Goal: Task Accomplishment & Management: Manage account settings

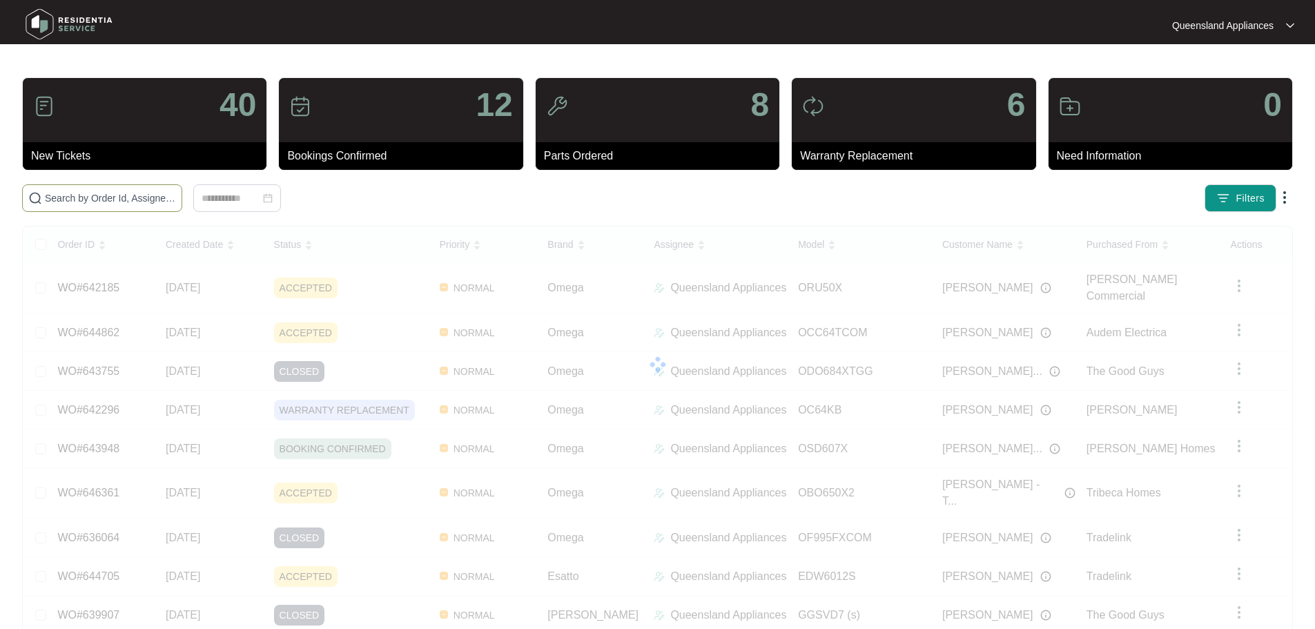
drag, startPoint x: 201, startPoint y: 204, endPoint x: 208, endPoint y: 197, distance: 10.3
click at [176, 200] on input "text" at bounding box center [110, 197] width 131 height 15
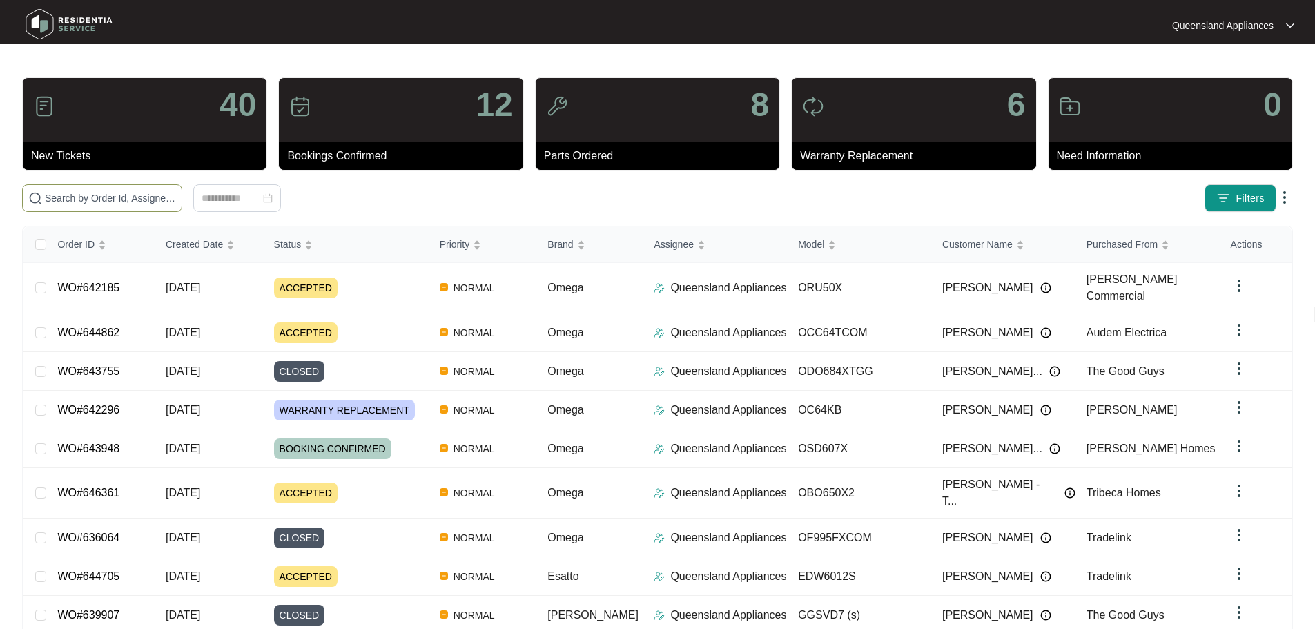
paste input "646361"
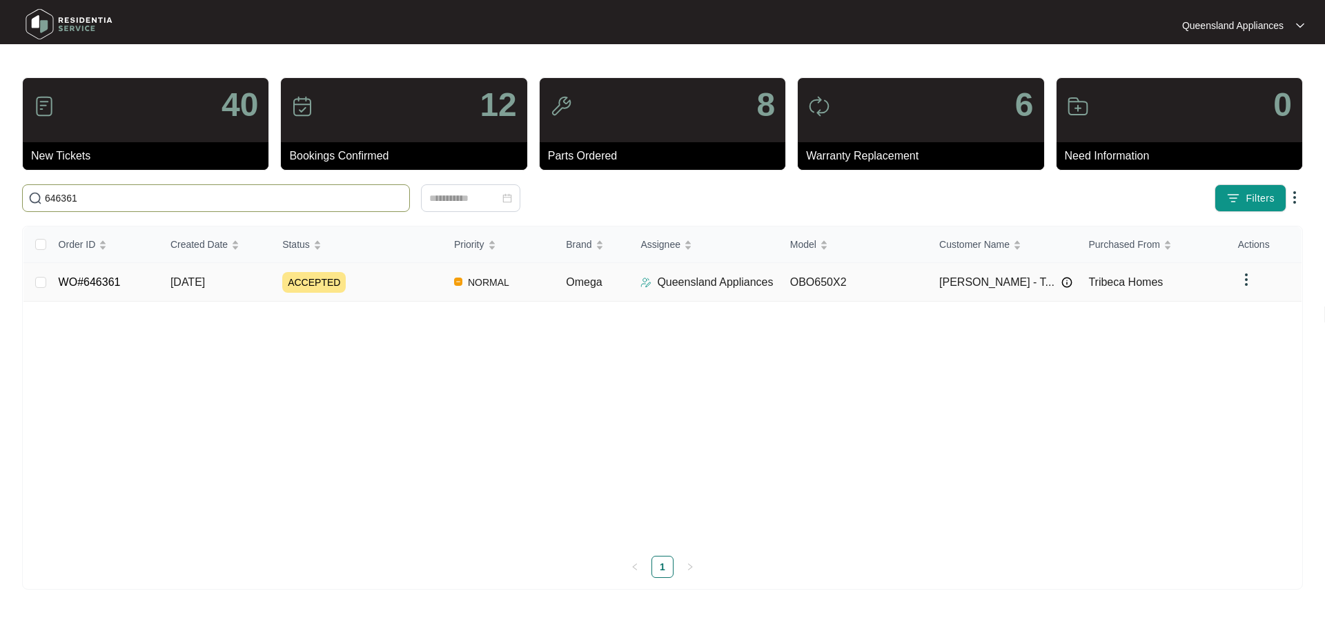
type input "646361"
click at [68, 282] on link "WO#646361" at bounding box center [90, 282] width 62 height 12
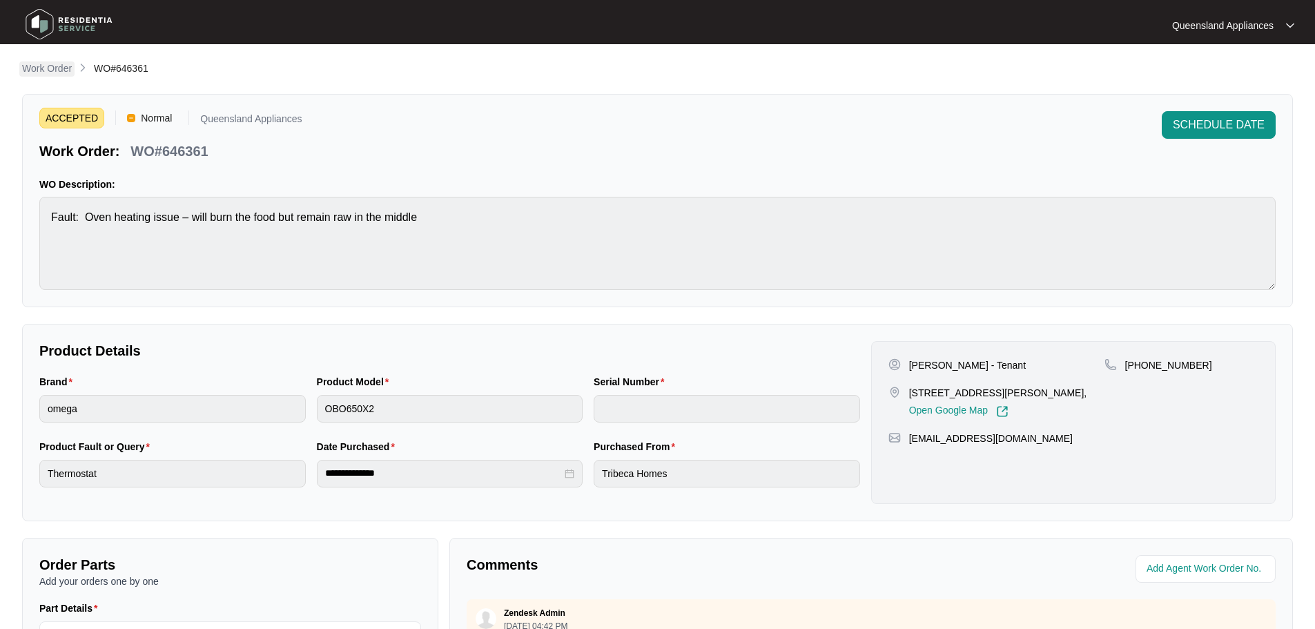
click at [55, 70] on p "Work Order" at bounding box center [47, 68] width 50 height 14
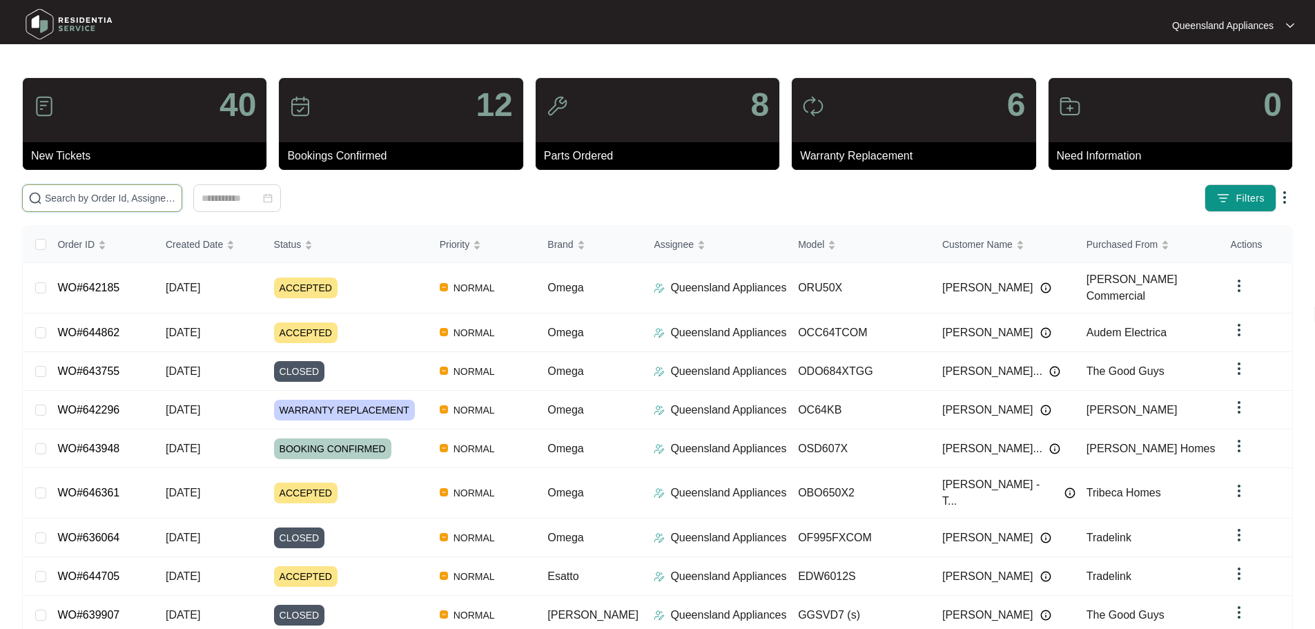
click at [176, 195] on input "text" at bounding box center [110, 197] width 131 height 15
paste input "646432"
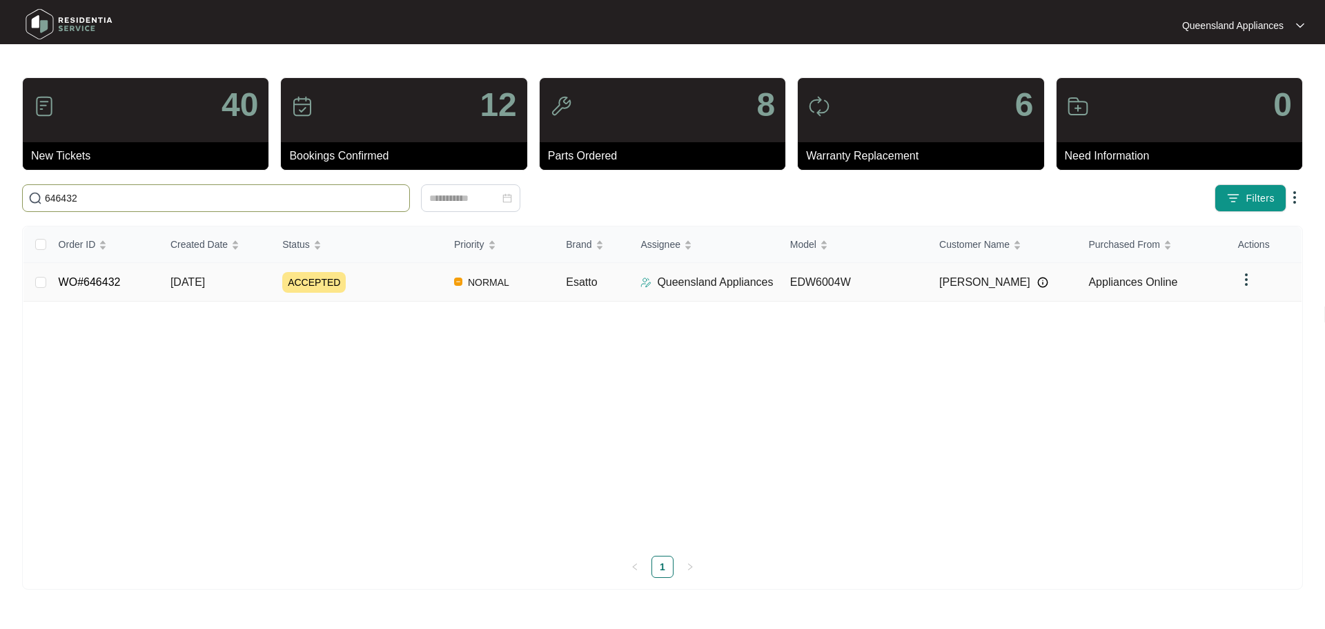
type input "646432"
click at [90, 283] on link "WO#646432" at bounding box center [90, 282] width 62 height 12
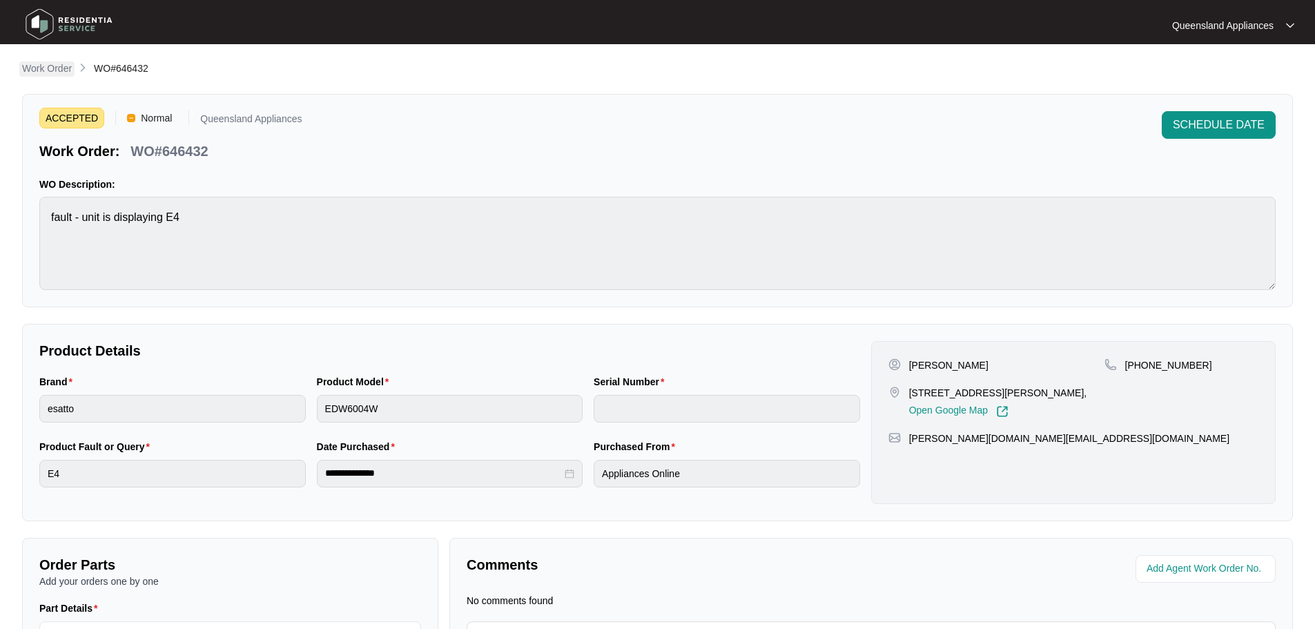
click at [40, 66] on p "Work Order" at bounding box center [47, 68] width 50 height 14
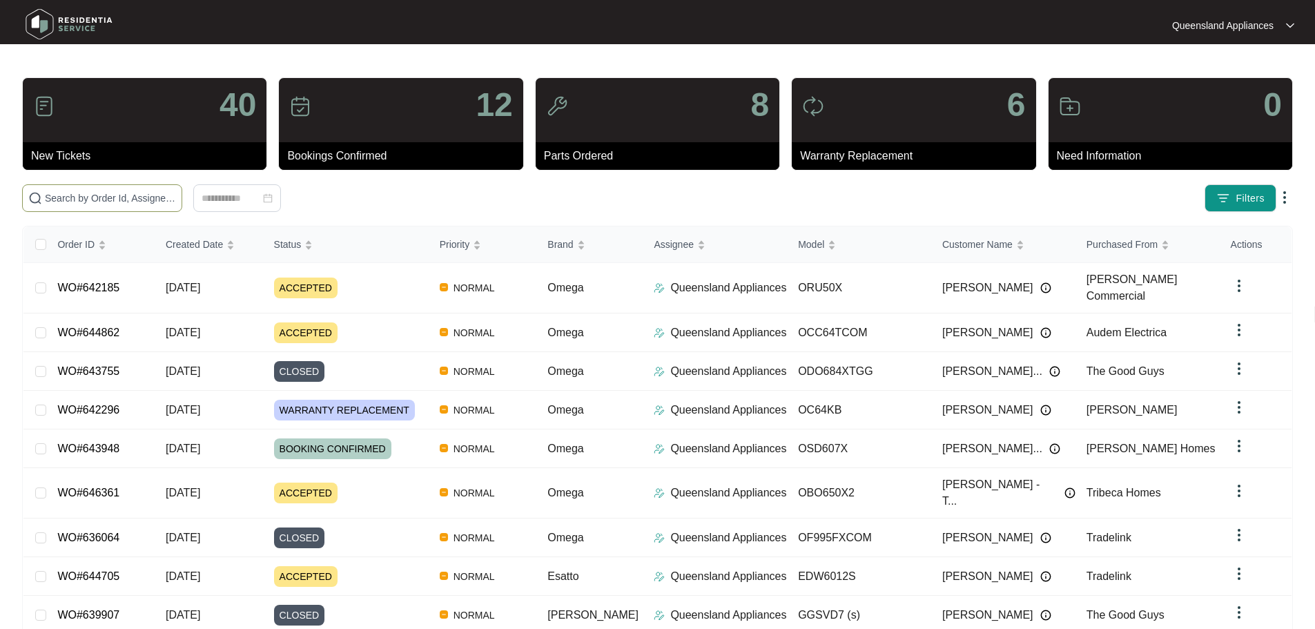
click at [176, 197] on input "text" at bounding box center [110, 197] width 131 height 15
paste input "645151"
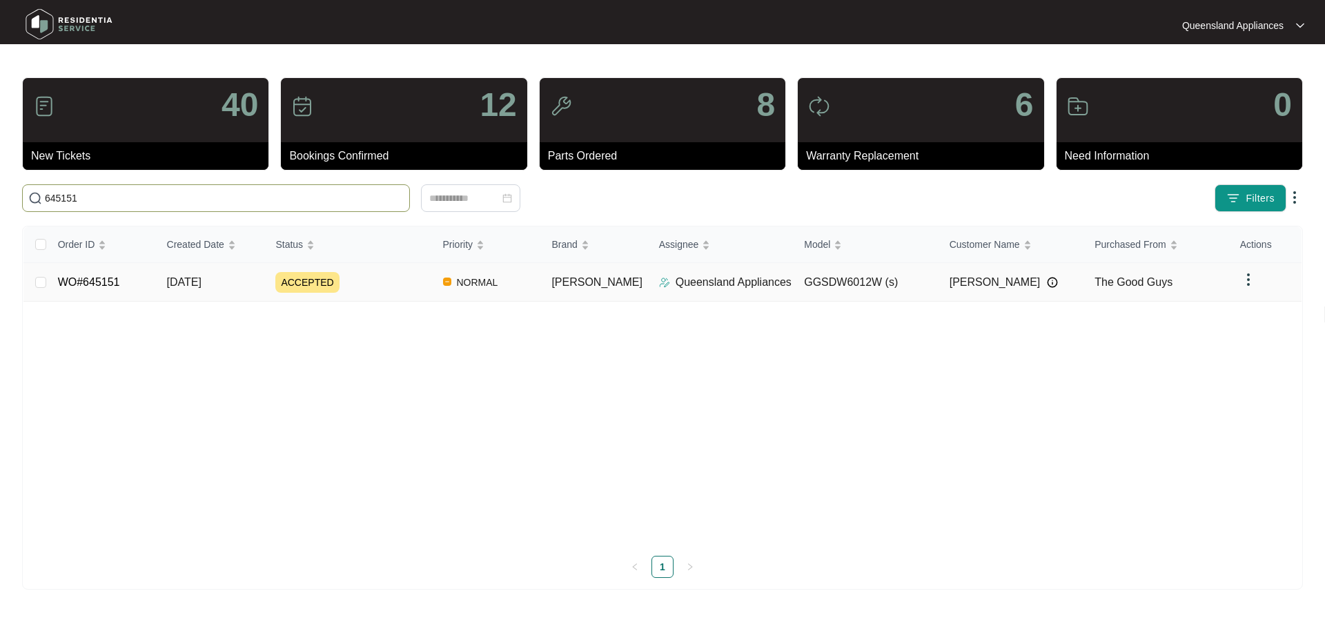
type input "645151"
click at [88, 284] on link "WO#645151" at bounding box center [89, 282] width 62 height 12
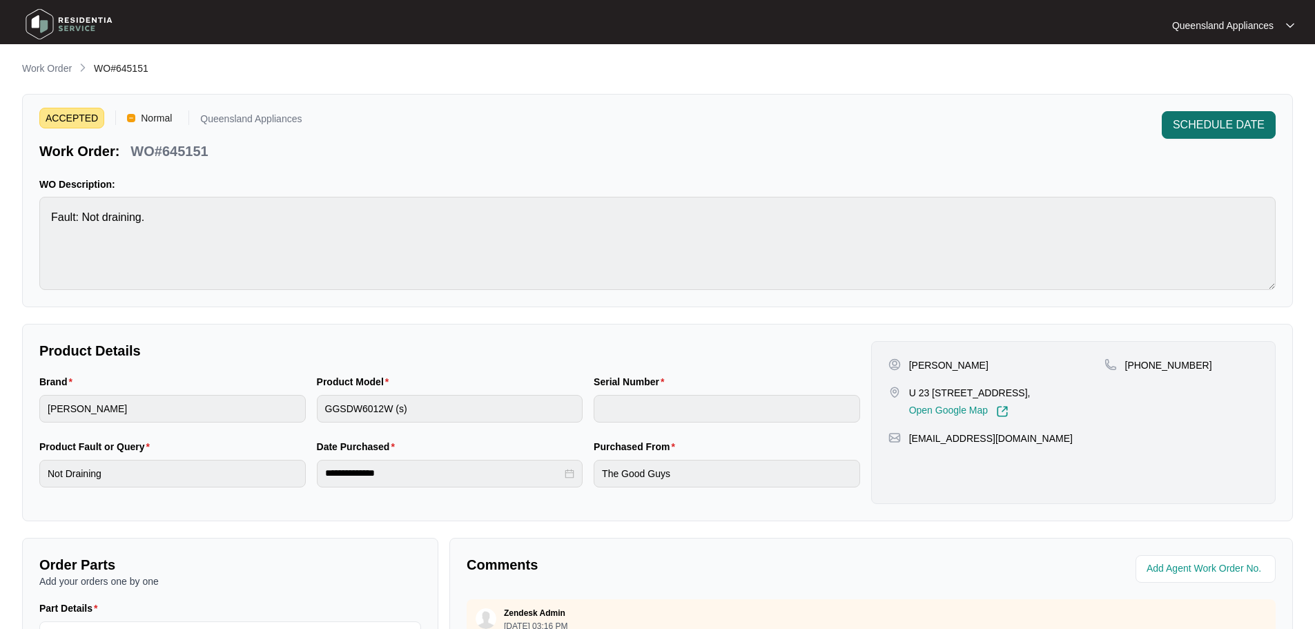
click at [1217, 124] on span "SCHEDULE DATE" at bounding box center [1219, 125] width 92 height 17
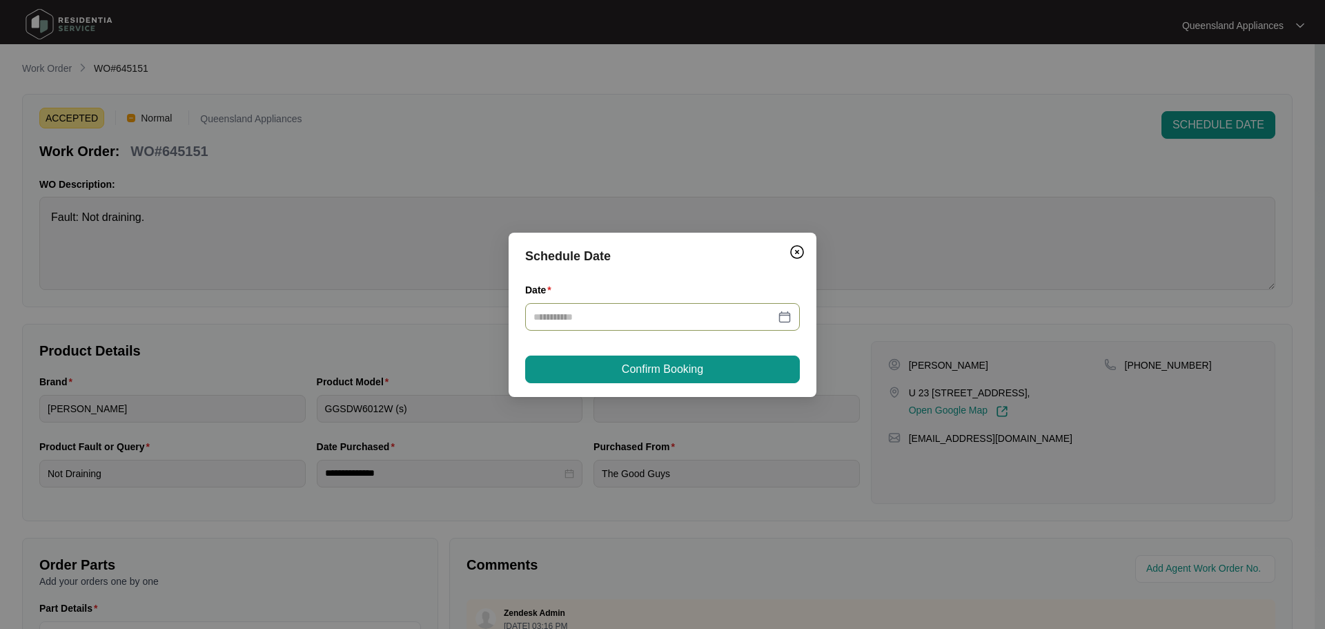
click at [785, 318] on div at bounding box center [662, 316] width 258 height 15
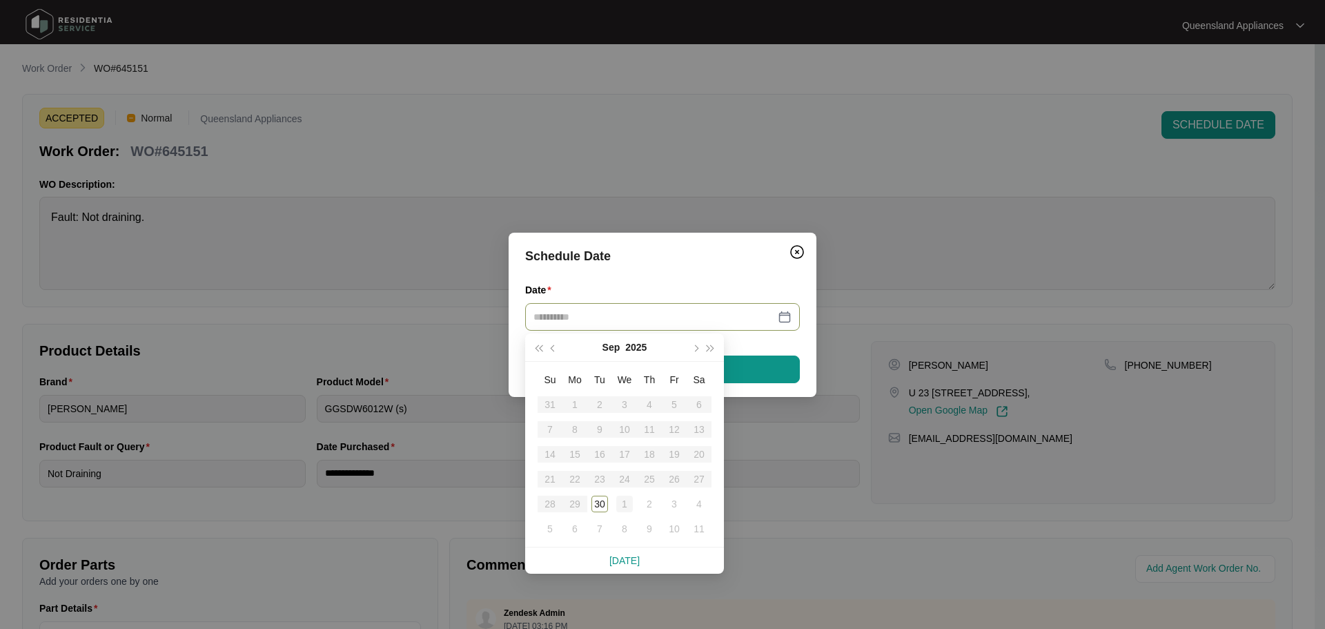
type input "**********"
click at [623, 502] on div "1" at bounding box center [624, 504] width 17 height 17
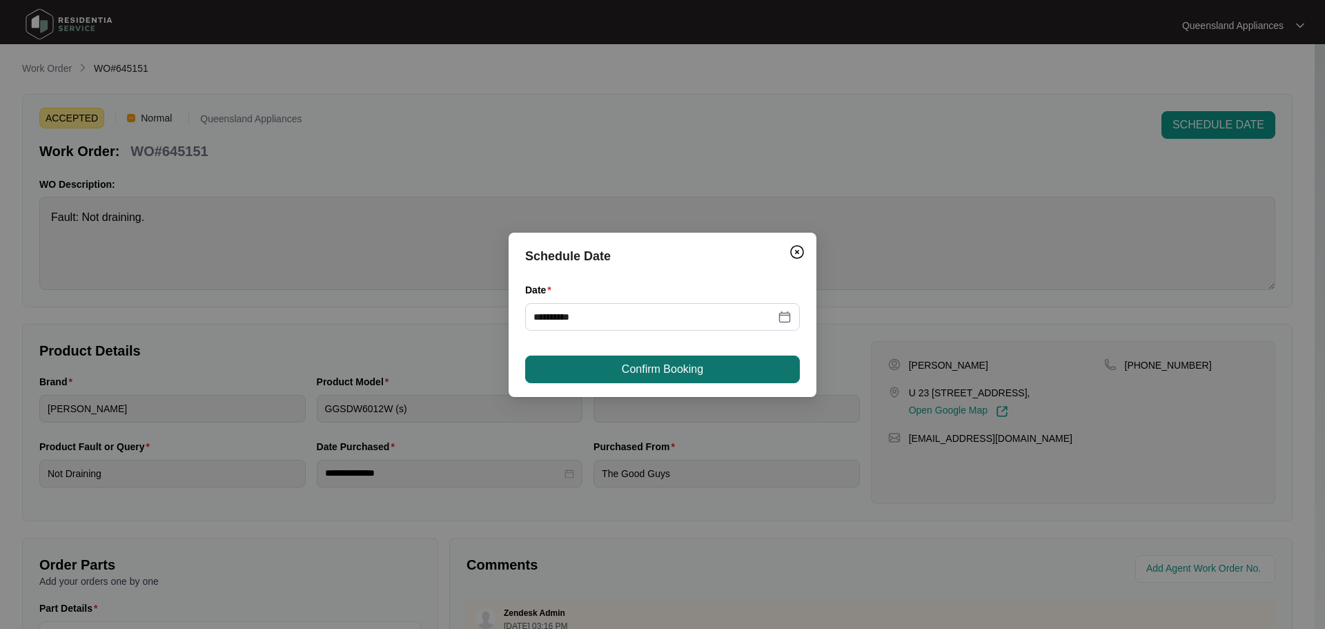
click at [627, 368] on span "Confirm Booking" at bounding box center [662, 369] width 81 height 17
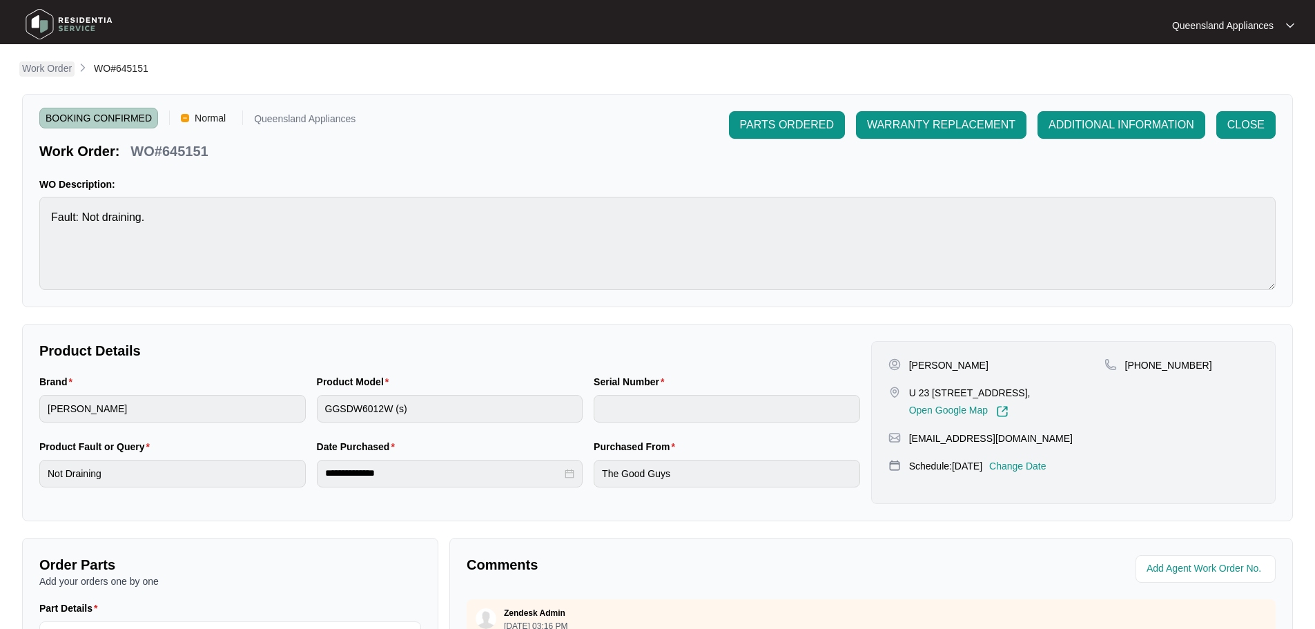
click at [40, 72] on p "Work Order" at bounding box center [47, 68] width 50 height 14
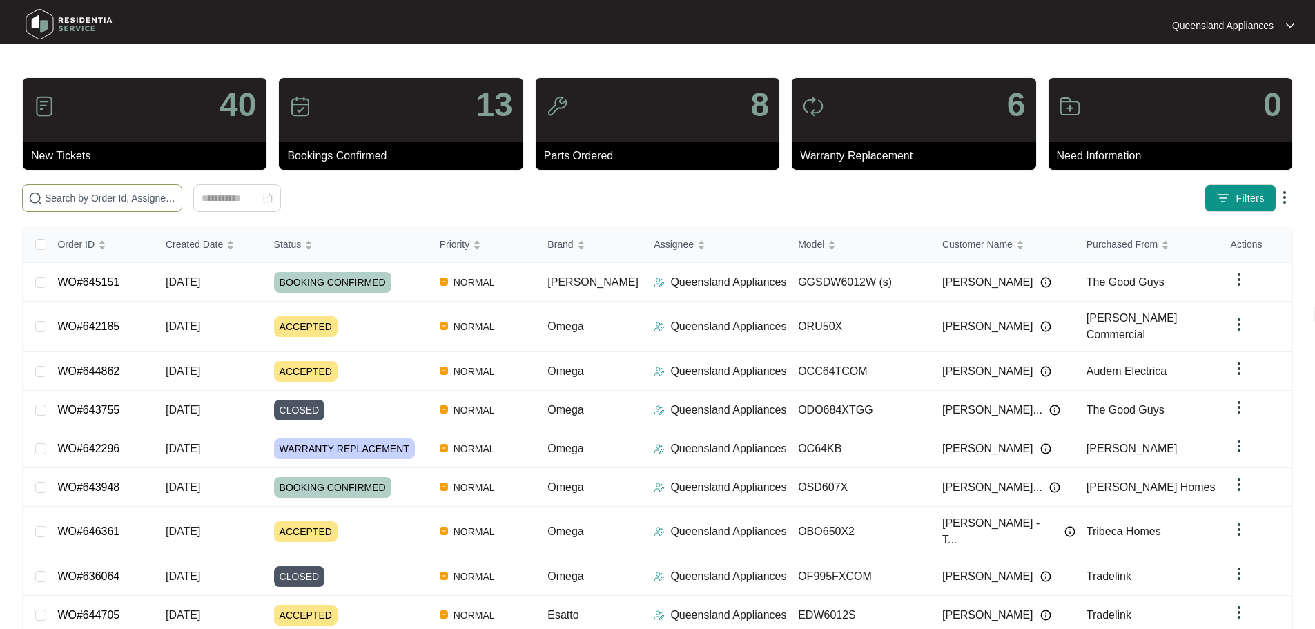
click at [176, 201] on input "text" at bounding box center [110, 197] width 131 height 15
paste input "646338"
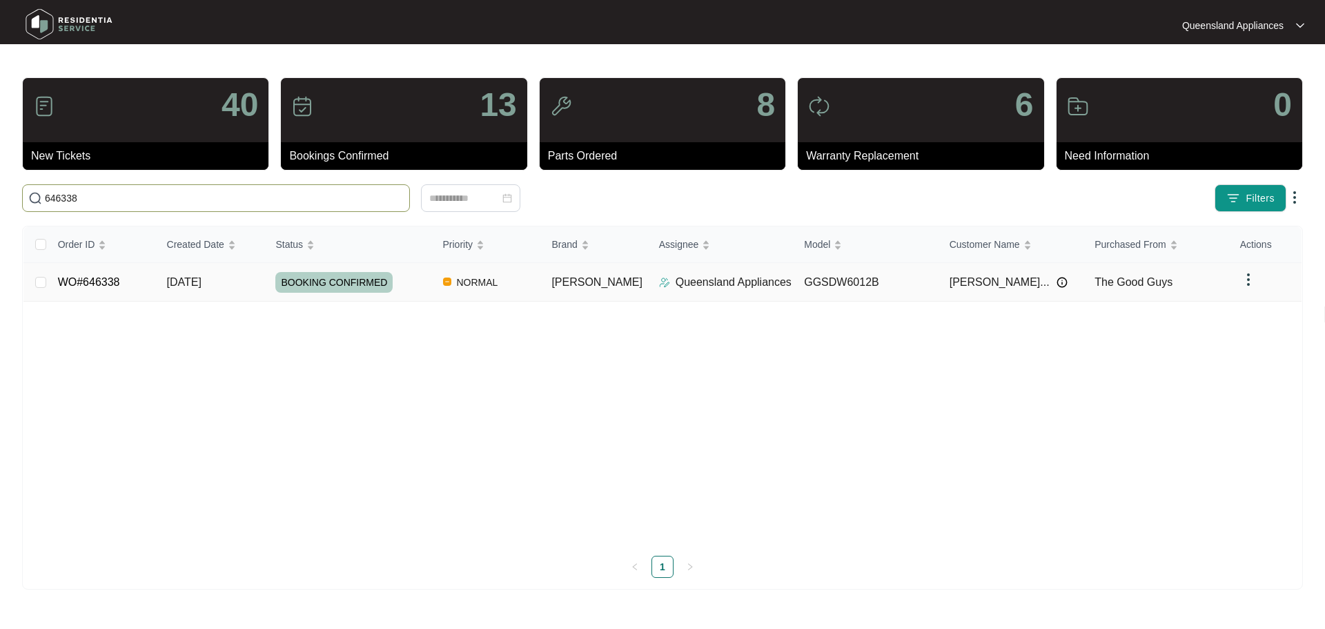
type input "646338"
click at [90, 280] on link "WO#646338" at bounding box center [89, 282] width 62 height 12
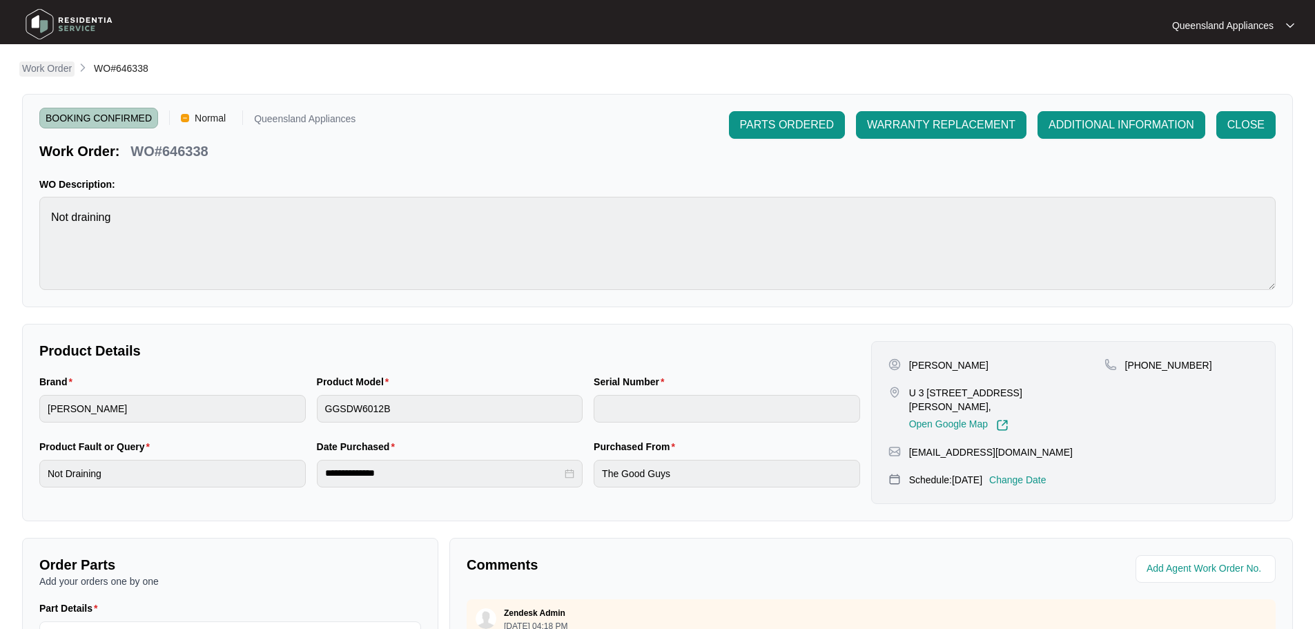
click at [59, 68] on p "Work Order" at bounding box center [47, 68] width 50 height 14
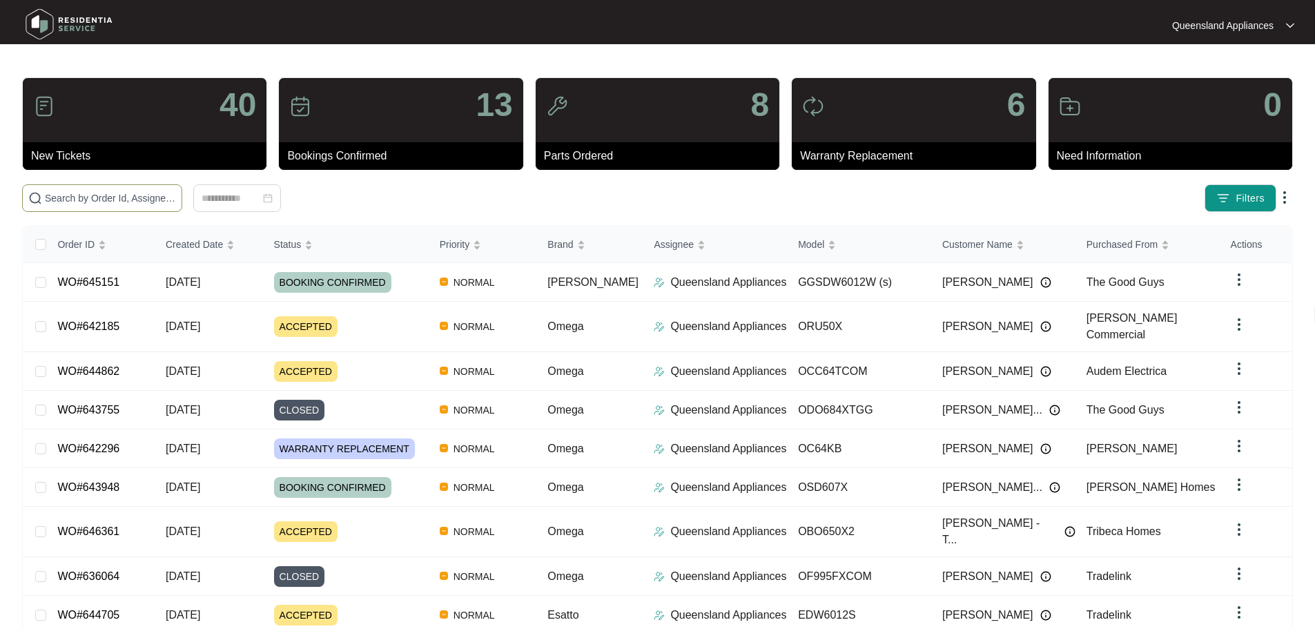
click at [182, 188] on span at bounding box center [102, 198] width 160 height 28
drag, startPoint x: 227, startPoint y: 188, endPoint x: 159, endPoint y: 194, distance: 68.5
click at [159, 187] on span at bounding box center [102, 198] width 160 height 28
click at [153, 198] on input "text" at bounding box center [110, 197] width 131 height 15
paste input "646287"
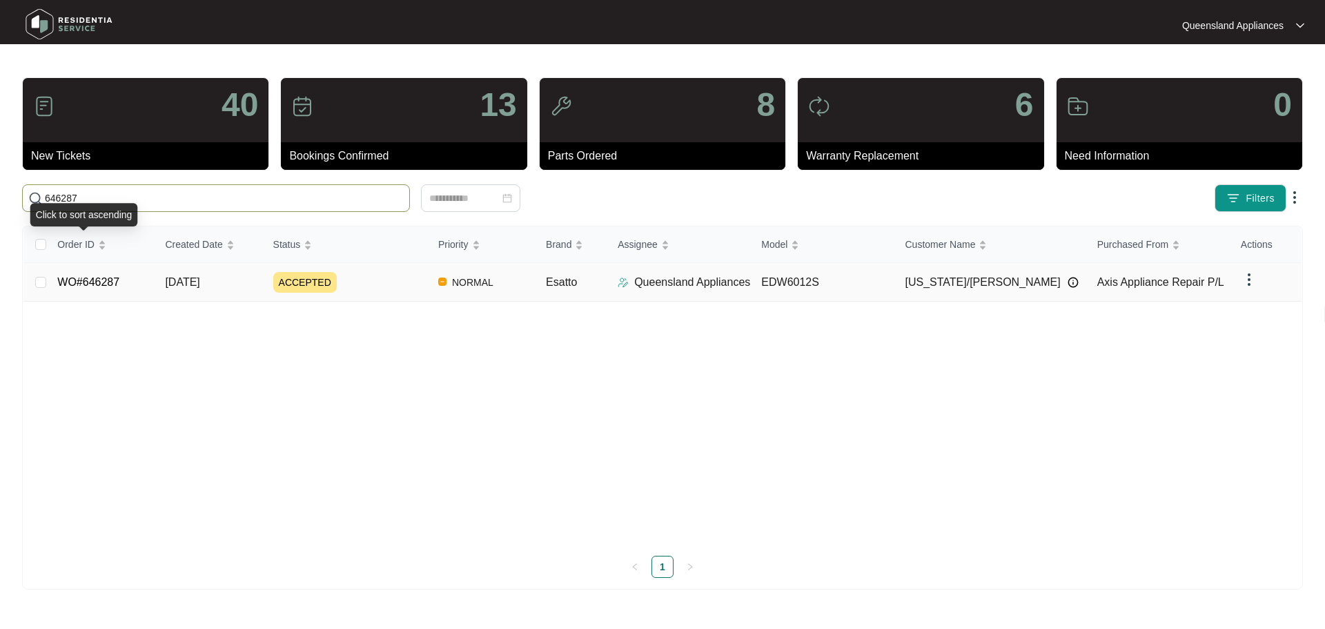
type input "646287"
click at [108, 278] on link "WO#646287" at bounding box center [88, 282] width 62 height 12
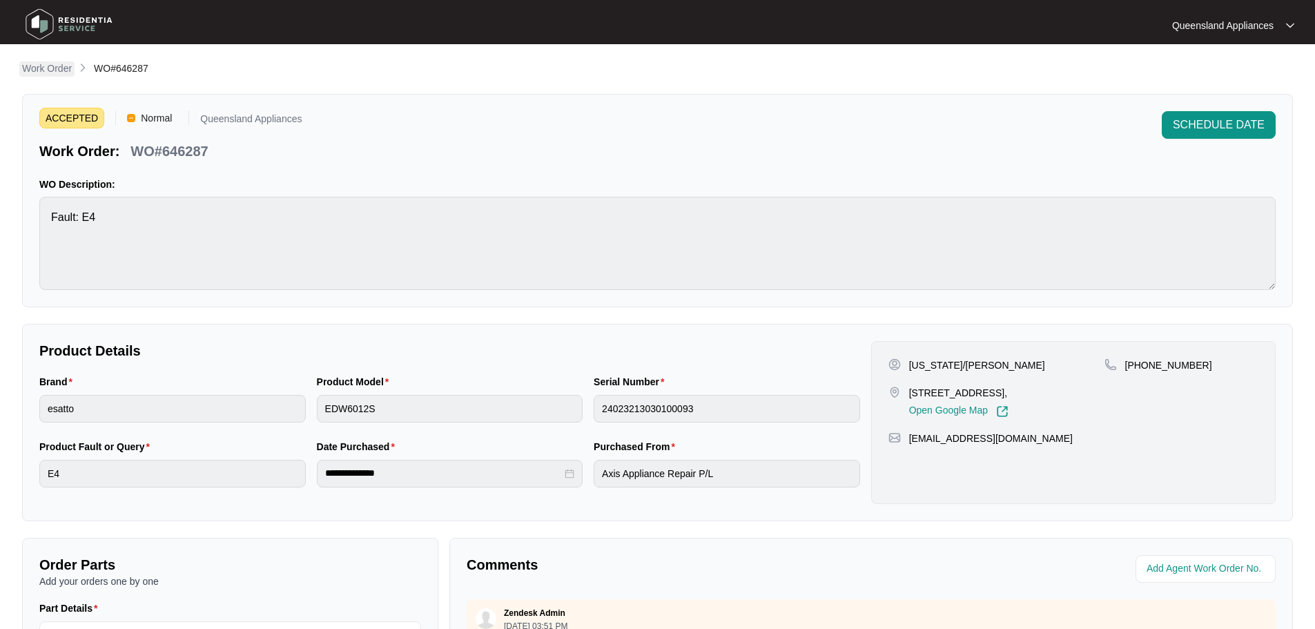
click at [52, 66] on p "Work Order" at bounding box center [47, 68] width 50 height 14
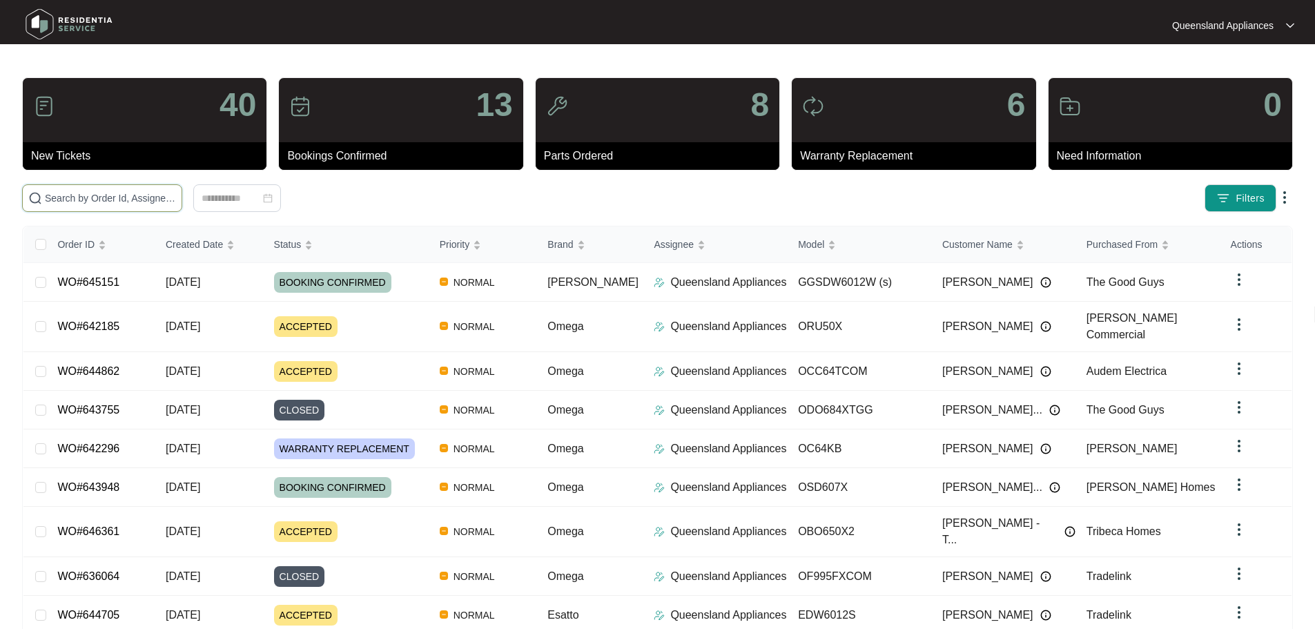
click at [176, 194] on input "text" at bounding box center [110, 197] width 131 height 15
paste input "646159"
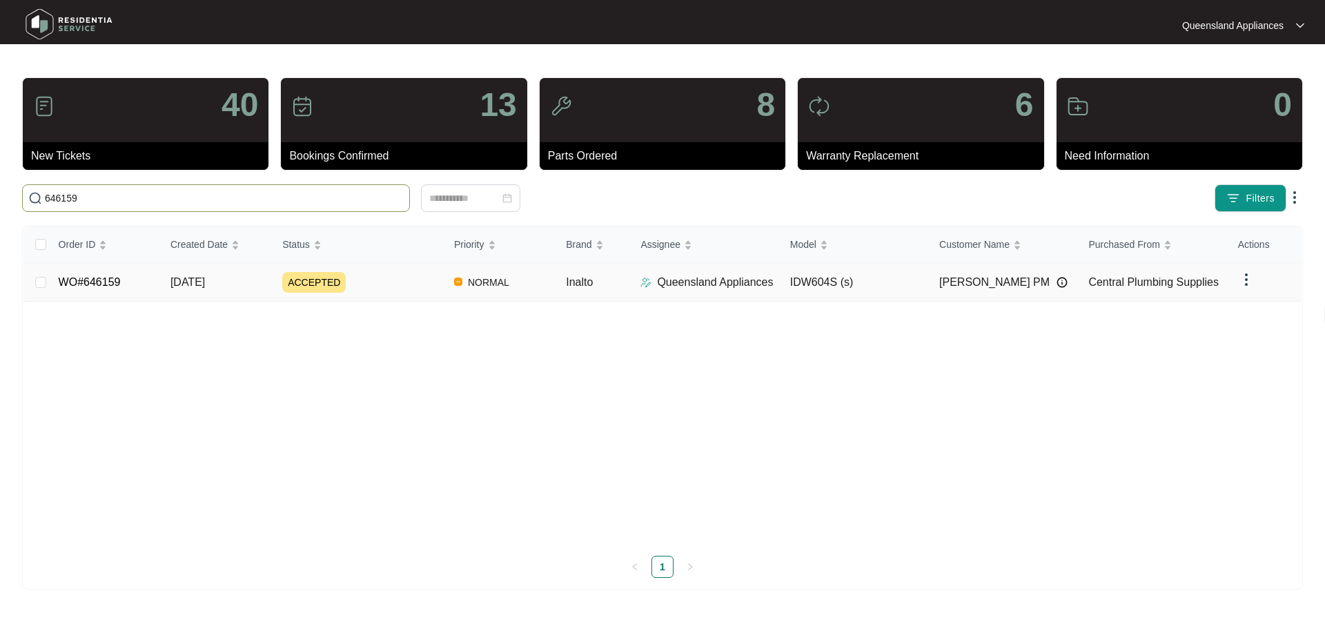
type input "646159"
click at [70, 280] on link "WO#646159" at bounding box center [90, 282] width 62 height 12
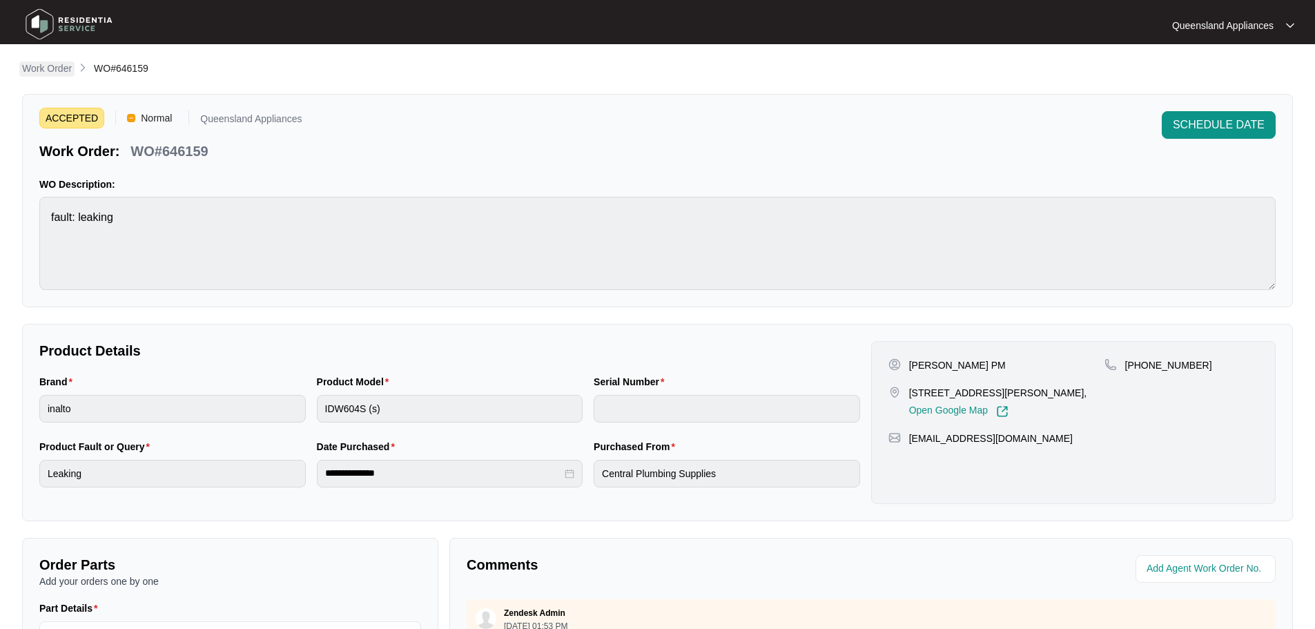
click at [66, 63] on p "Work Order" at bounding box center [47, 68] width 50 height 14
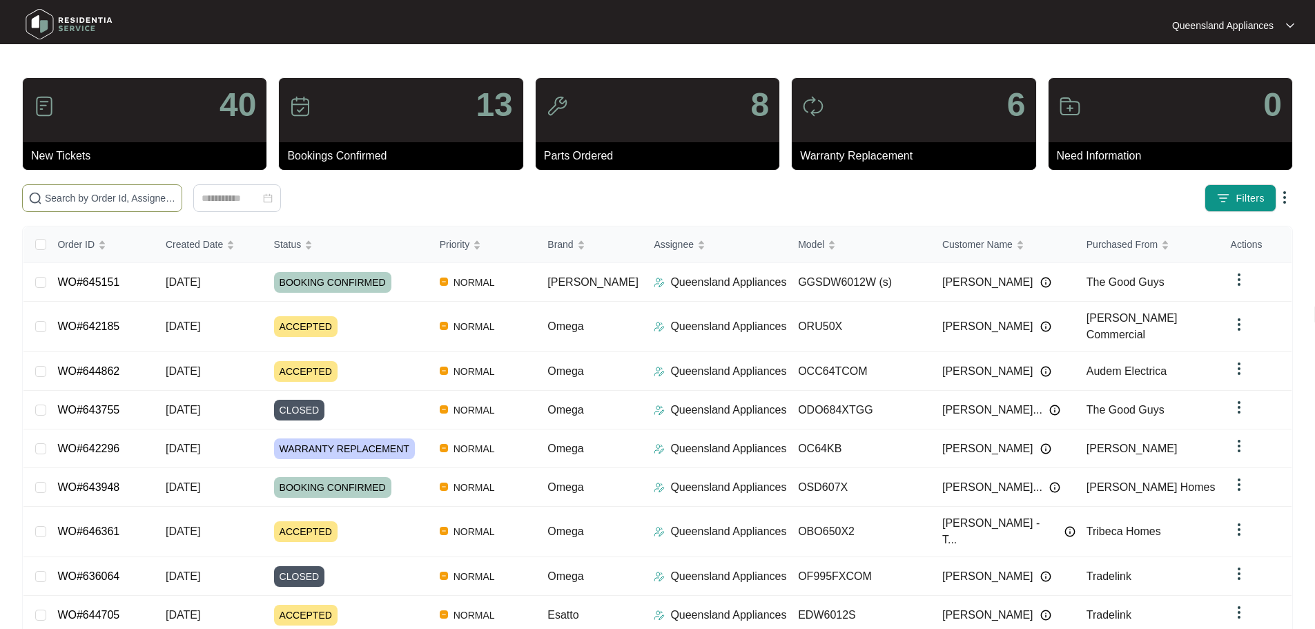
click at [167, 204] on input "text" at bounding box center [110, 197] width 131 height 15
paste input "646096"
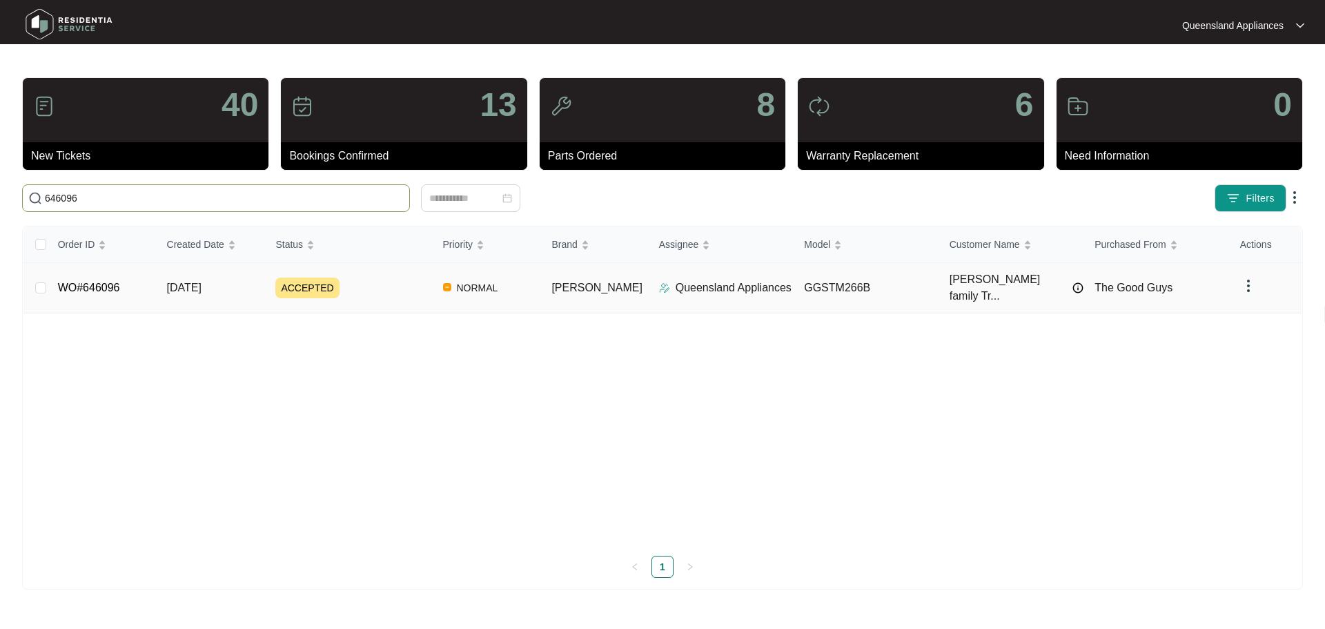
type input "646096"
click at [96, 282] on link "WO#646096" at bounding box center [89, 288] width 62 height 12
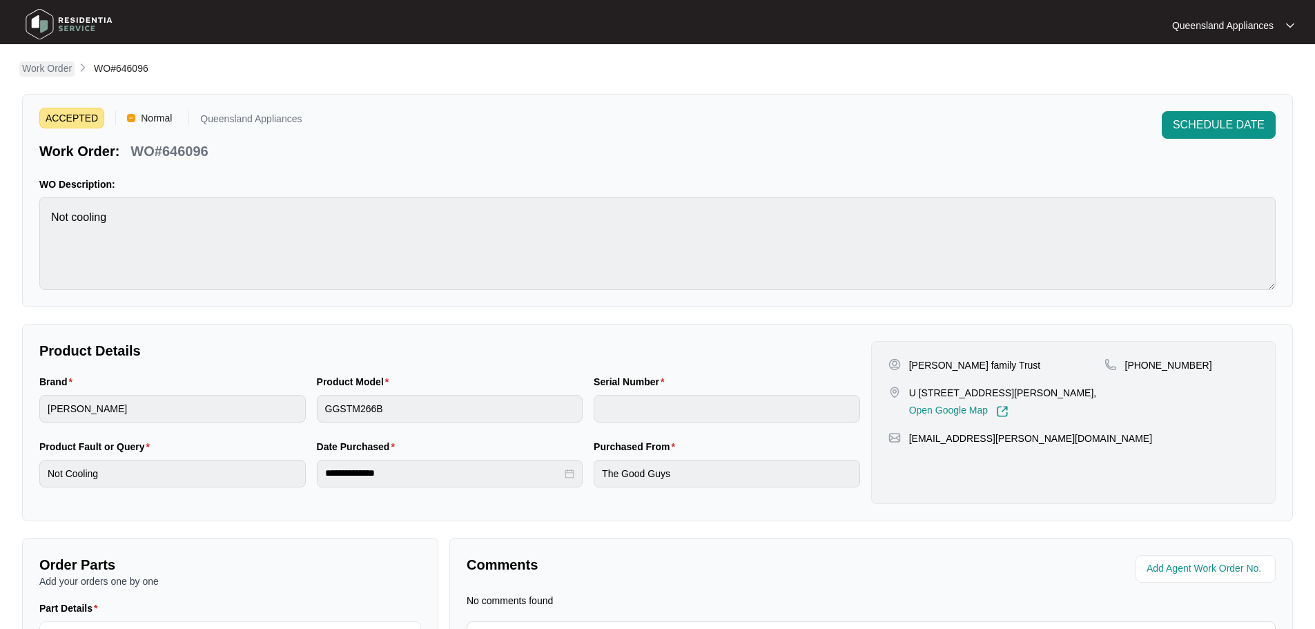
click at [57, 70] on p "Work Order" at bounding box center [47, 68] width 50 height 14
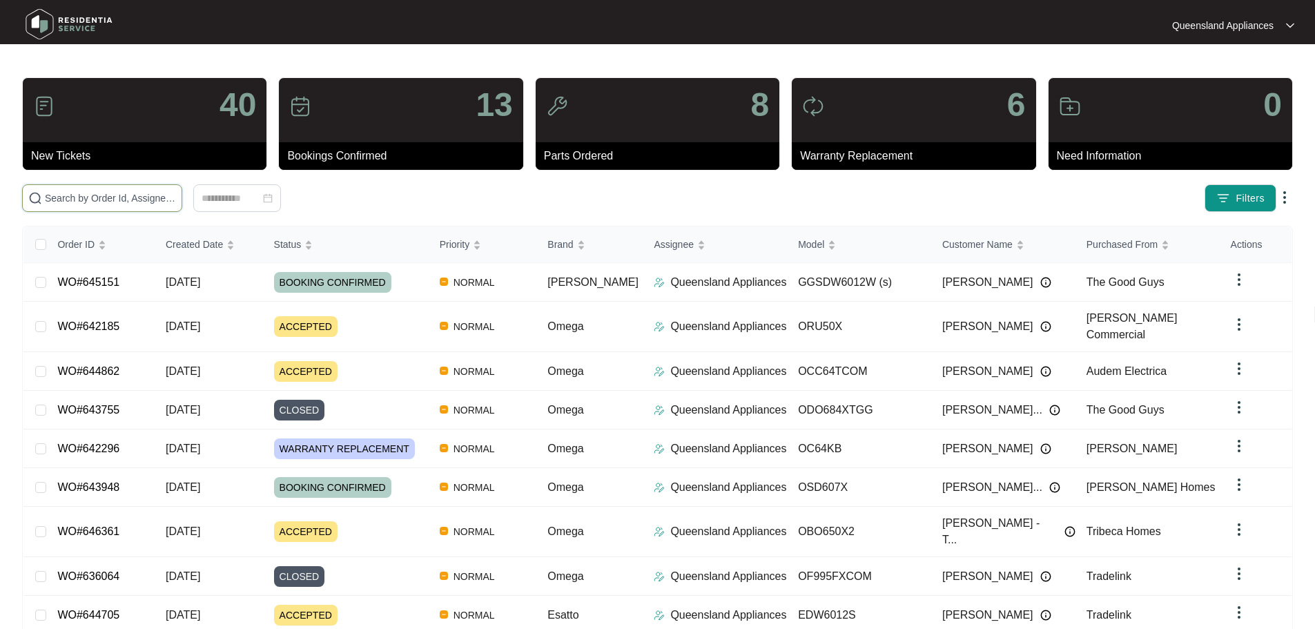
click at [167, 202] on input "text" at bounding box center [110, 197] width 131 height 15
paste input "645395"
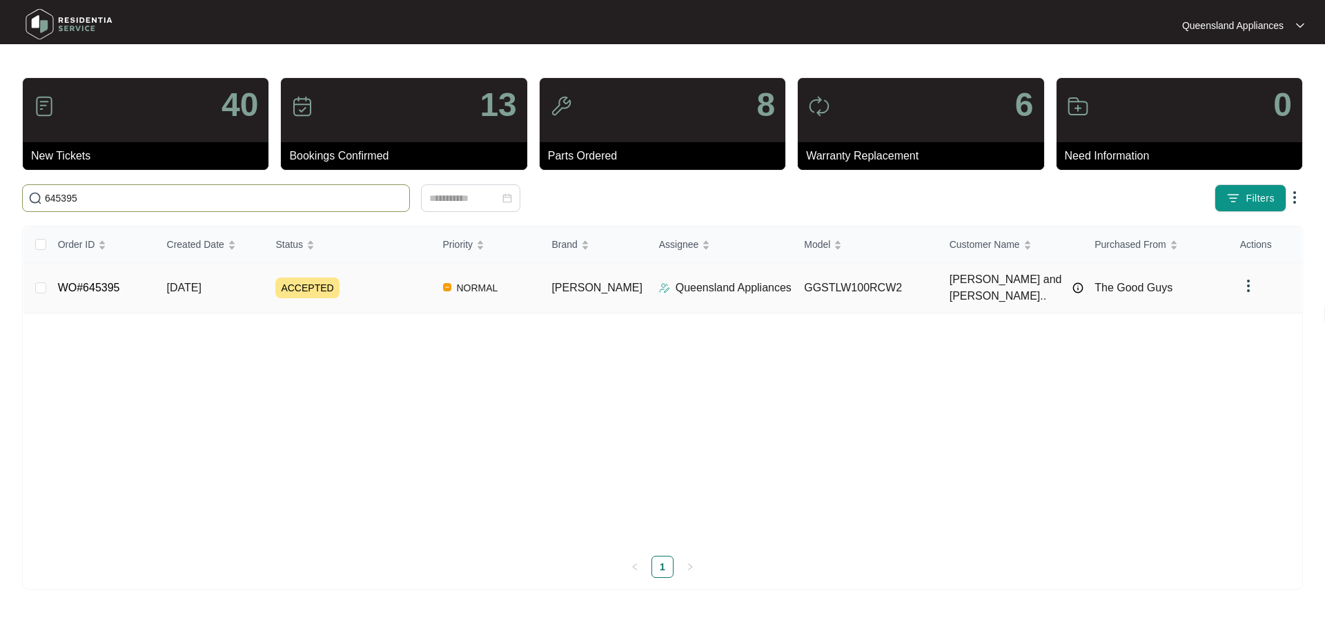
type input "645395"
click at [75, 282] on link "WO#645395" at bounding box center [89, 288] width 62 height 12
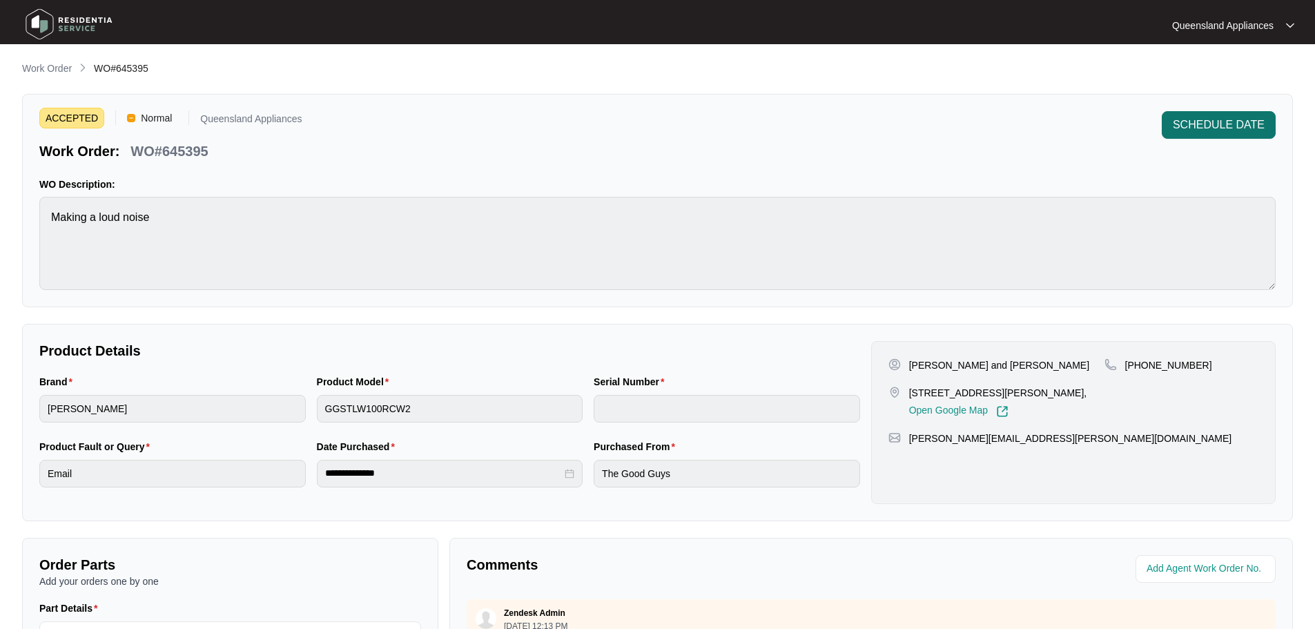
click at [1227, 121] on span "SCHEDULE DATE" at bounding box center [1219, 125] width 92 height 17
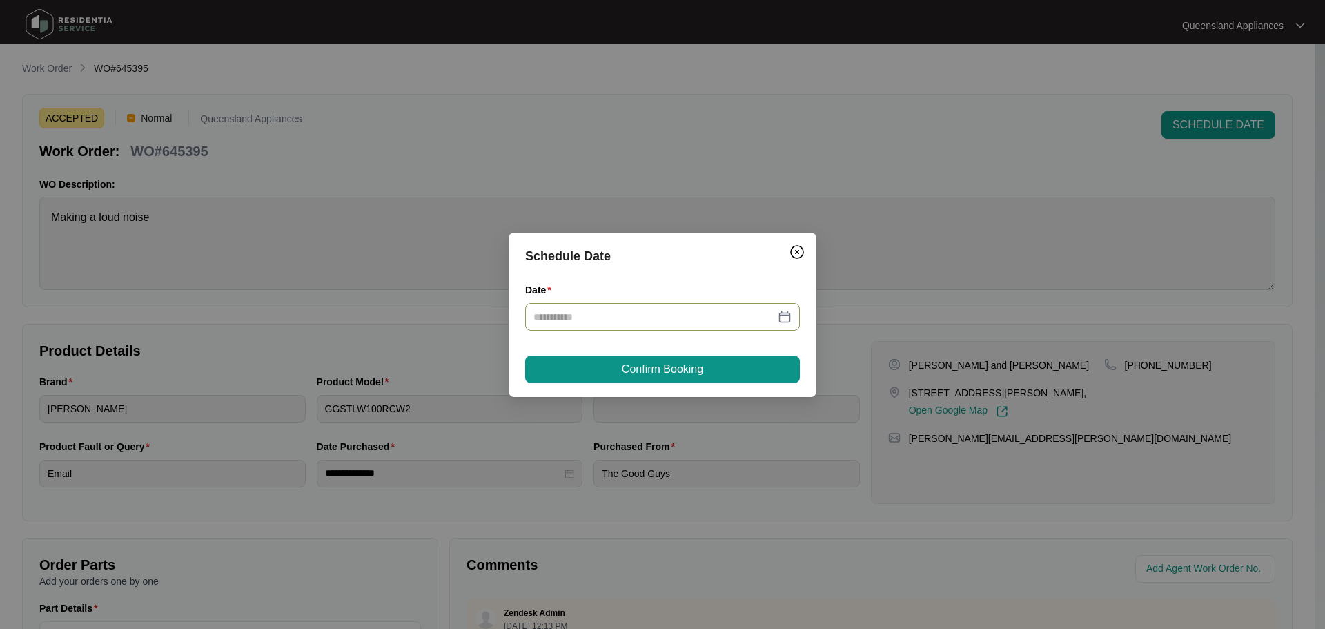
click at [787, 315] on div at bounding box center [662, 316] width 258 height 15
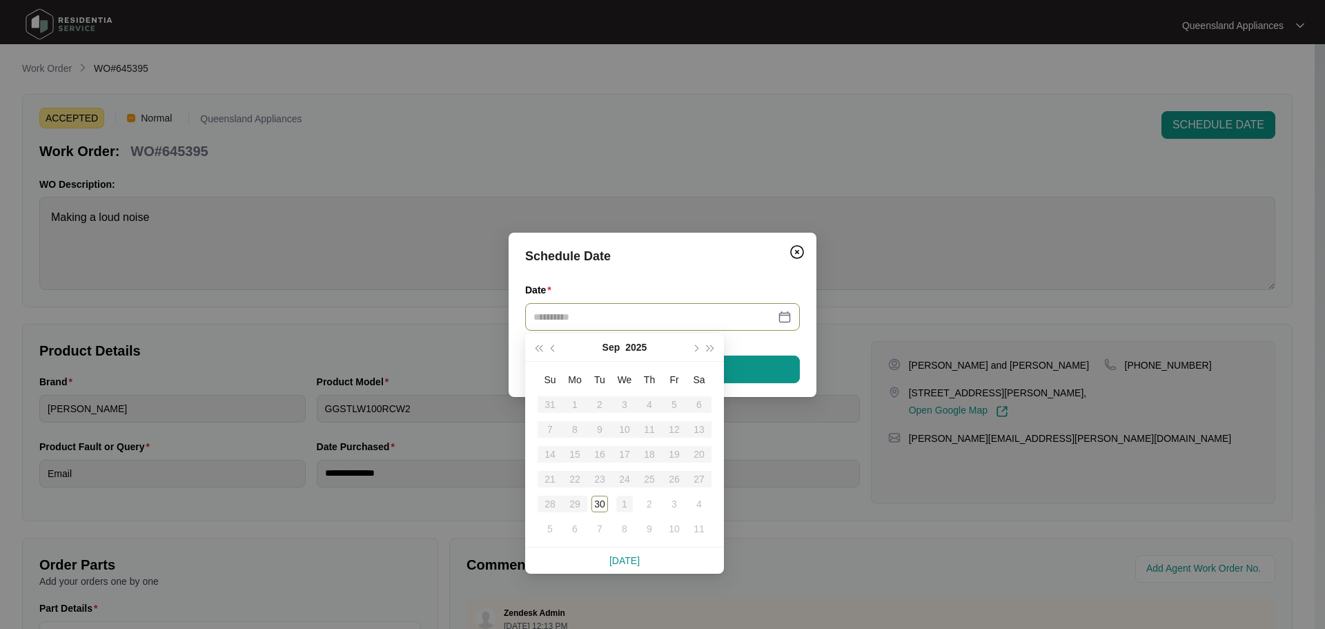
click at [623, 505] on div "1" at bounding box center [624, 504] width 17 height 17
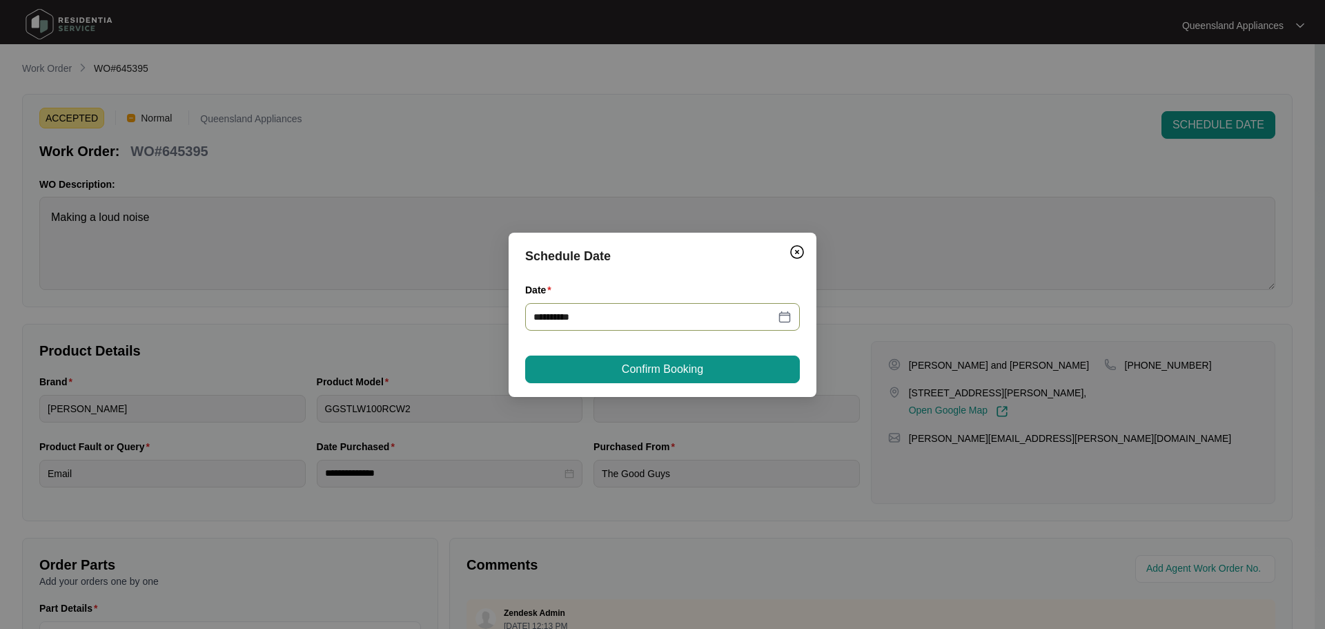
type input "**********"
click at [643, 365] on span "Confirm Booking" at bounding box center [662, 369] width 81 height 17
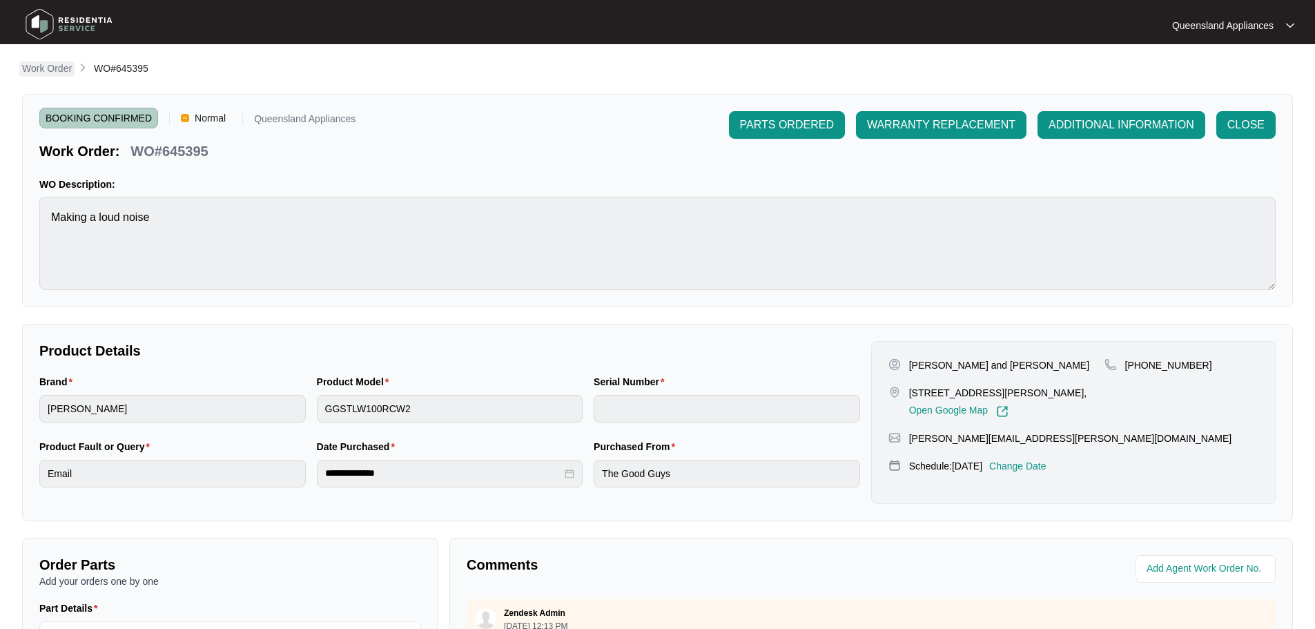
click at [64, 67] on p "Work Order" at bounding box center [47, 68] width 50 height 14
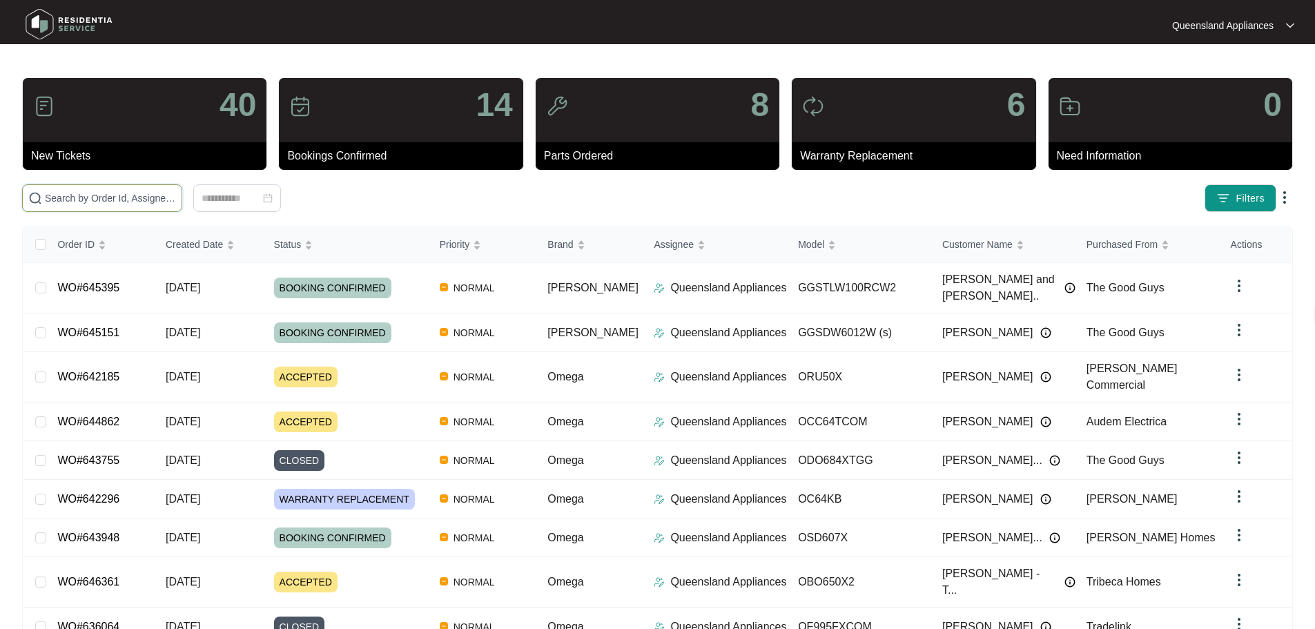
click at [176, 197] on input "text" at bounding box center [110, 197] width 131 height 15
paste input "645316"
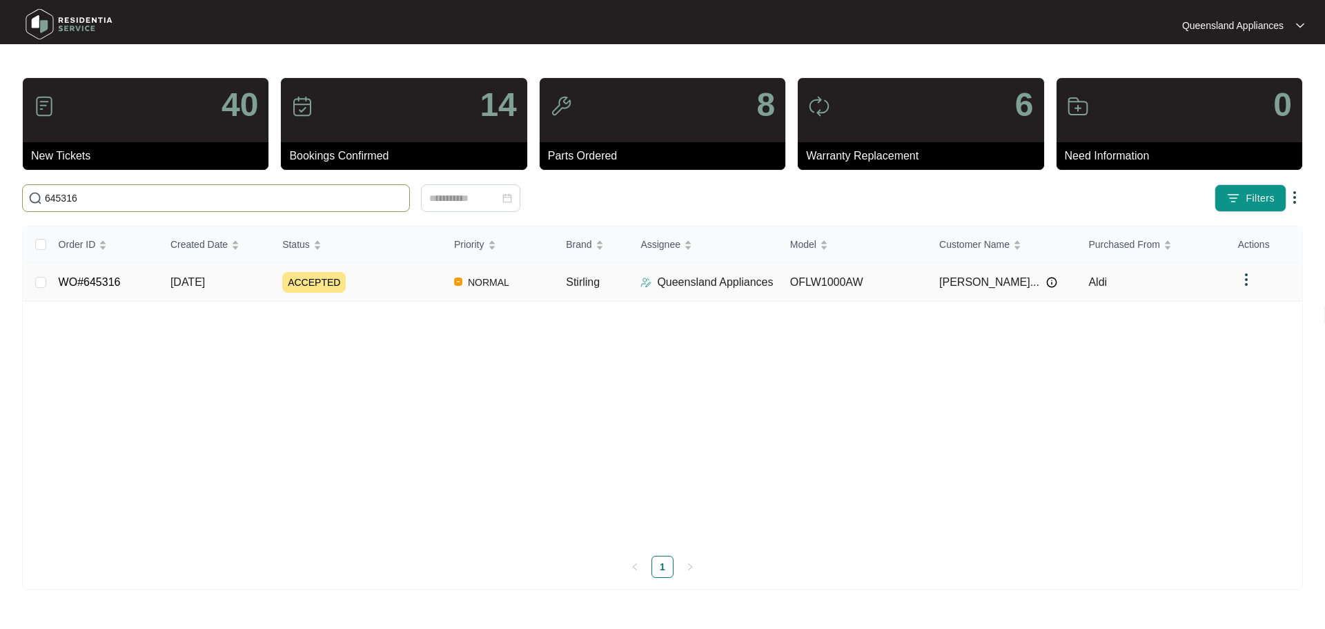
type input "645316"
click at [95, 282] on link "WO#645316" at bounding box center [90, 282] width 62 height 12
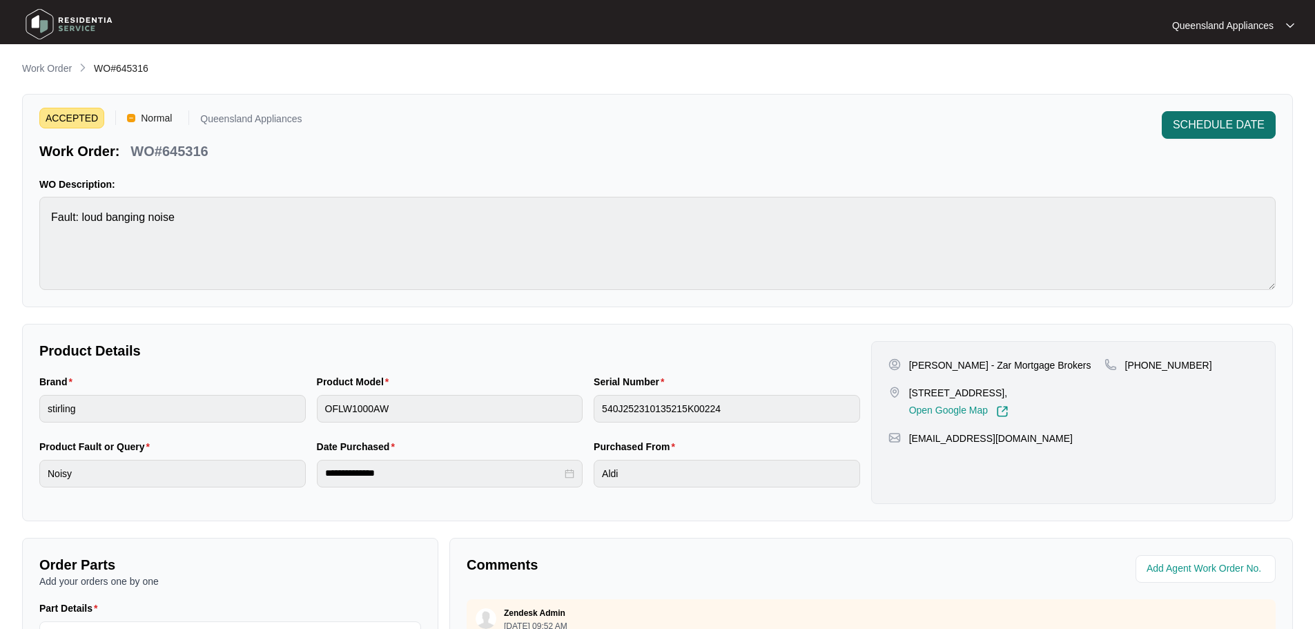
click at [1224, 126] on span "SCHEDULE DATE" at bounding box center [1219, 125] width 92 height 17
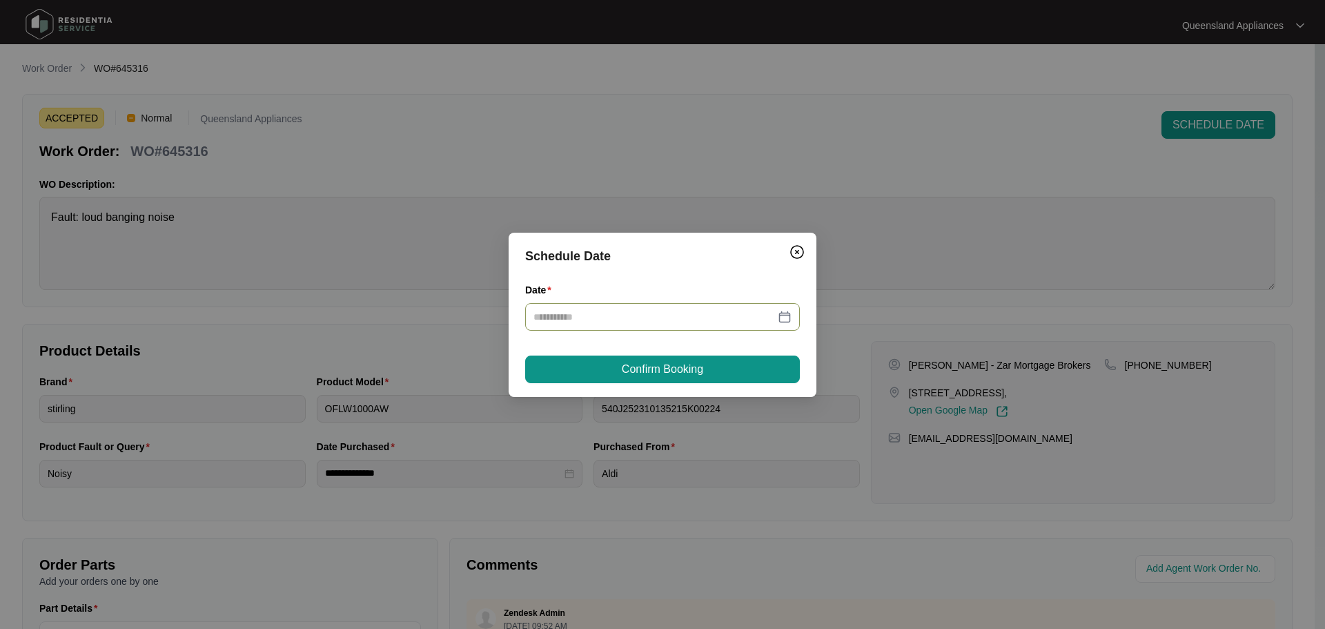
click at [791, 316] on div at bounding box center [662, 316] width 258 height 15
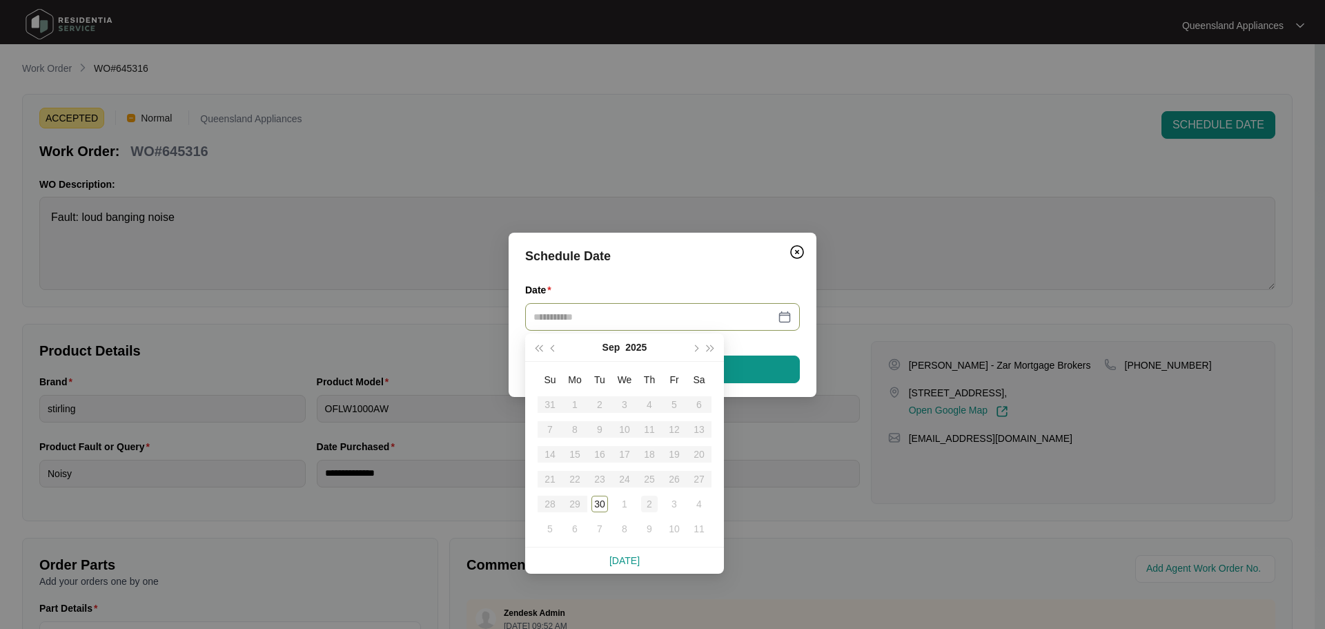
type input "**********"
click at [645, 505] on div "2" at bounding box center [649, 504] width 17 height 17
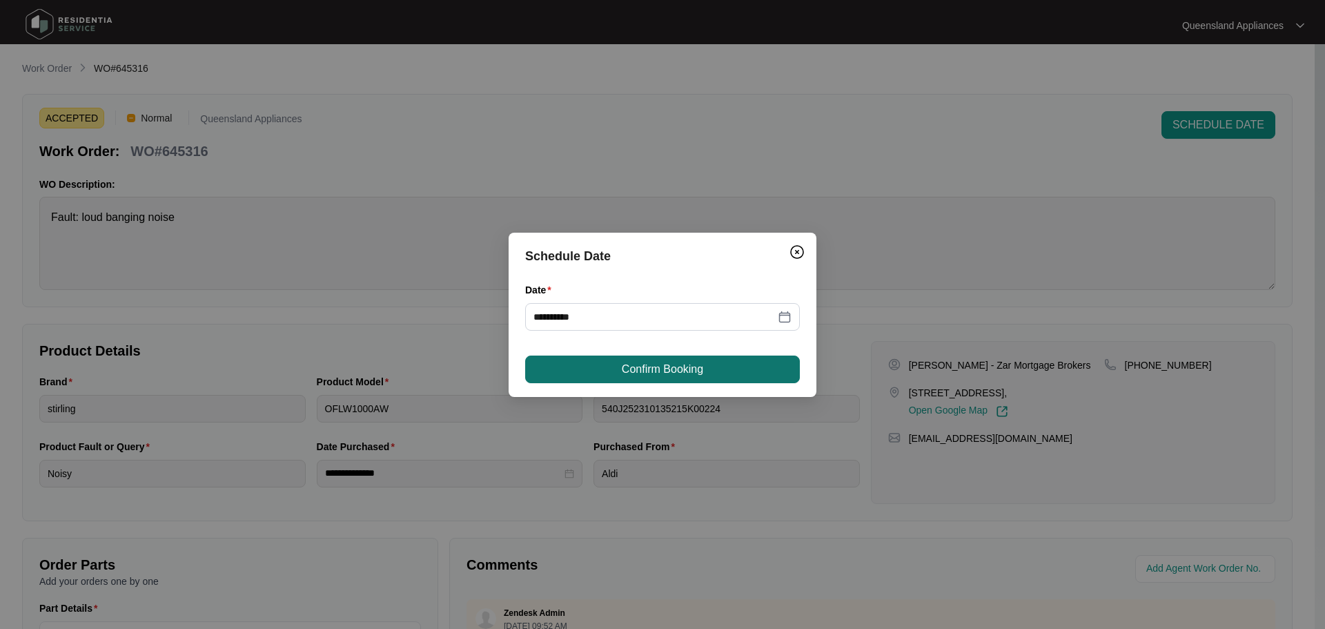
click at [645, 374] on span "Confirm Booking" at bounding box center [662, 369] width 81 height 17
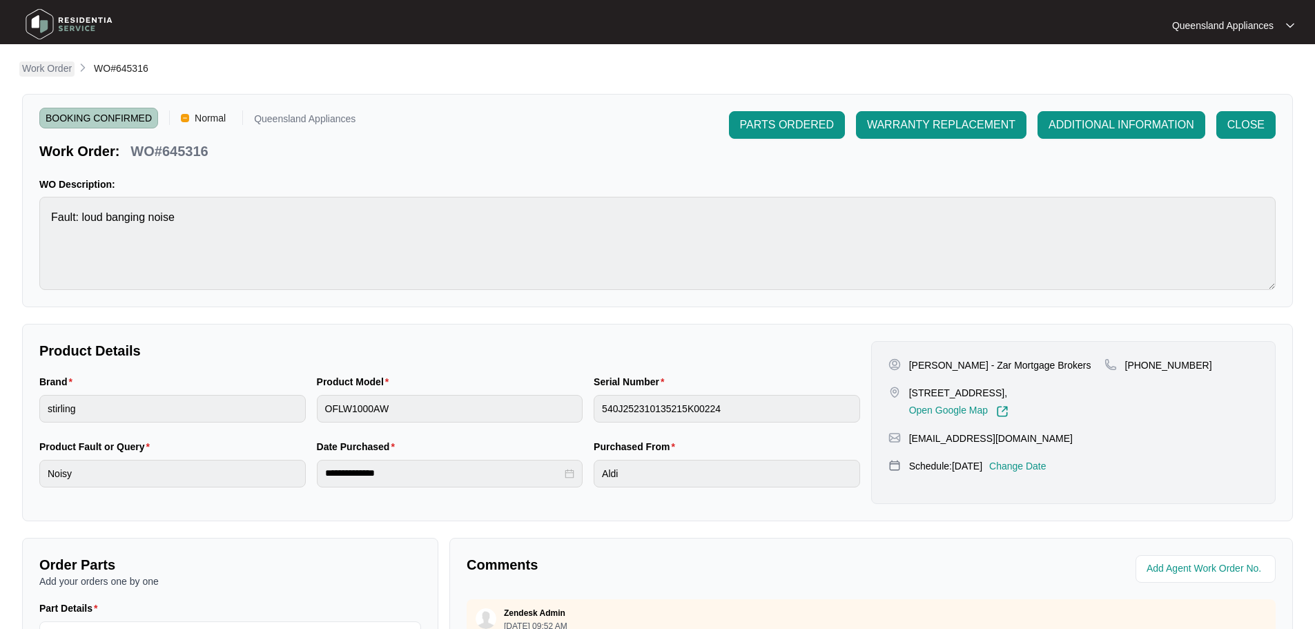
click at [48, 70] on p "Work Order" at bounding box center [47, 68] width 50 height 14
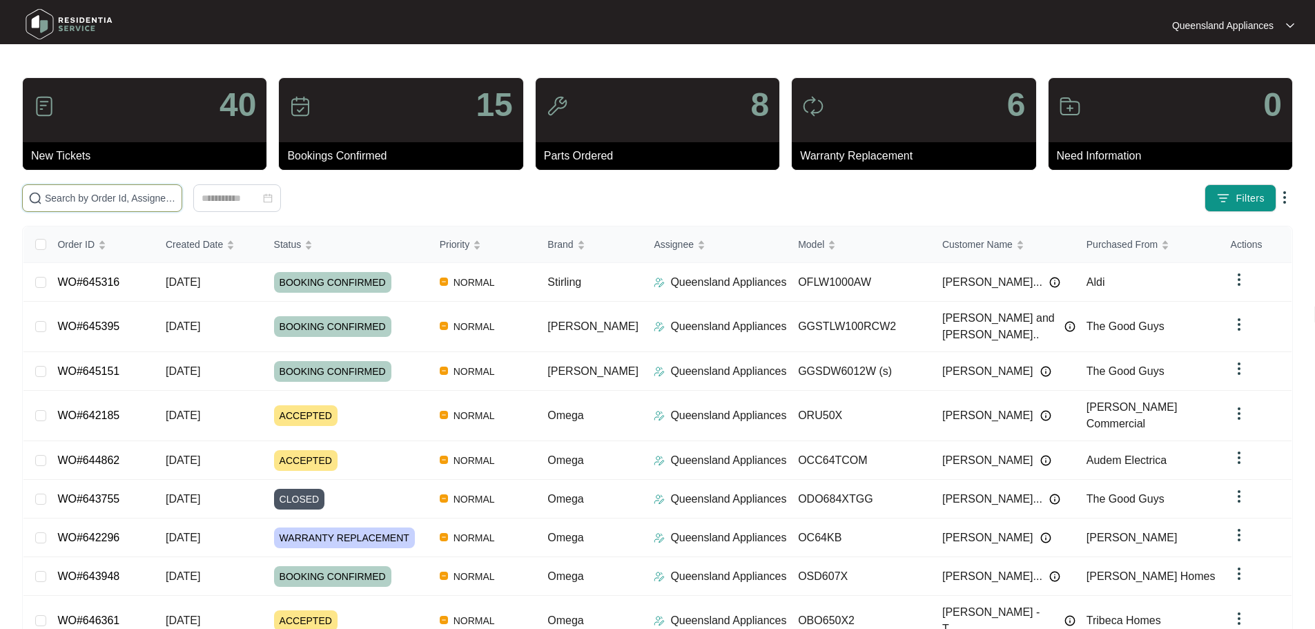
click at [175, 198] on input "text" at bounding box center [110, 197] width 131 height 15
paste input "645188"
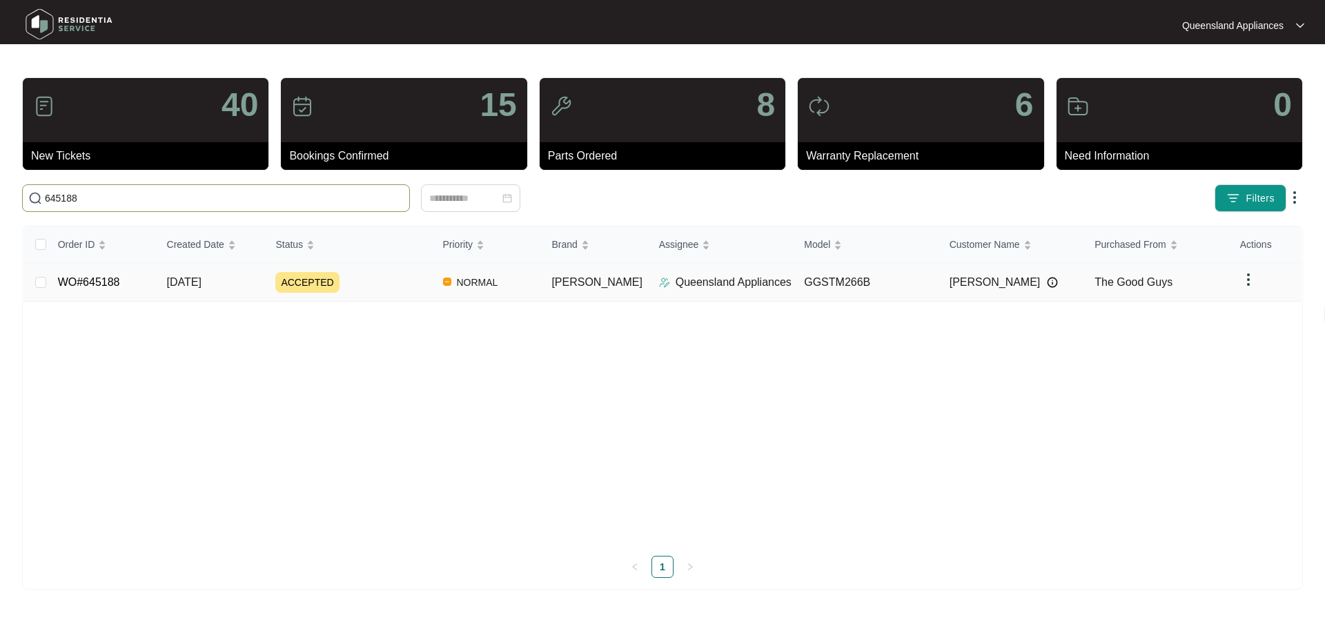
type input "645188"
click at [88, 284] on link "WO#645188" at bounding box center [89, 282] width 62 height 12
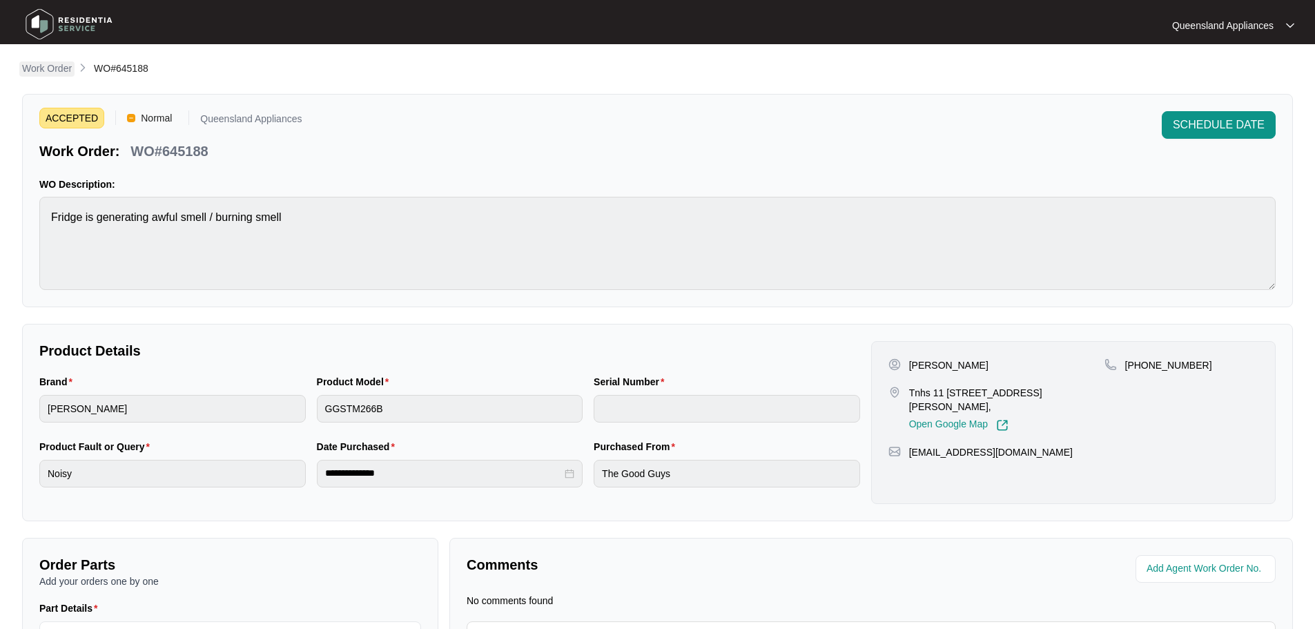
click at [52, 61] on p "Work Order" at bounding box center [47, 68] width 50 height 14
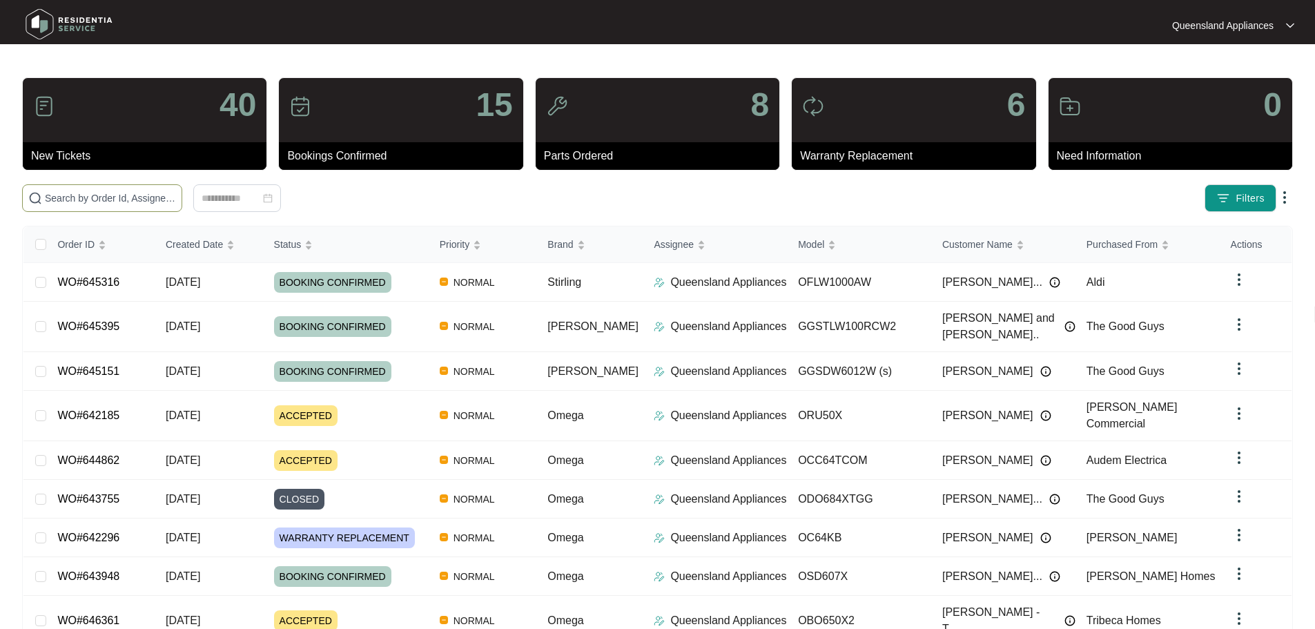
click at [176, 198] on input "text" at bounding box center [110, 197] width 131 height 15
paste input "644815"
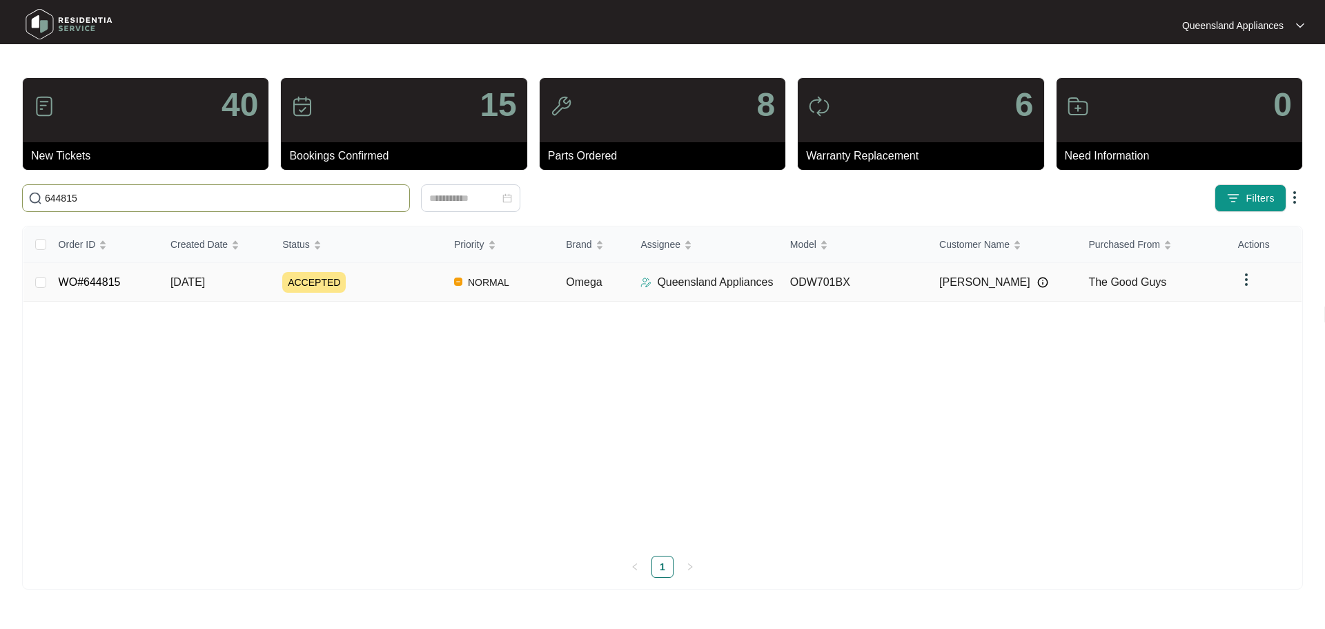
type input "644815"
click at [81, 290] on td "WO#644815" at bounding box center [104, 282] width 112 height 39
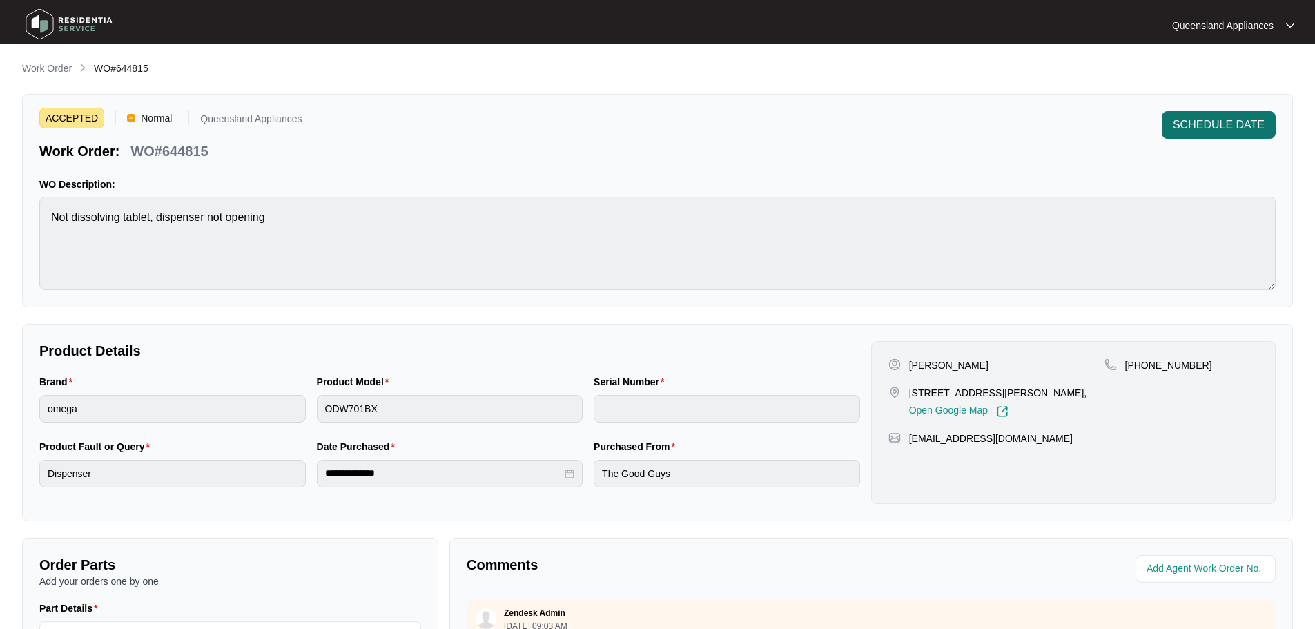
click at [1224, 124] on span "SCHEDULE DATE" at bounding box center [1219, 125] width 92 height 17
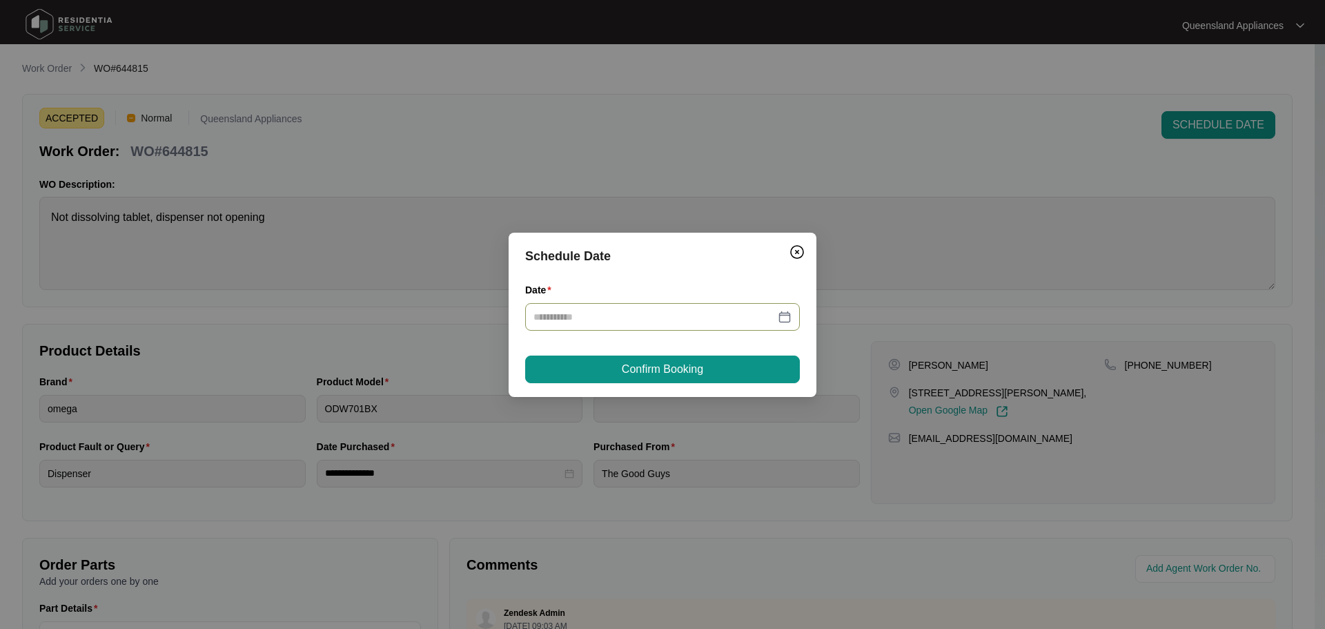
click at [766, 320] on input "Date" at bounding box center [654, 316] width 242 height 15
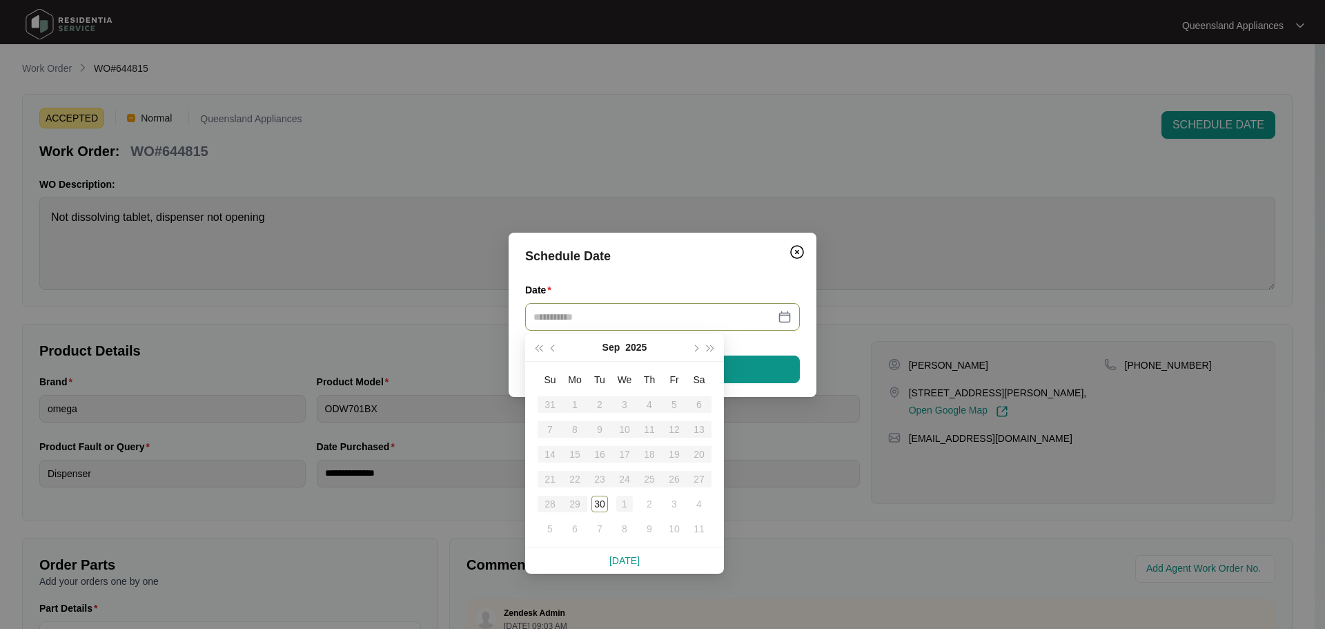
type input "**********"
click at [622, 504] on div "1" at bounding box center [624, 504] width 17 height 17
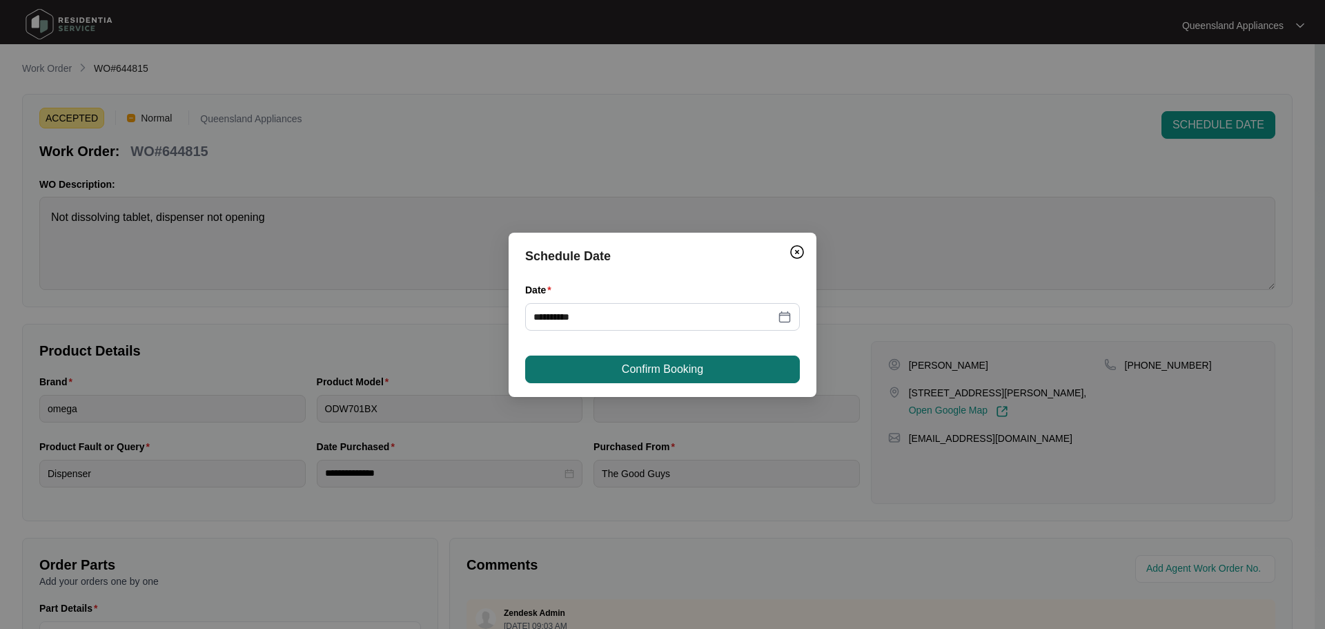
click at [643, 373] on span "Confirm Booking" at bounding box center [662, 369] width 81 height 17
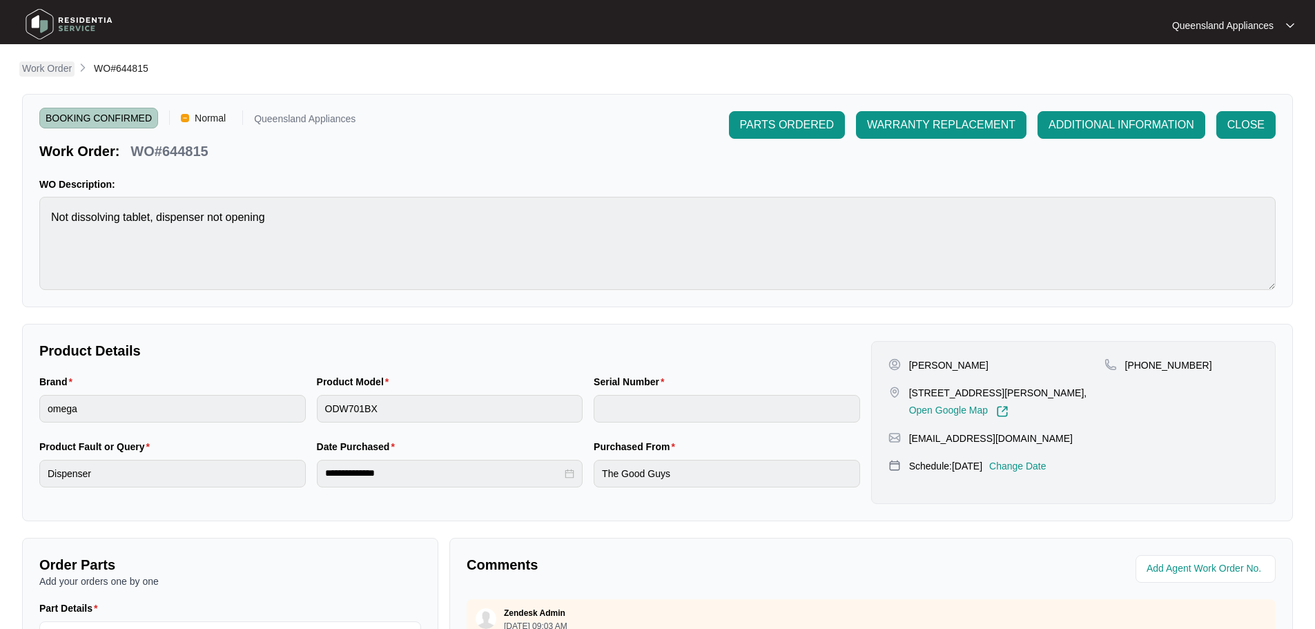
click at [56, 67] on p "Work Order" at bounding box center [47, 68] width 50 height 14
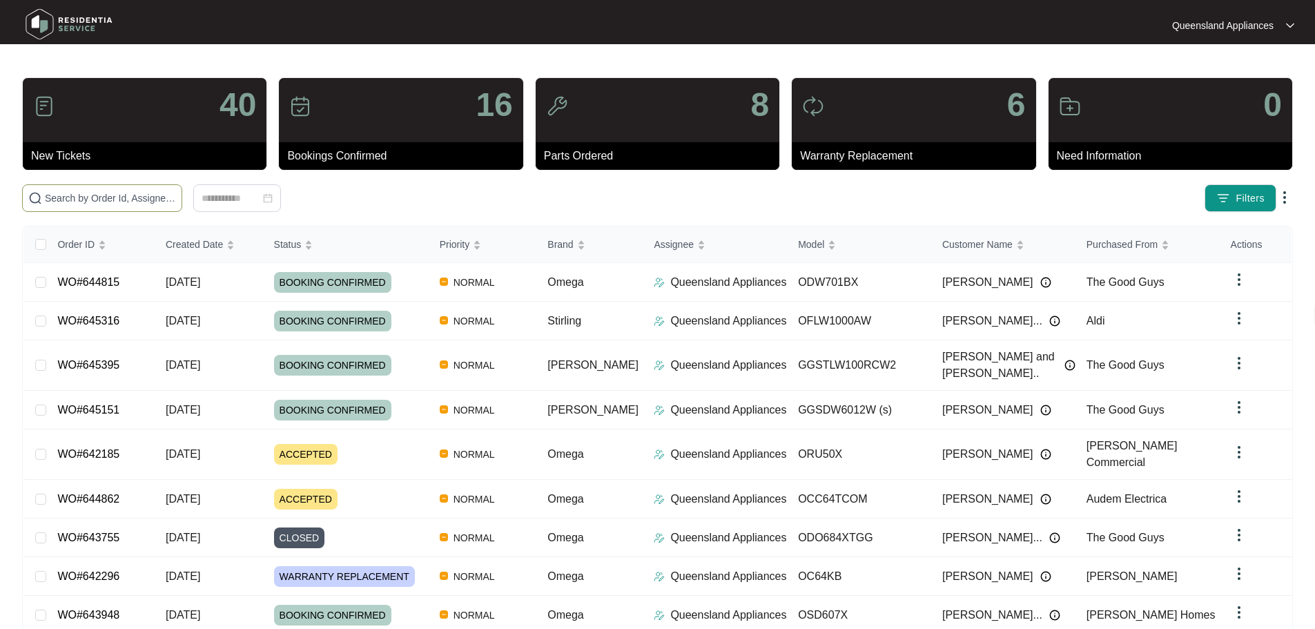
paste input "644705"
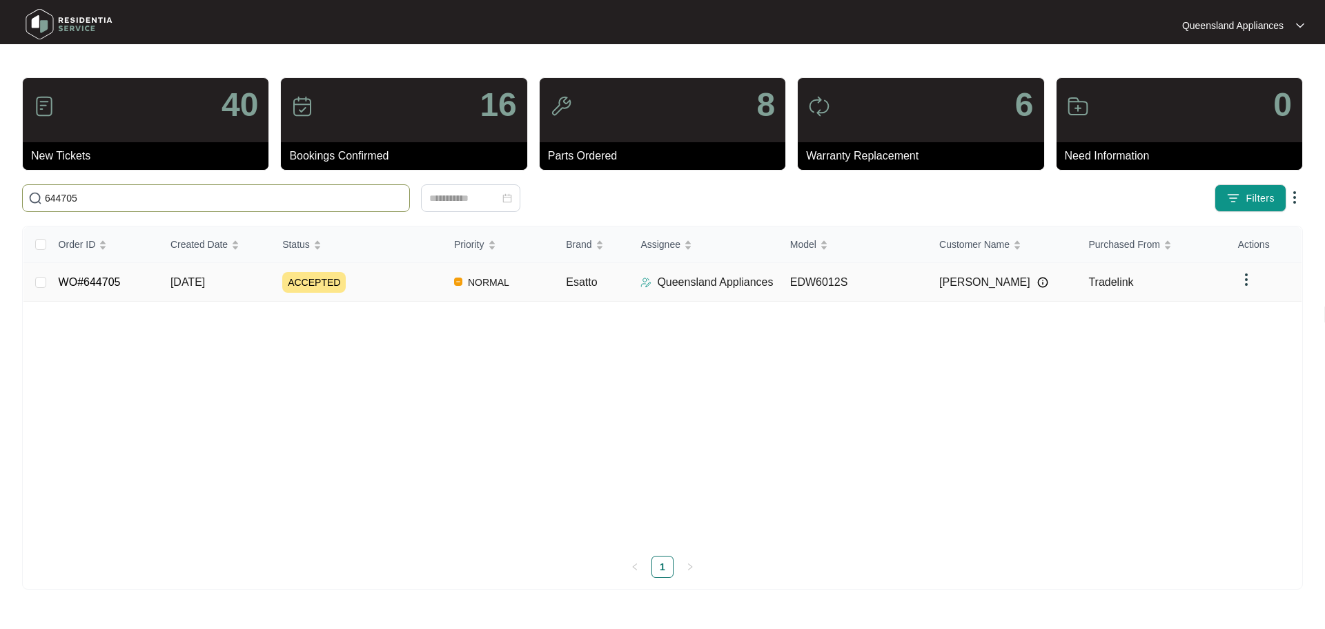
type input "644705"
click at [97, 284] on link "WO#644705" at bounding box center [90, 282] width 62 height 12
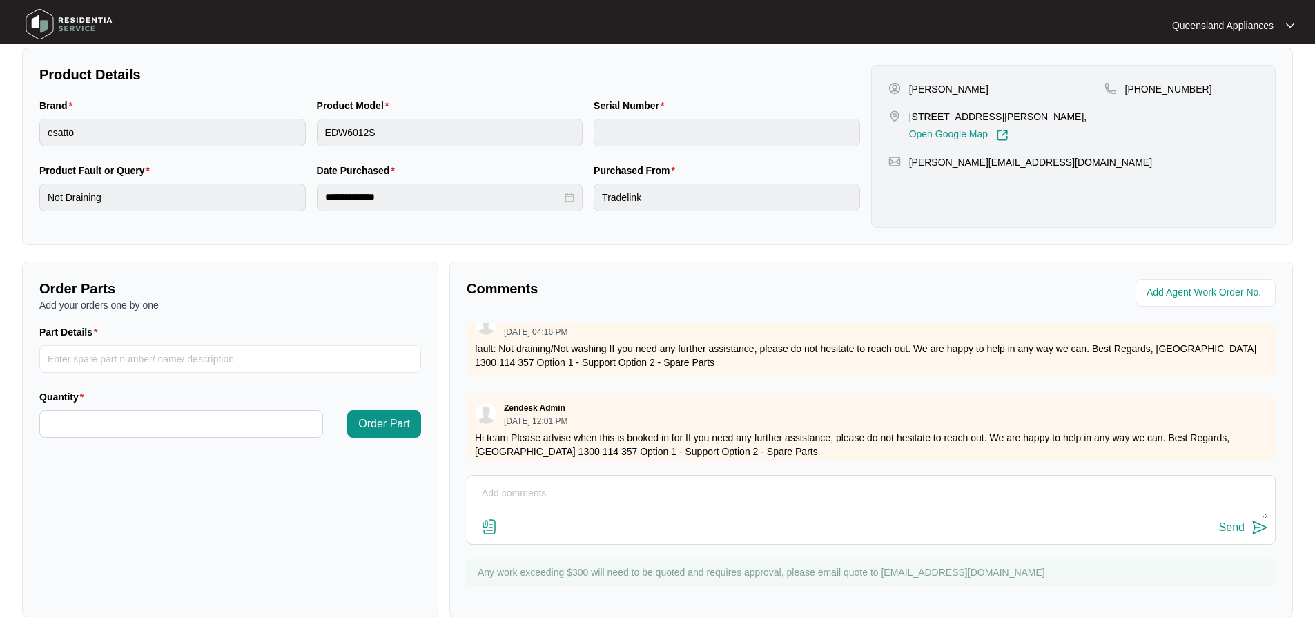
scroll to position [34, 0]
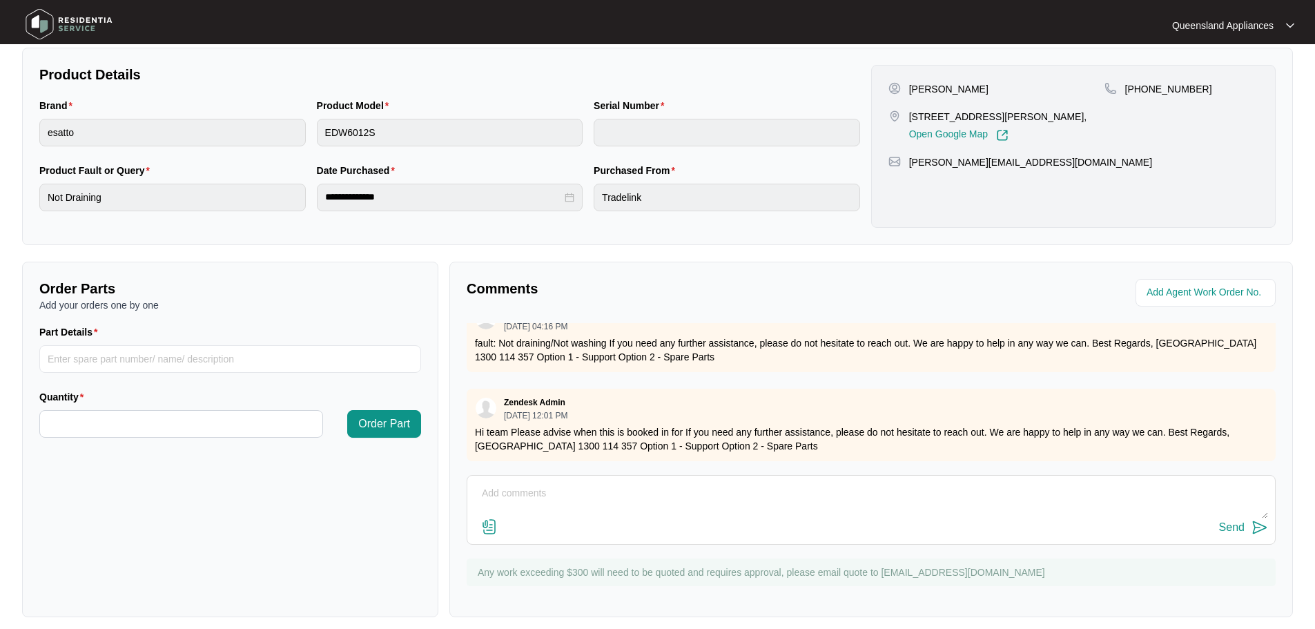
click at [603, 500] on textarea at bounding box center [871, 500] width 794 height 36
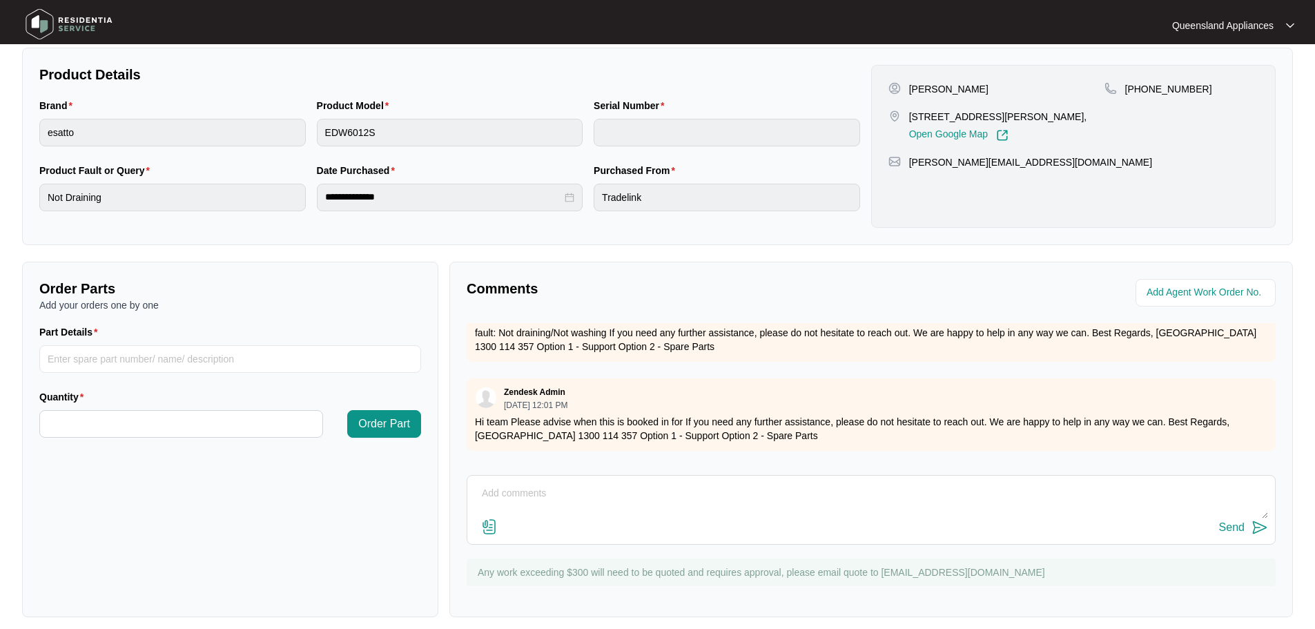
scroll to position [0, 0]
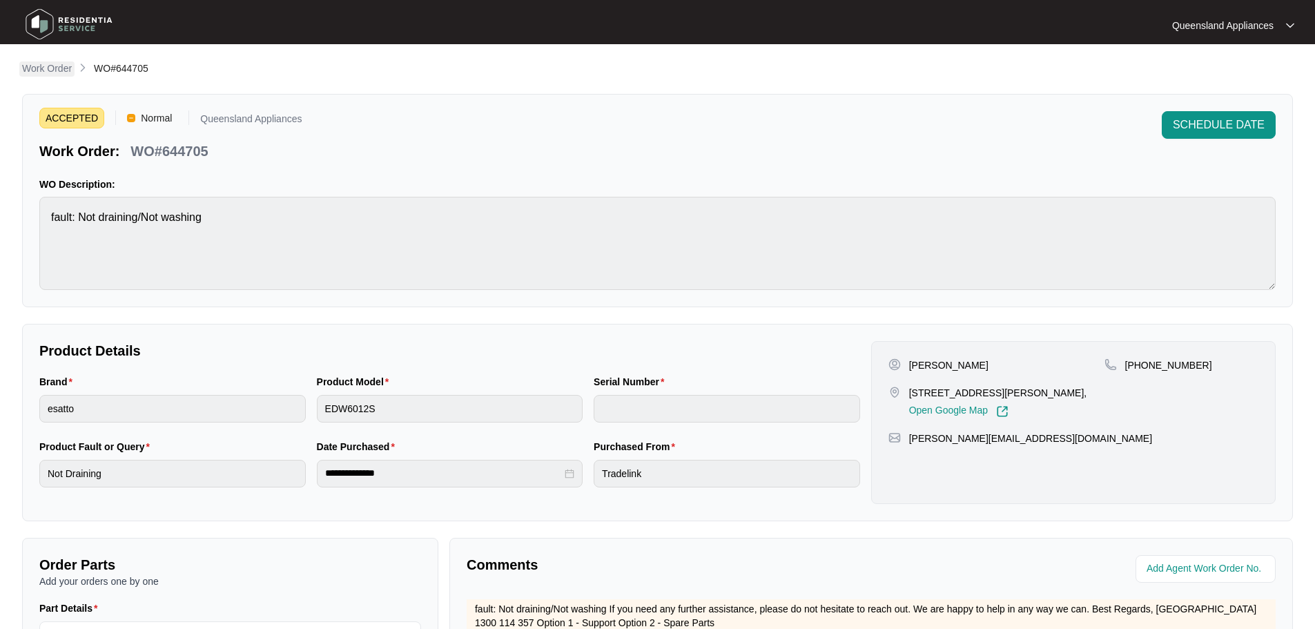
click at [43, 68] on p "Work Order" at bounding box center [47, 68] width 50 height 14
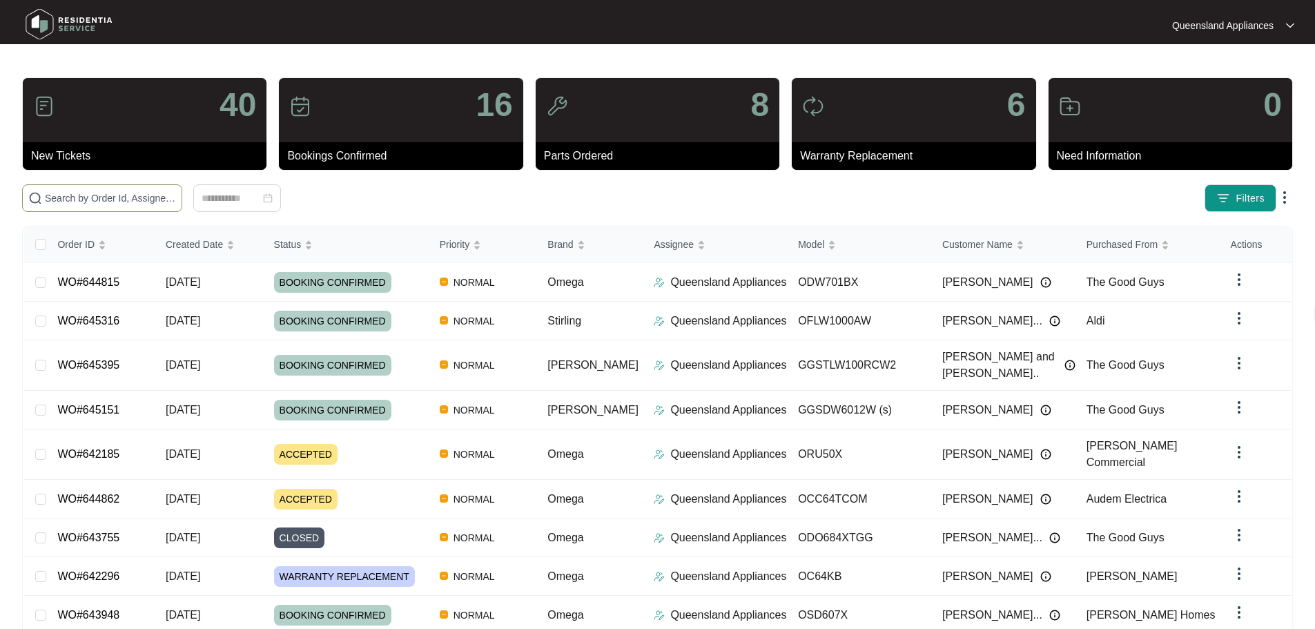
click at [176, 193] on input "text" at bounding box center [110, 197] width 131 height 15
paste input "644171"
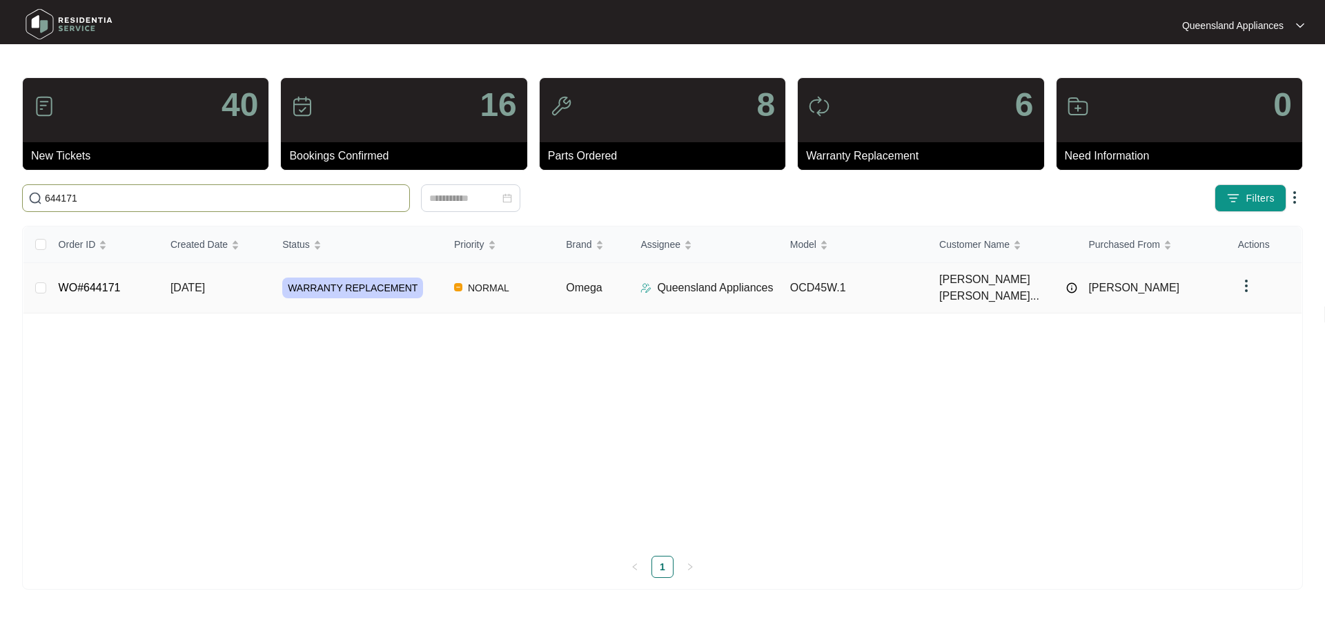
type input "644171"
click at [90, 282] on link "WO#644171" at bounding box center [90, 288] width 62 height 12
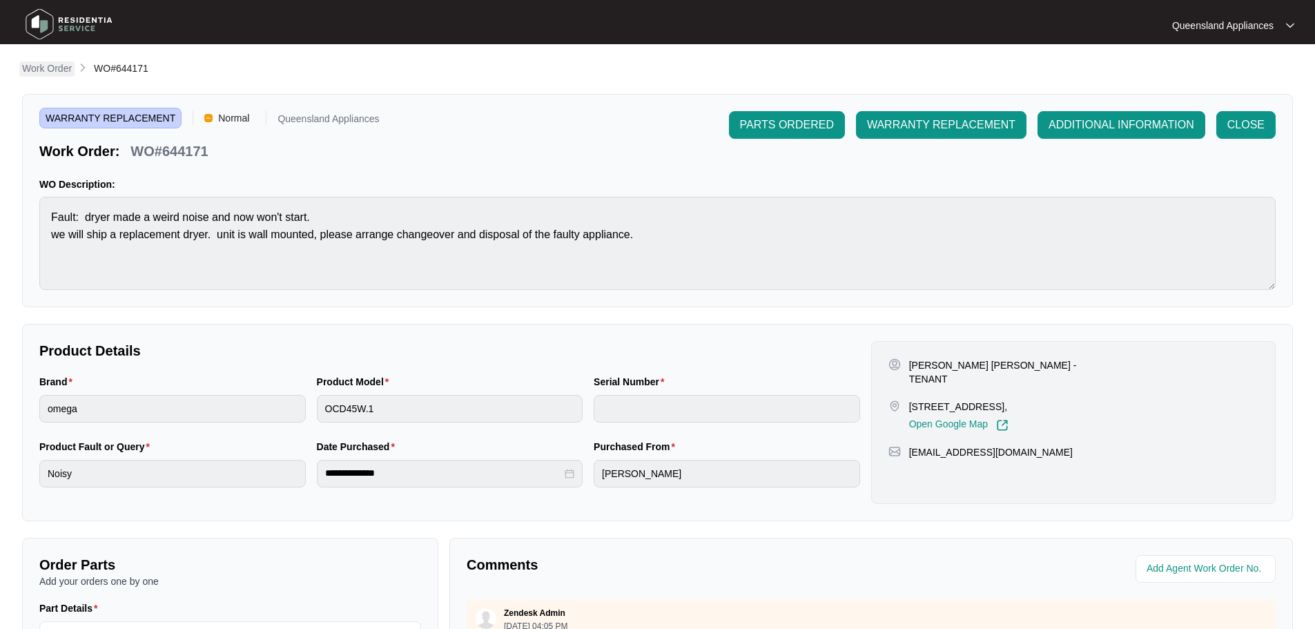
click at [44, 70] on p "Work Order" at bounding box center [47, 68] width 50 height 14
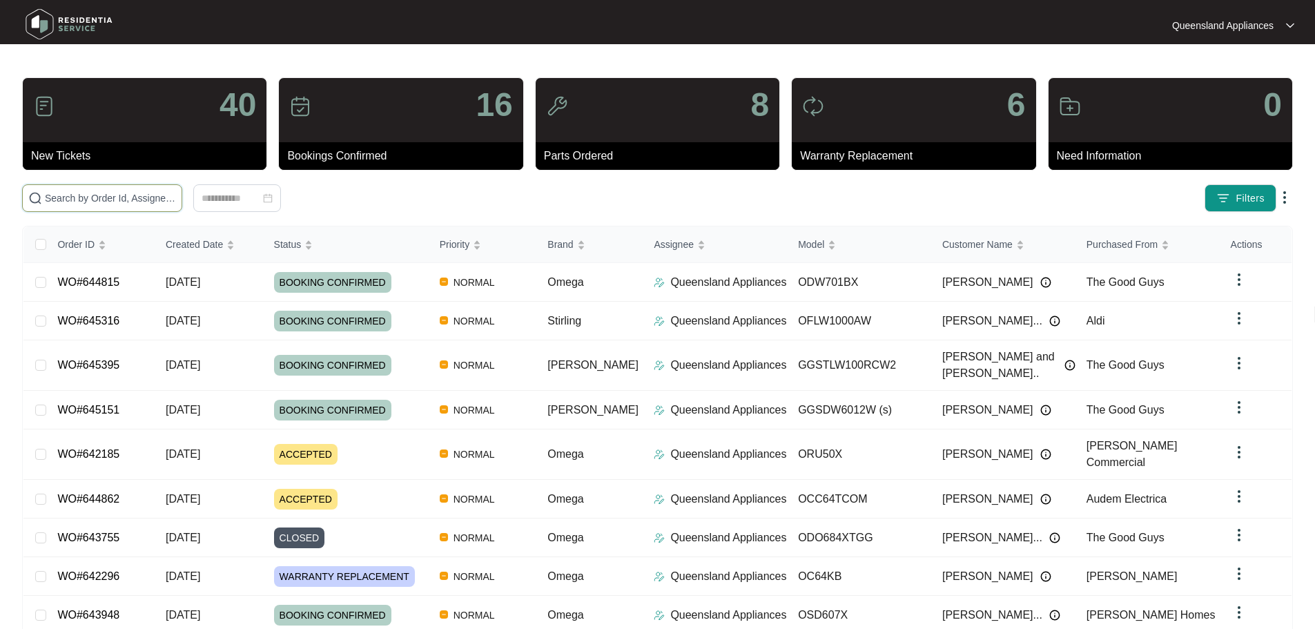
click at [155, 197] on input "text" at bounding box center [110, 197] width 131 height 15
paste input "643948"
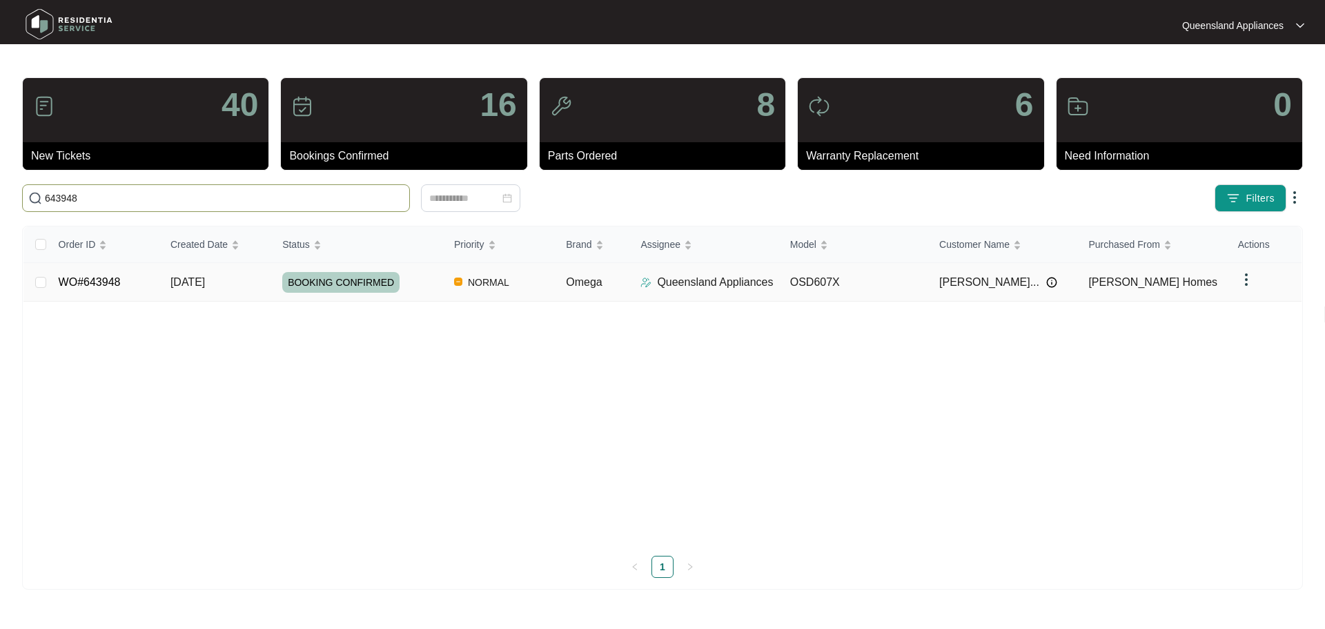
type input "643948"
click at [89, 280] on link "WO#643948" at bounding box center [90, 282] width 62 height 12
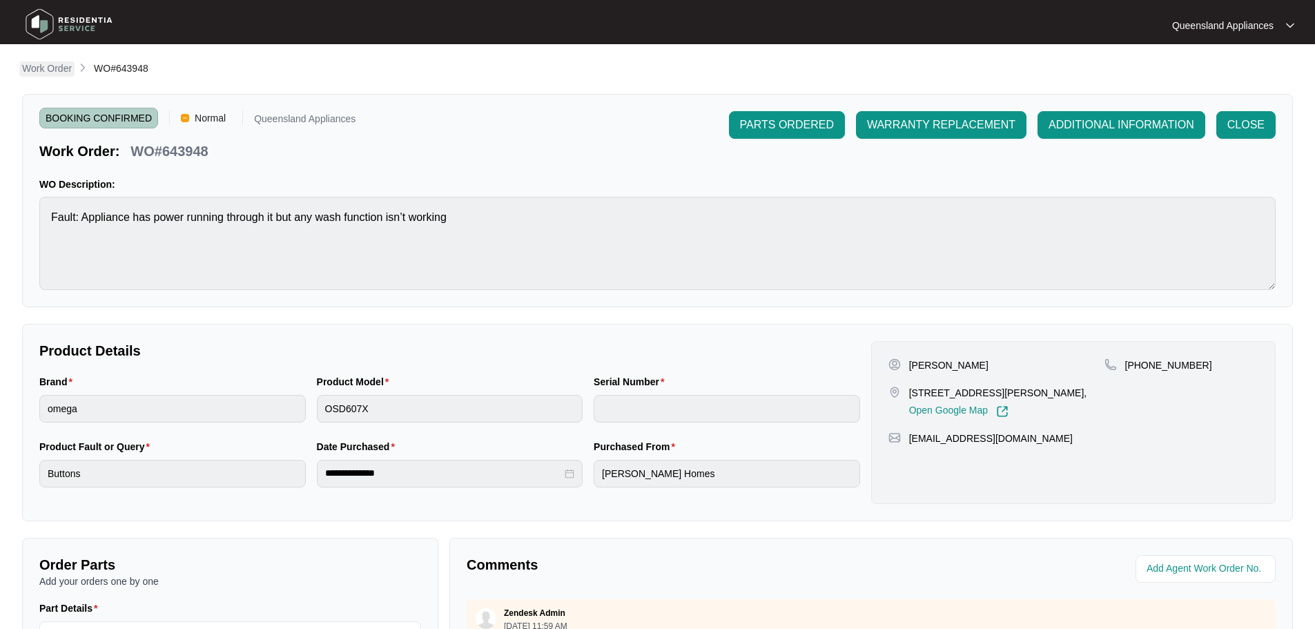
click at [40, 72] on p "Work Order" at bounding box center [47, 68] width 50 height 14
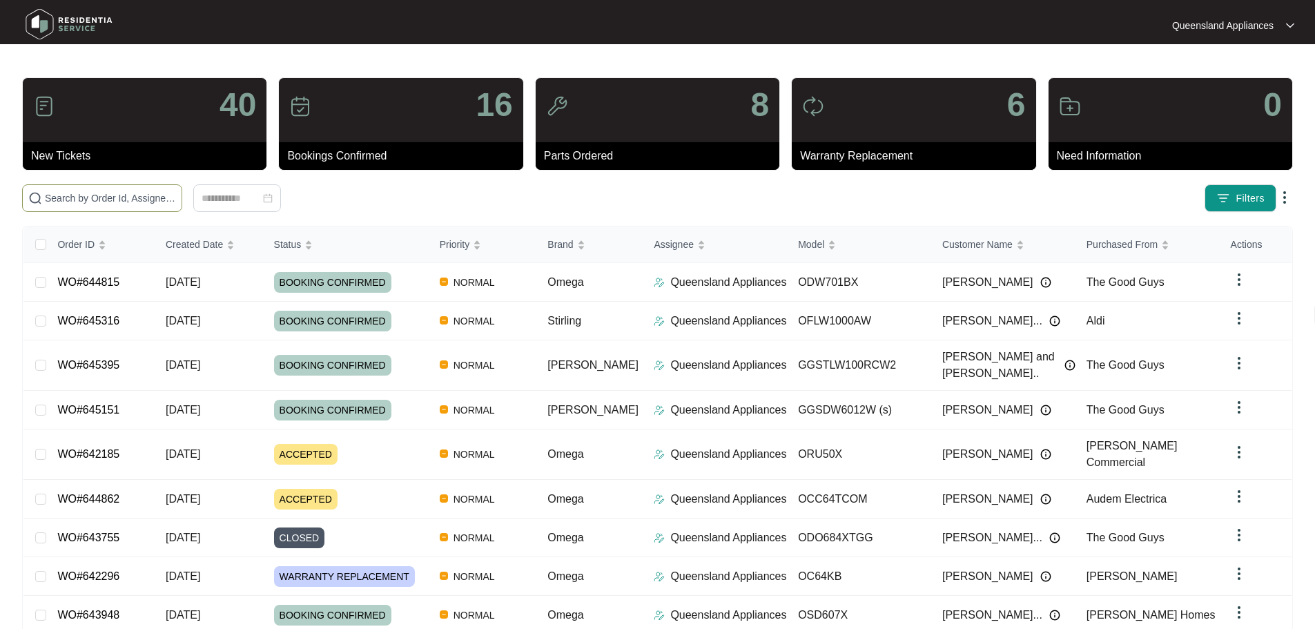
click at [117, 186] on span at bounding box center [102, 198] width 160 height 28
click at [100, 202] on input "text" at bounding box center [110, 197] width 131 height 15
paste input "643806"
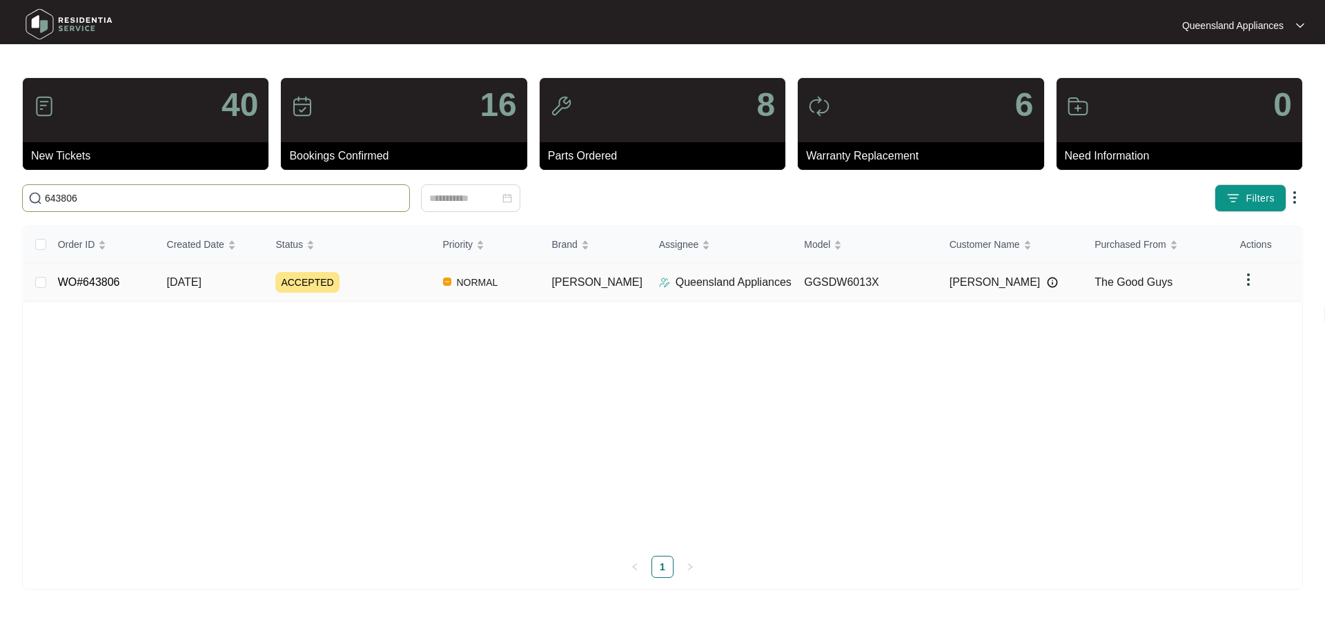
type input "643806"
click at [104, 280] on link "WO#643806" at bounding box center [89, 282] width 62 height 12
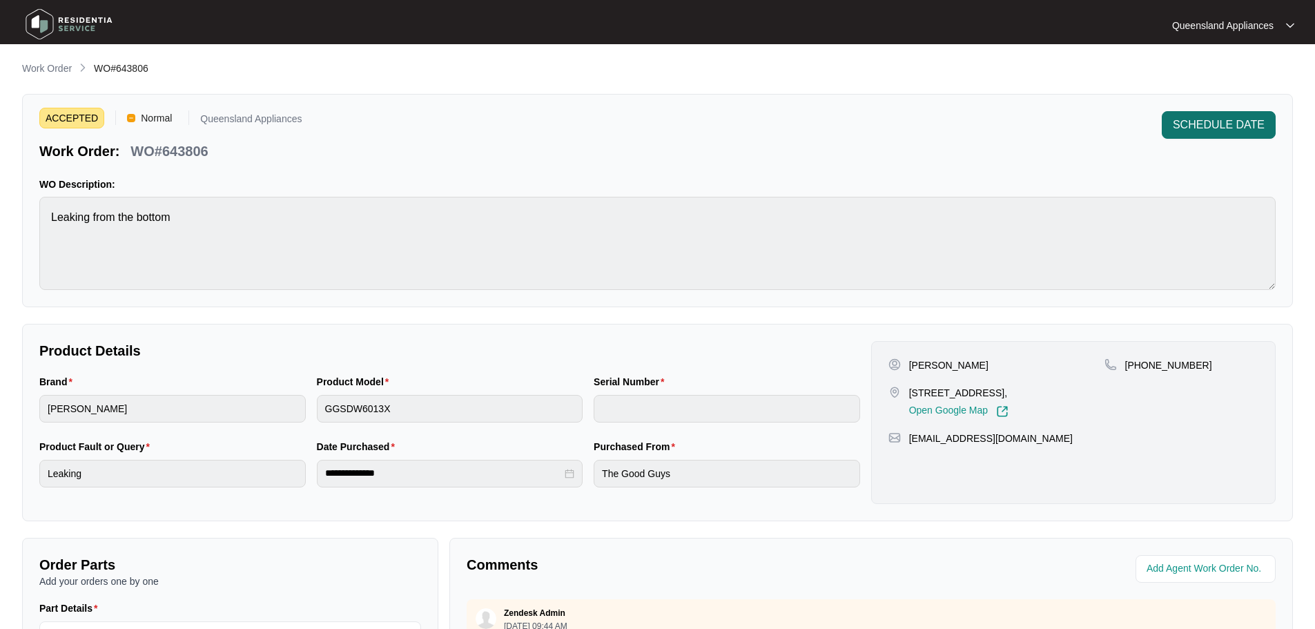
click at [1197, 129] on span "SCHEDULE DATE" at bounding box center [1219, 125] width 92 height 17
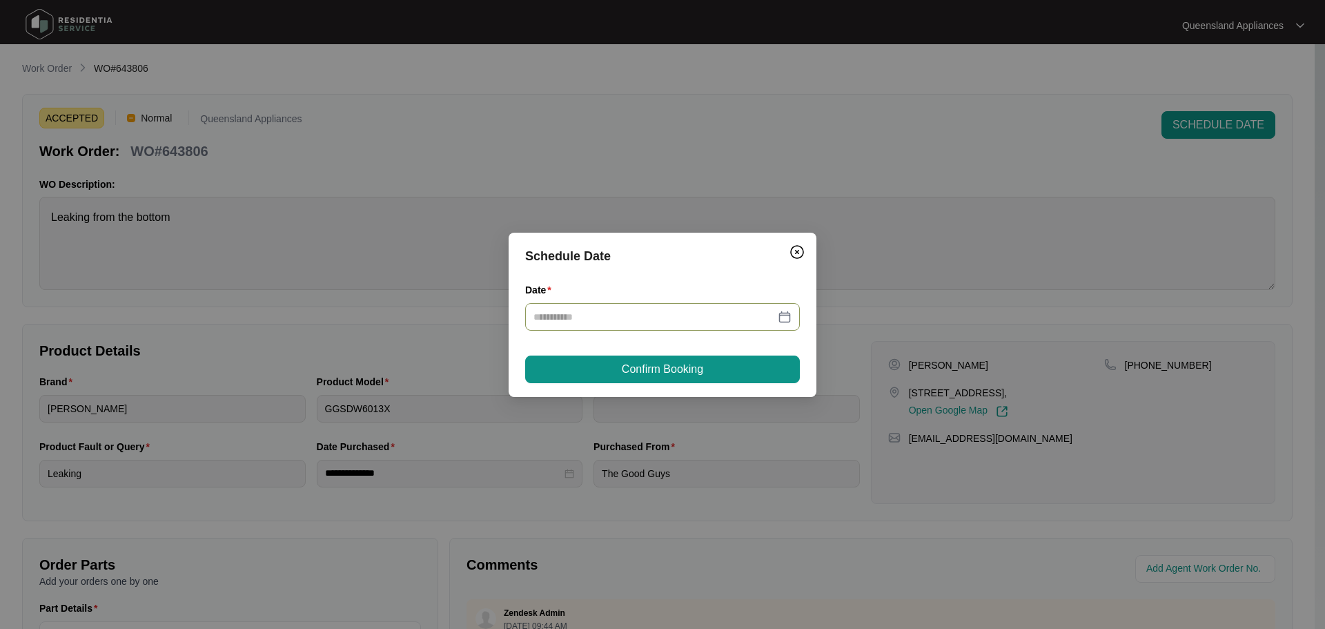
click at [786, 321] on div at bounding box center [662, 316] width 258 height 15
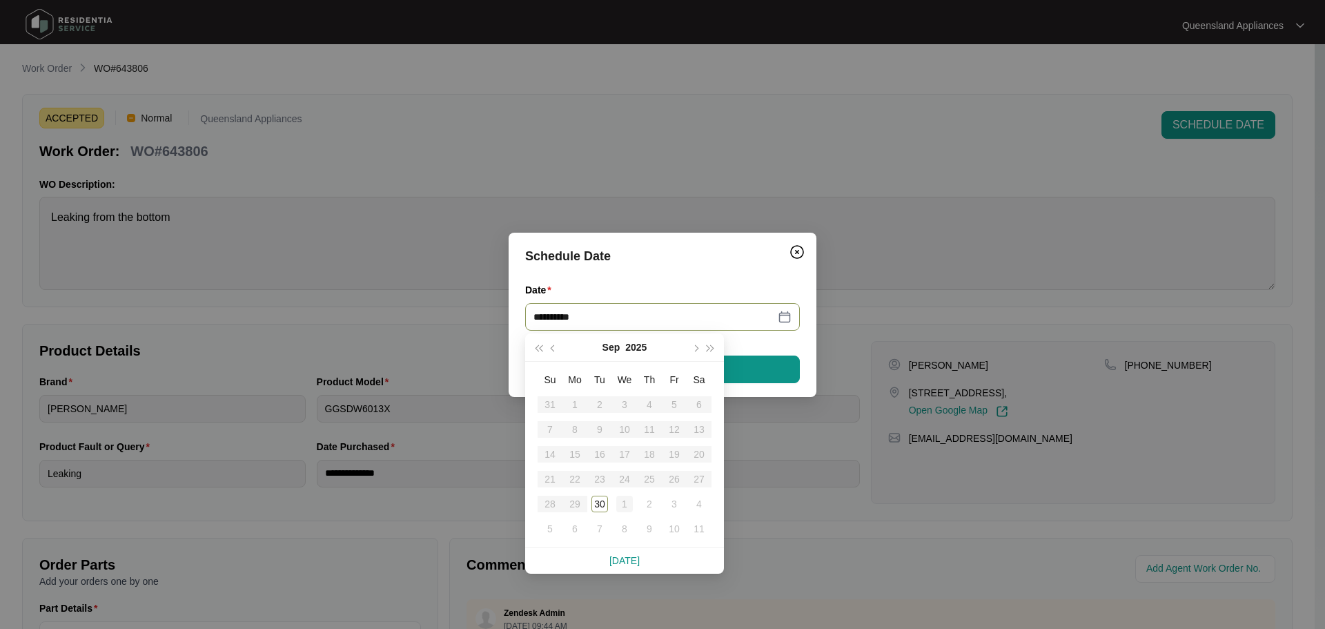
type input "**********"
click at [624, 502] on div "1" at bounding box center [624, 504] width 17 height 17
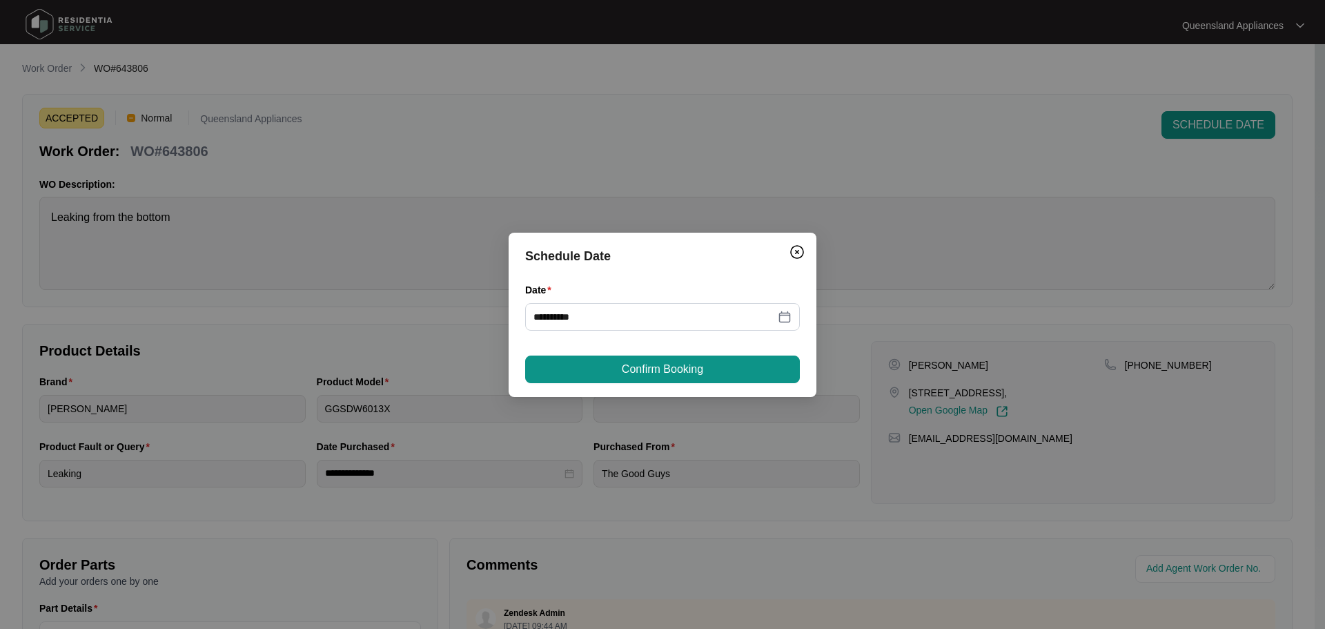
click at [663, 362] on span "Confirm Booking" at bounding box center [662, 369] width 81 height 17
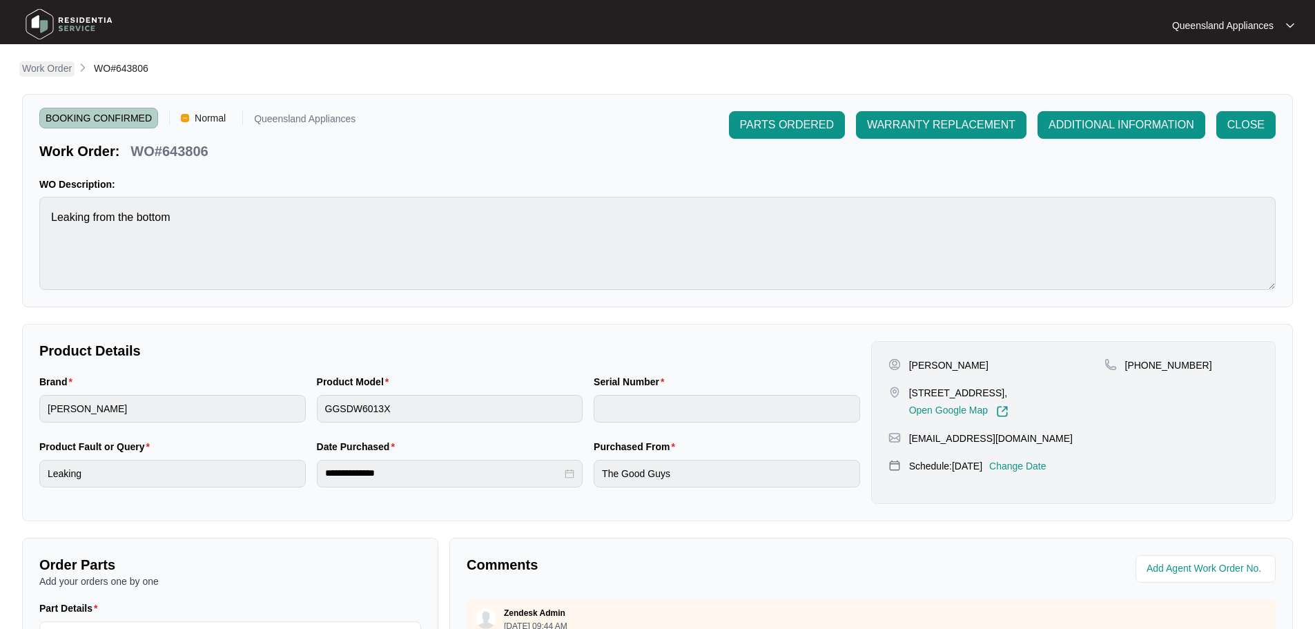
drag, startPoint x: 37, startPoint y: 55, endPoint x: 46, endPoint y: 63, distance: 13.2
click at [41, 60] on main "**********" at bounding box center [657, 457] width 1315 height 915
click at [48, 78] on div "**********" at bounding box center [657, 477] width 1271 height 832
click at [52, 68] on p "Work Order" at bounding box center [47, 68] width 50 height 14
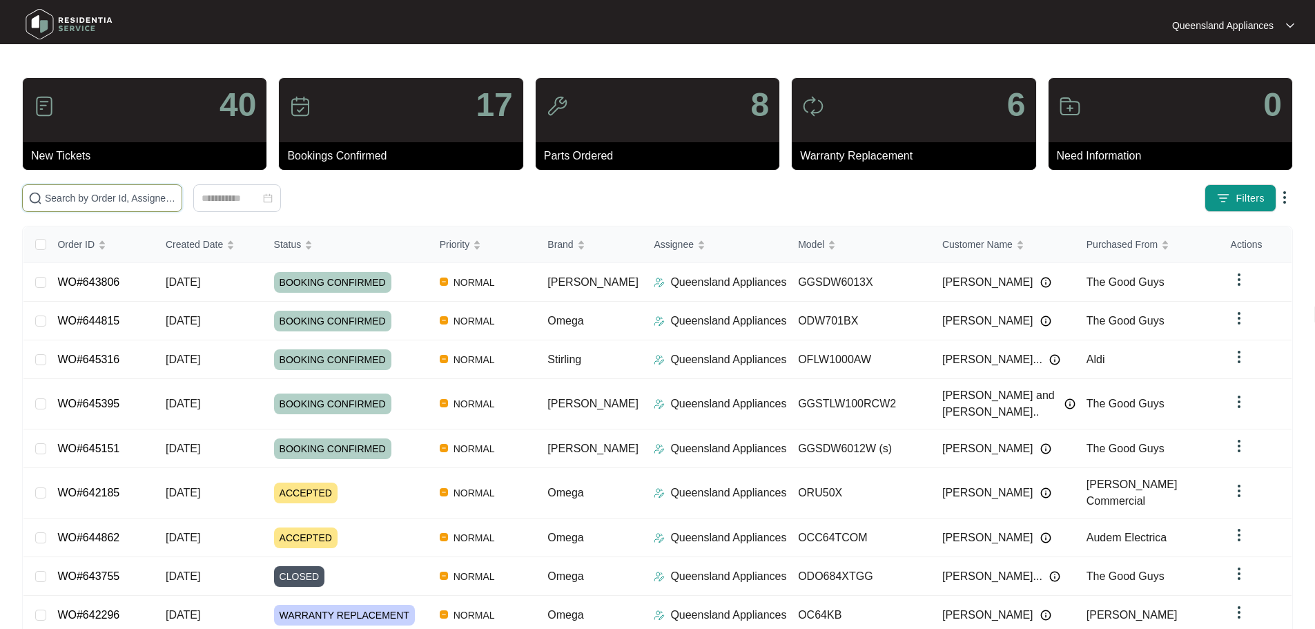
click at [135, 195] on input "text" at bounding box center [110, 197] width 131 height 15
paste input "643481"
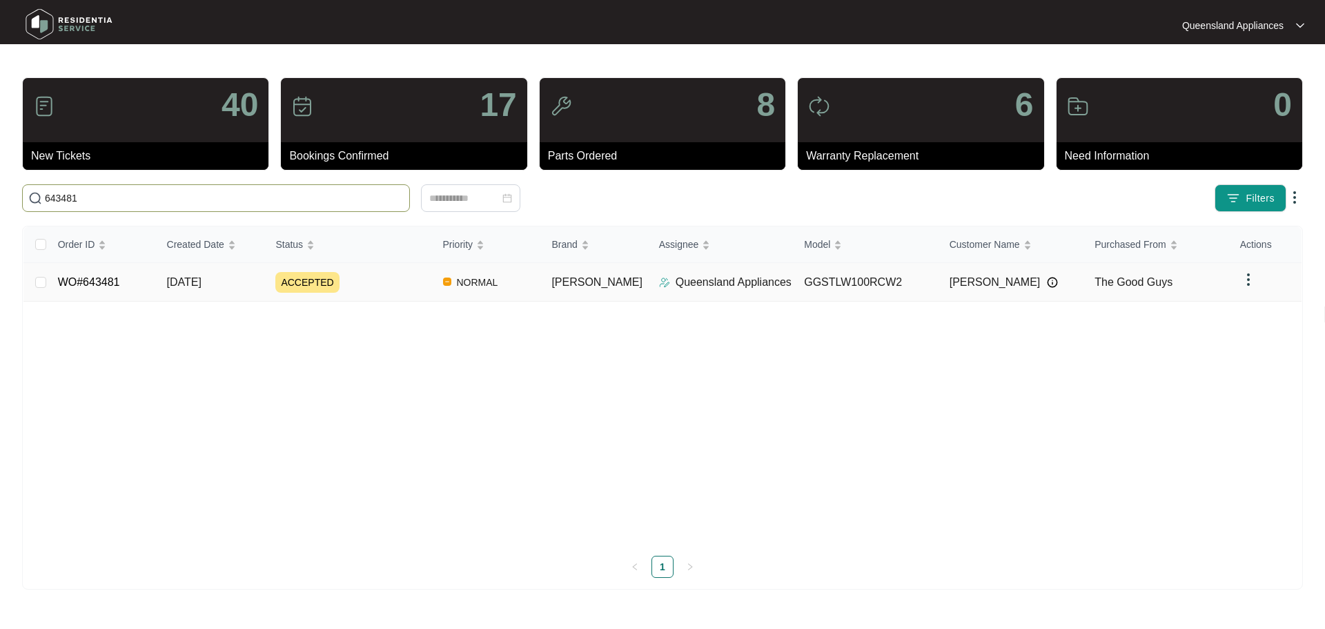
type input "643481"
click at [66, 280] on link "WO#643481" at bounding box center [89, 282] width 62 height 12
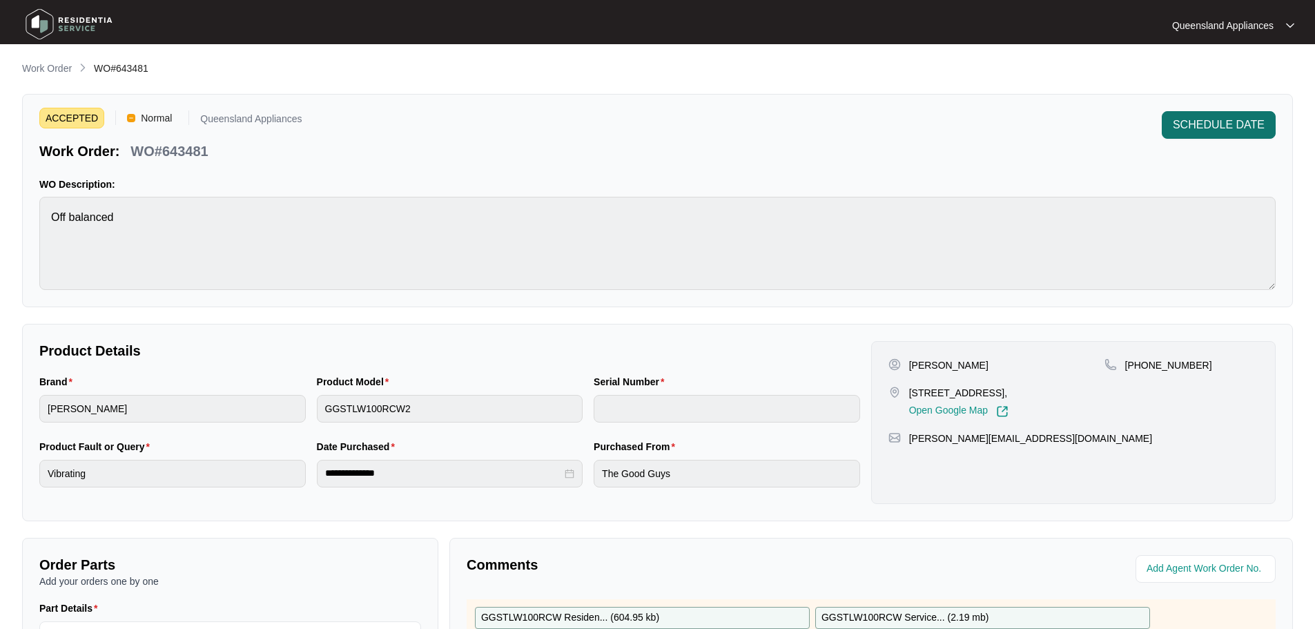
click at [1216, 120] on span "SCHEDULE DATE" at bounding box center [1219, 125] width 92 height 17
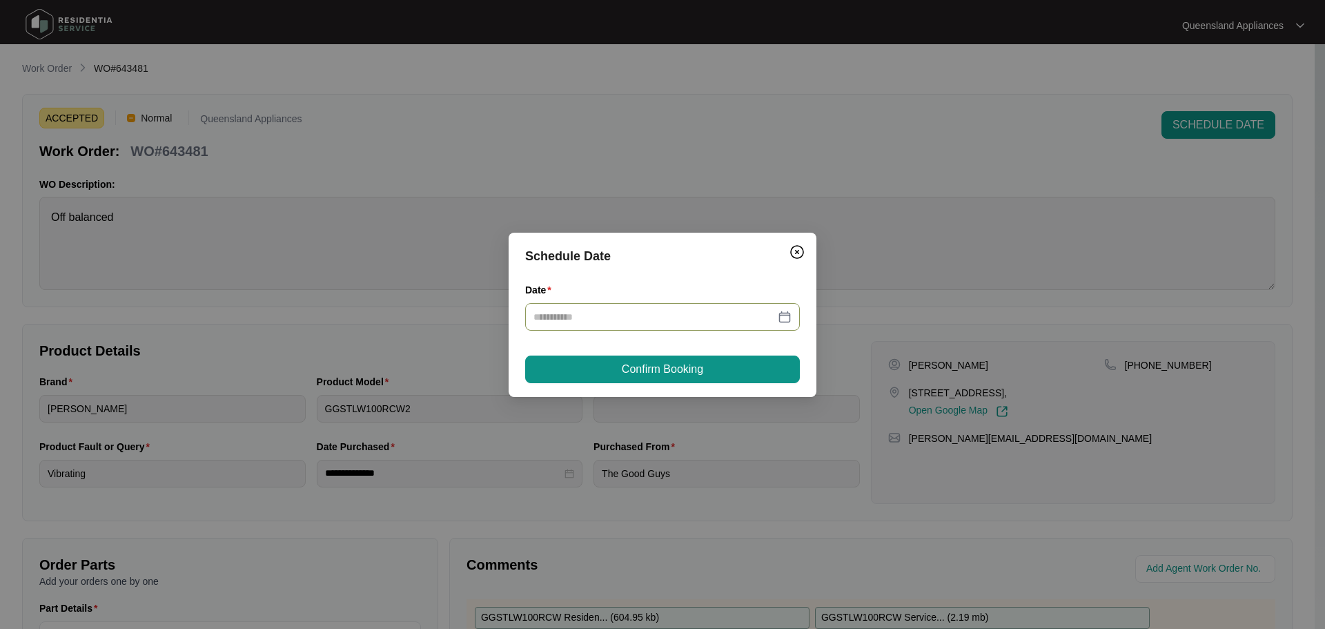
click at [786, 322] on div at bounding box center [662, 316] width 258 height 15
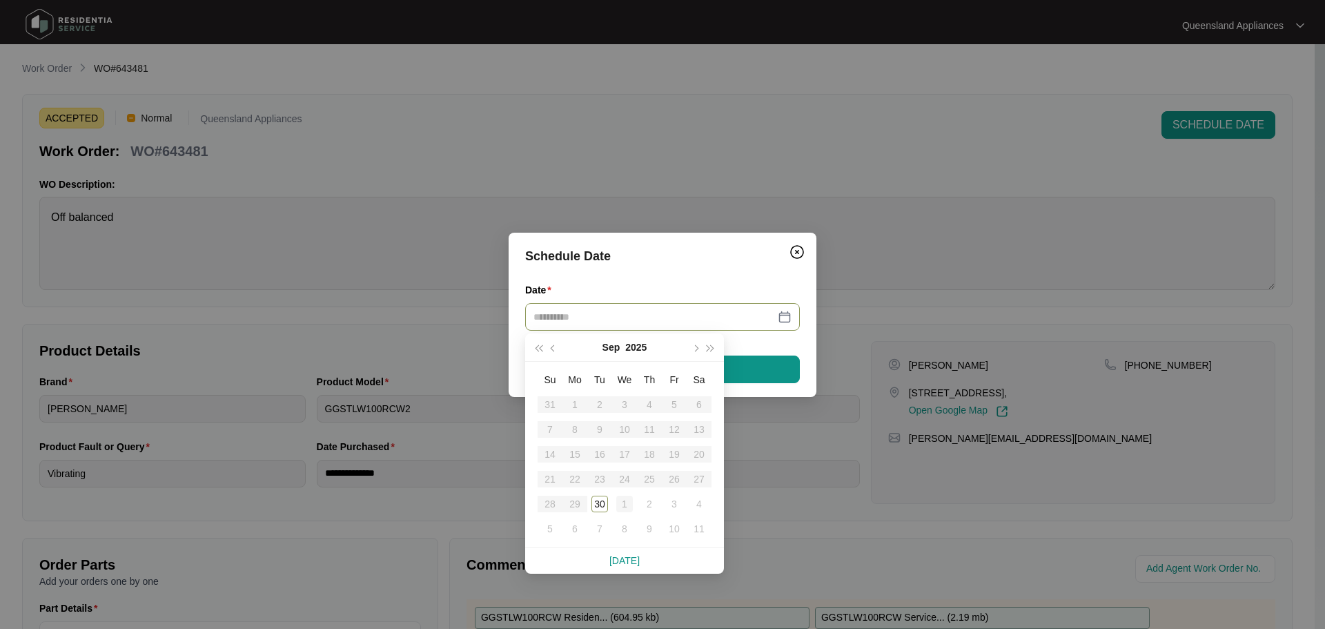
click at [627, 504] on div "1" at bounding box center [624, 504] width 17 height 17
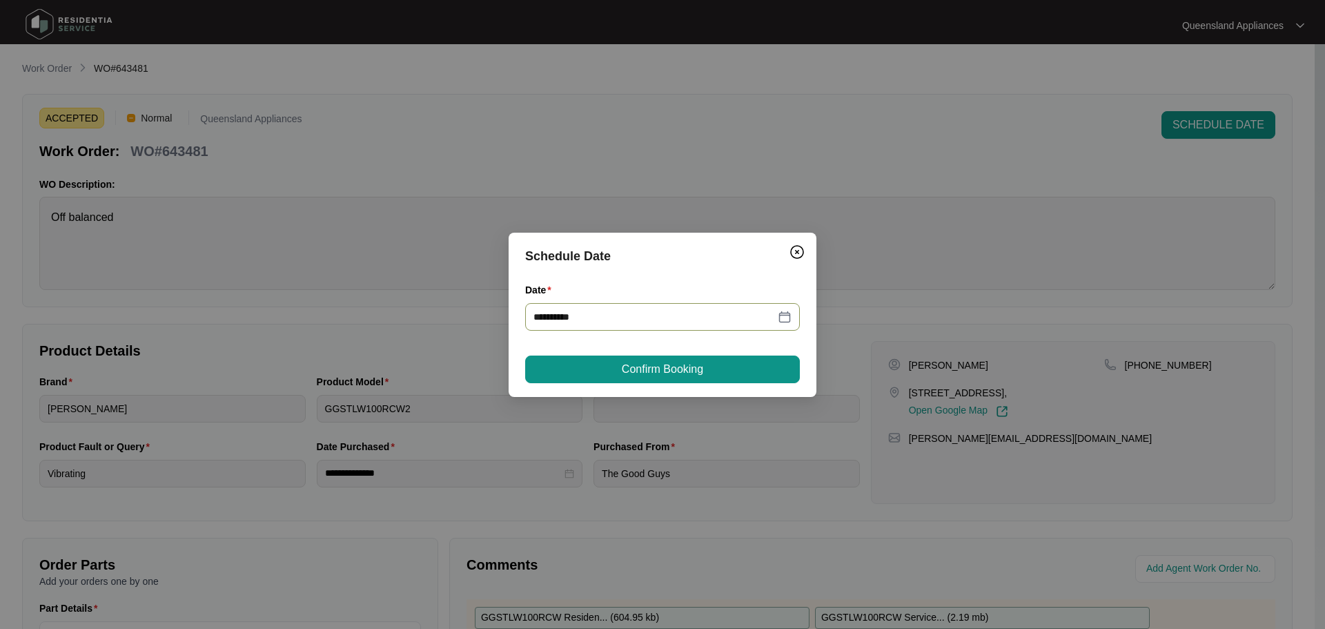
type input "**********"
click at [676, 371] on span "Confirm Booking" at bounding box center [662, 369] width 81 height 17
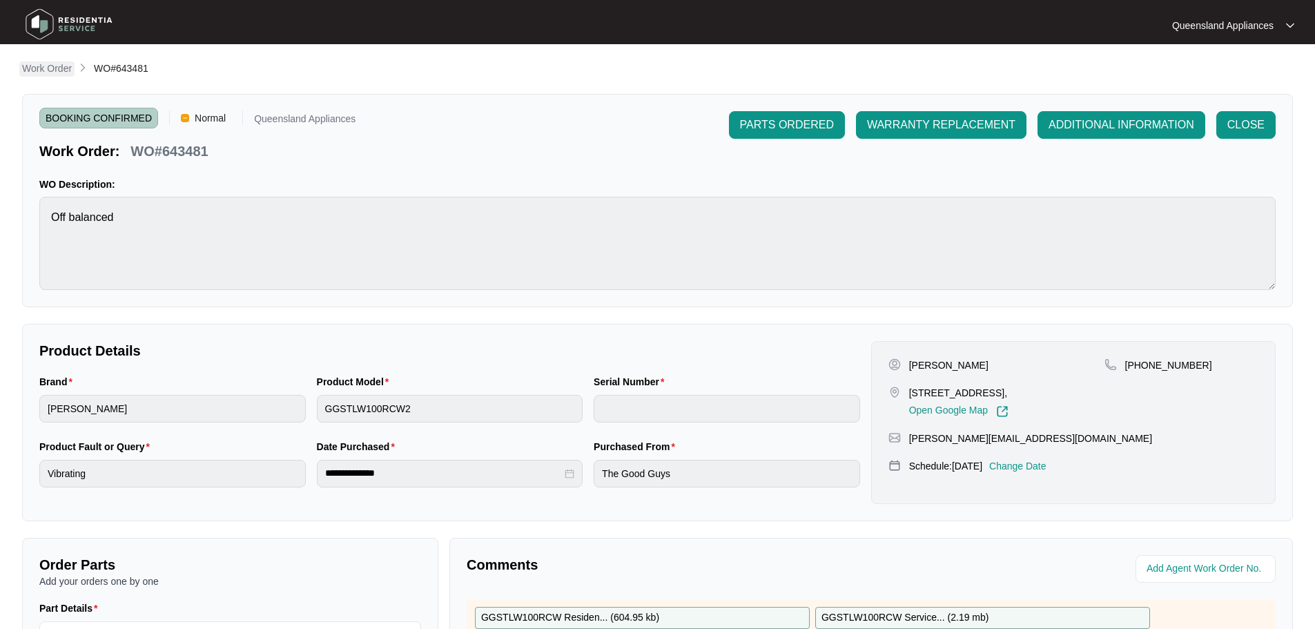
click at [47, 75] on link "Work Order" at bounding box center [46, 68] width 55 height 15
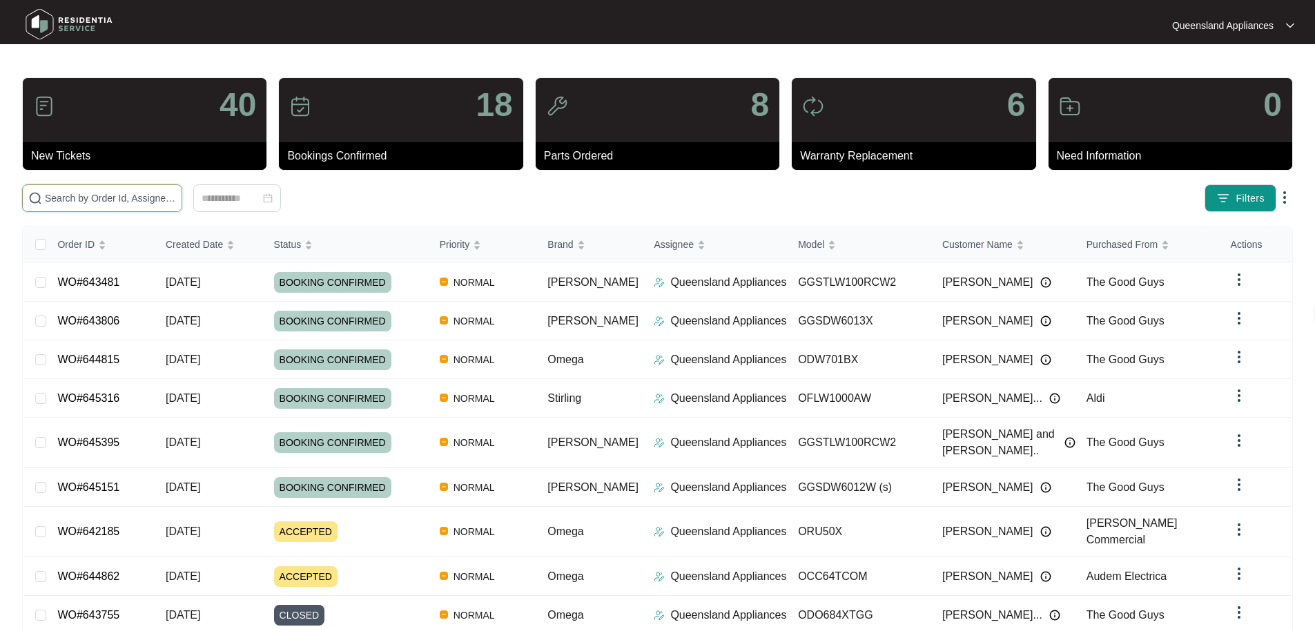
click at [141, 200] on input "text" at bounding box center [110, 197] width 131 height 15
paste input "642296"
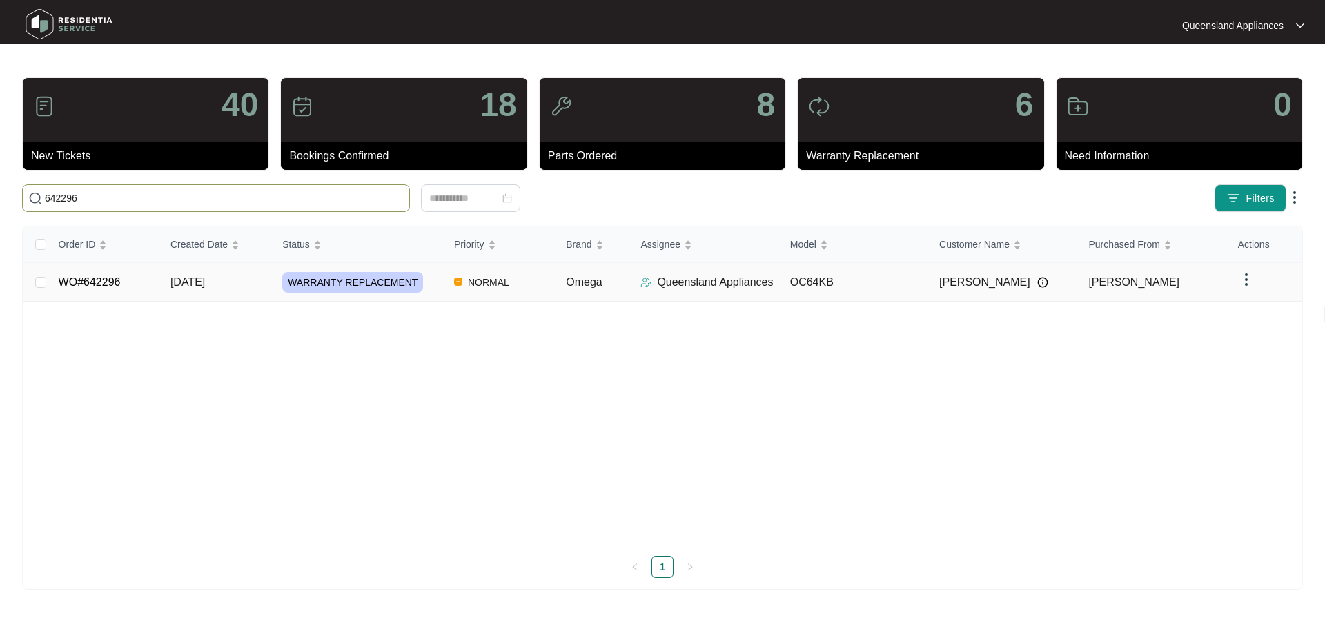
type input "642296"
click at [85, 284] on link "WO#642296" at bounding box center [90, 282] width 62 height 12
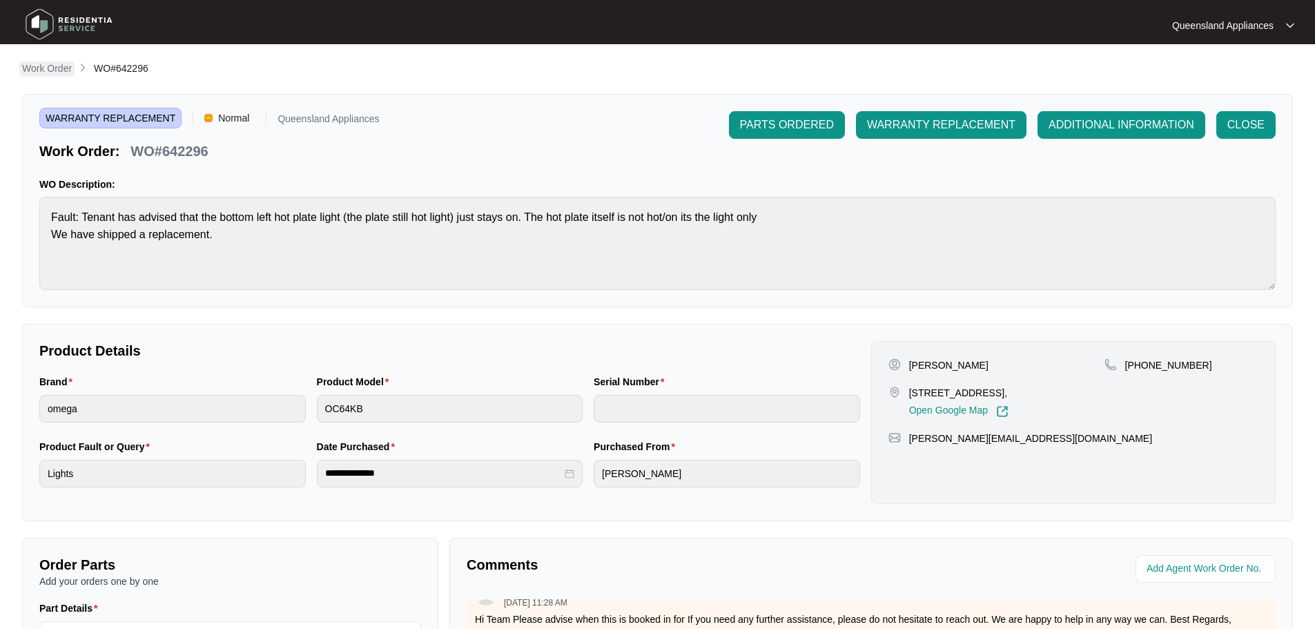
click at [50, 64] on p "Work Order" at bounding box center [47, 68] width 50 height 14
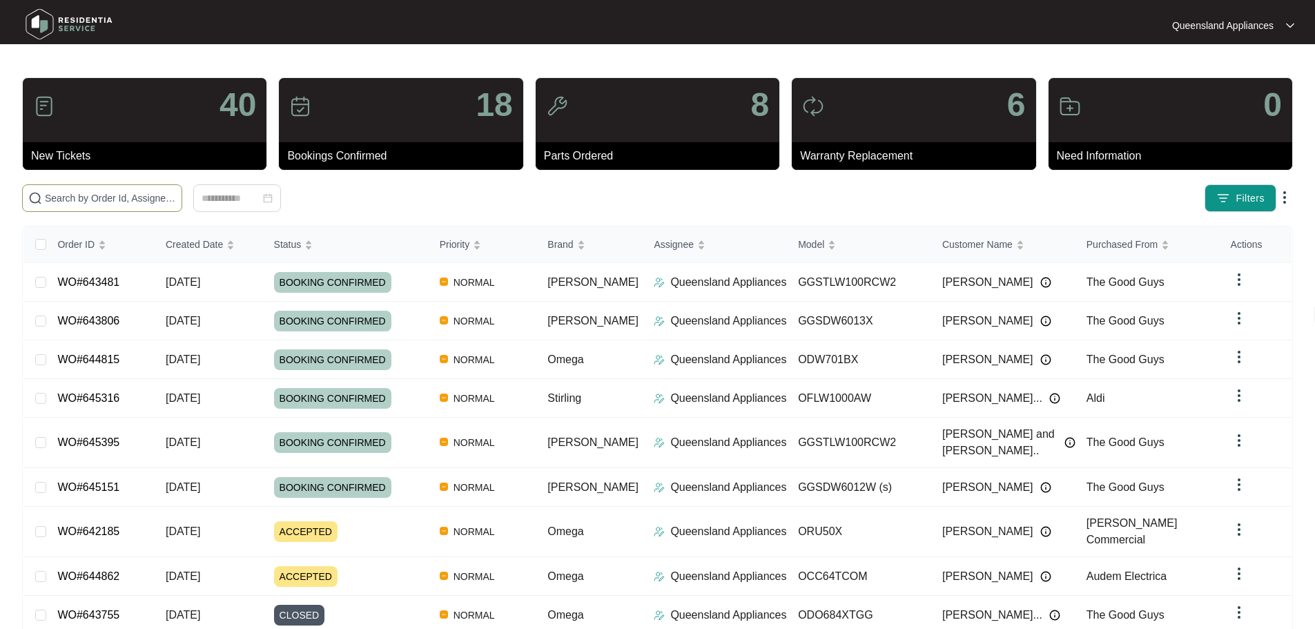
click at [176, 200] on input "text" at bounding box center [110, 197] width 131 height 15
paste input "641822"
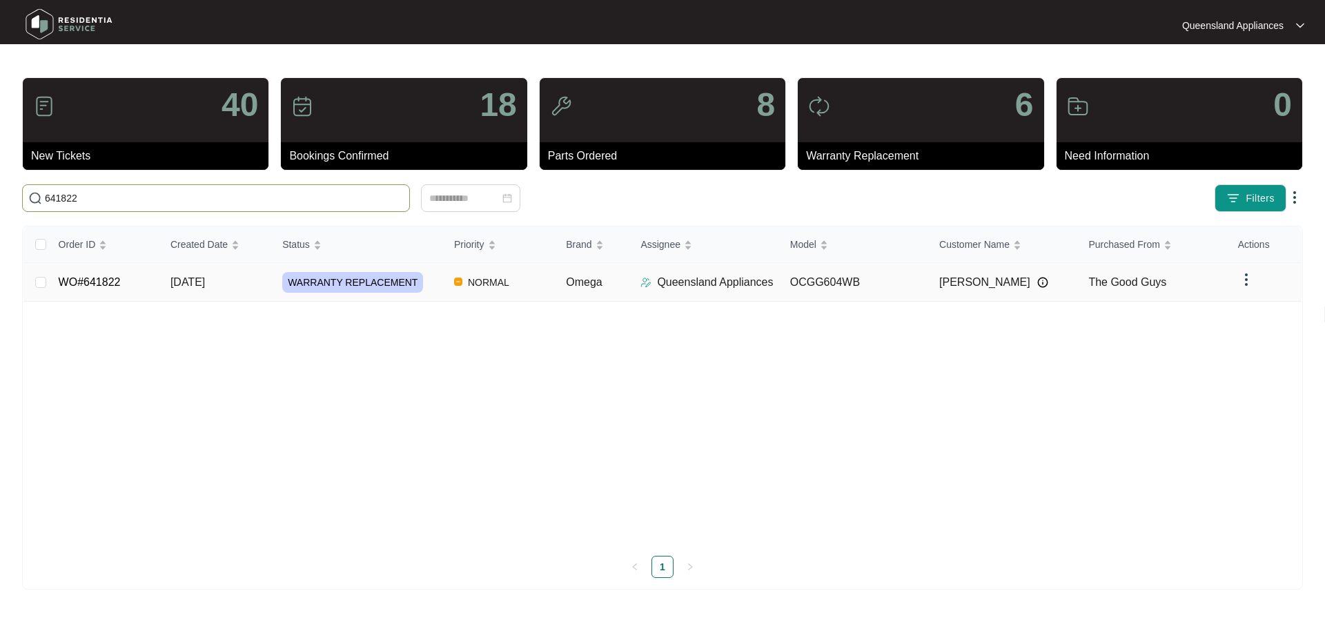
type input "641822"
click at [83, 286] on link "WO#641822" at bounding box center [90, 282] width 62 height 12
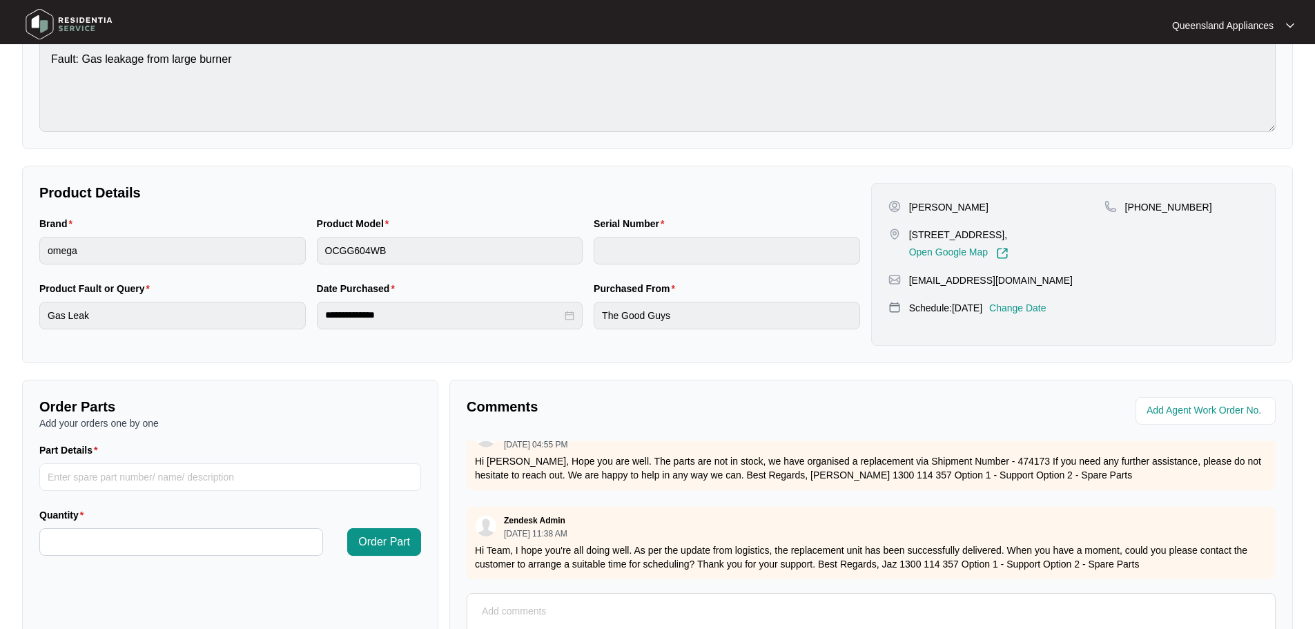
scroll to position [11, 0]
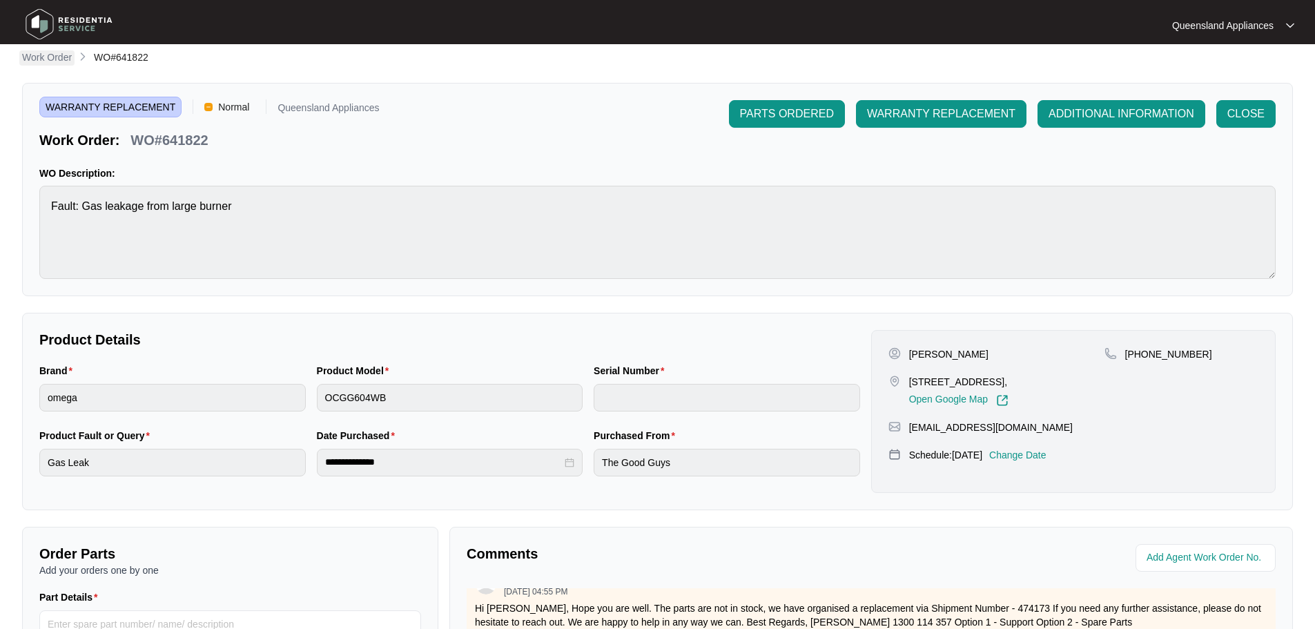
click at [42, 57] on p "Work Order" at bounding box center [47, 57] width 50 height 14
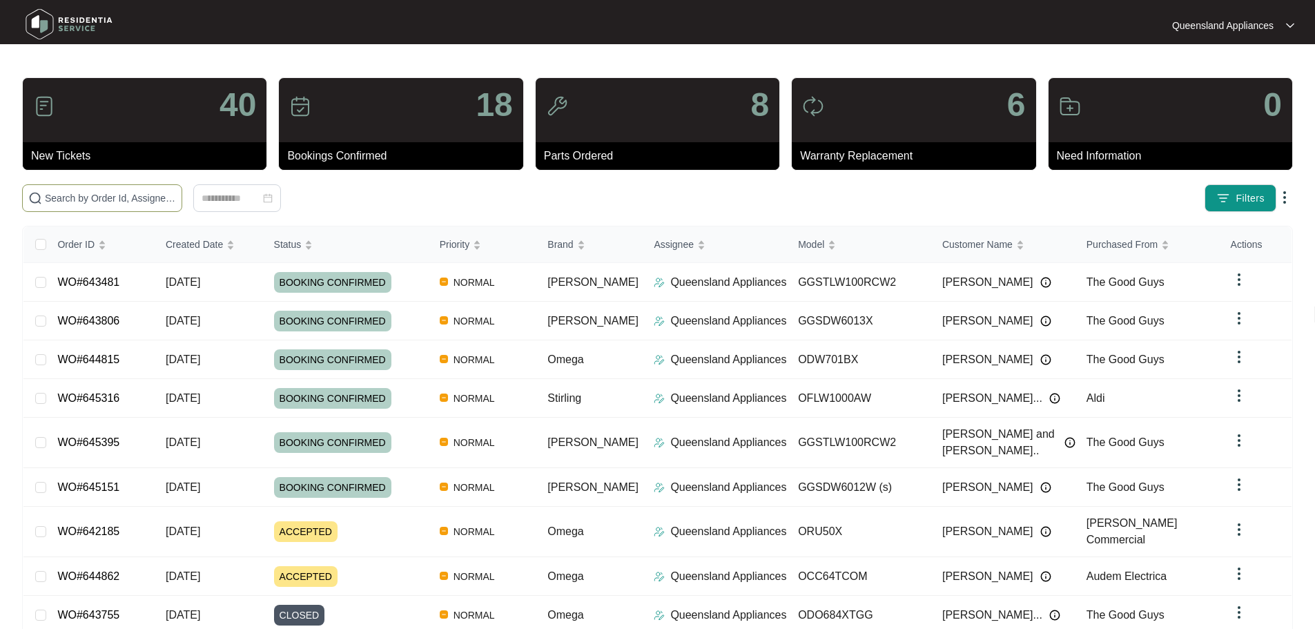
click at [148, 202] on input "text" at bounding box center [110, 197] width 131 height 15
paste input "640075"
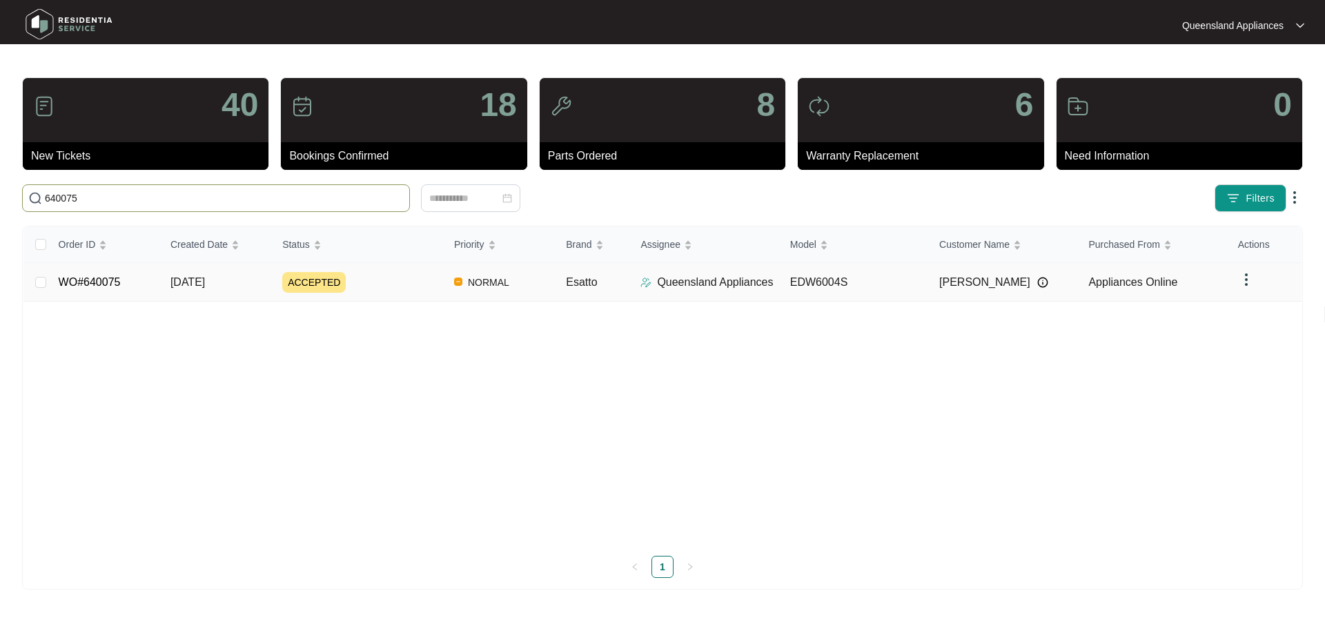
type input "640075"
click at [117, 276] on link "WO#640075" at bounding box center [90, 282] width 62 height 12
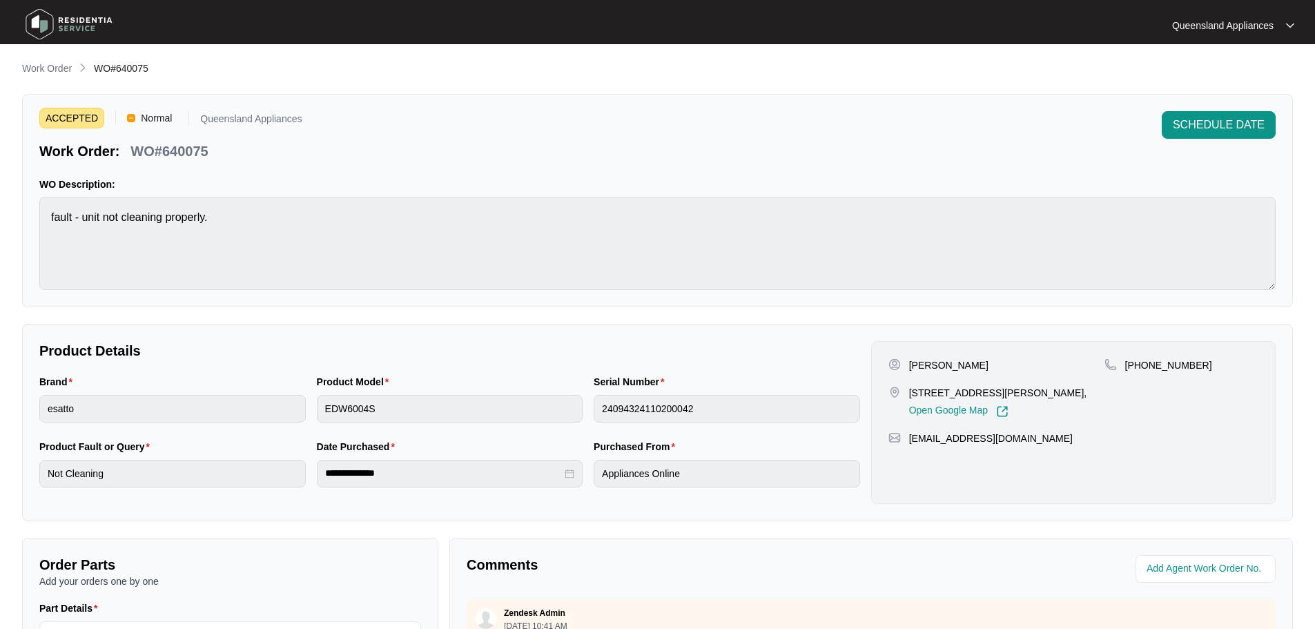
click at [35, 70] on p "Work Order" at bounding box center [47, 68] width 50 height 14
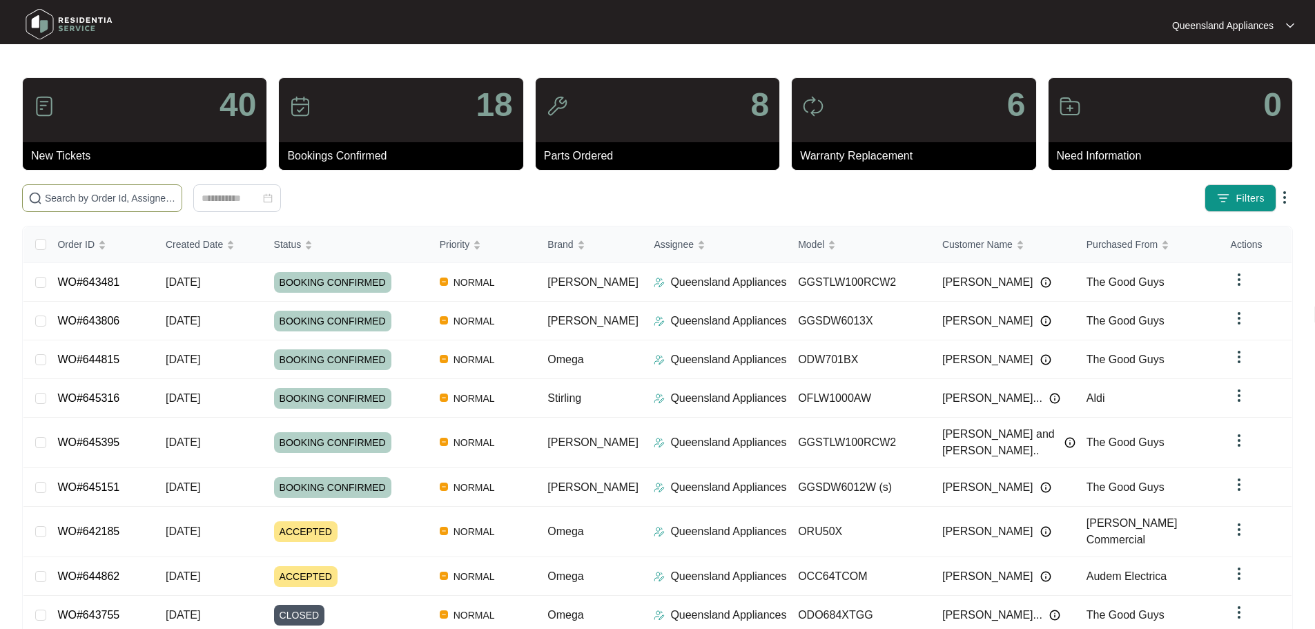
click at [173, 204] on input "text" at bounding box center [110, 197] width 131 height 15
paste input "620210"
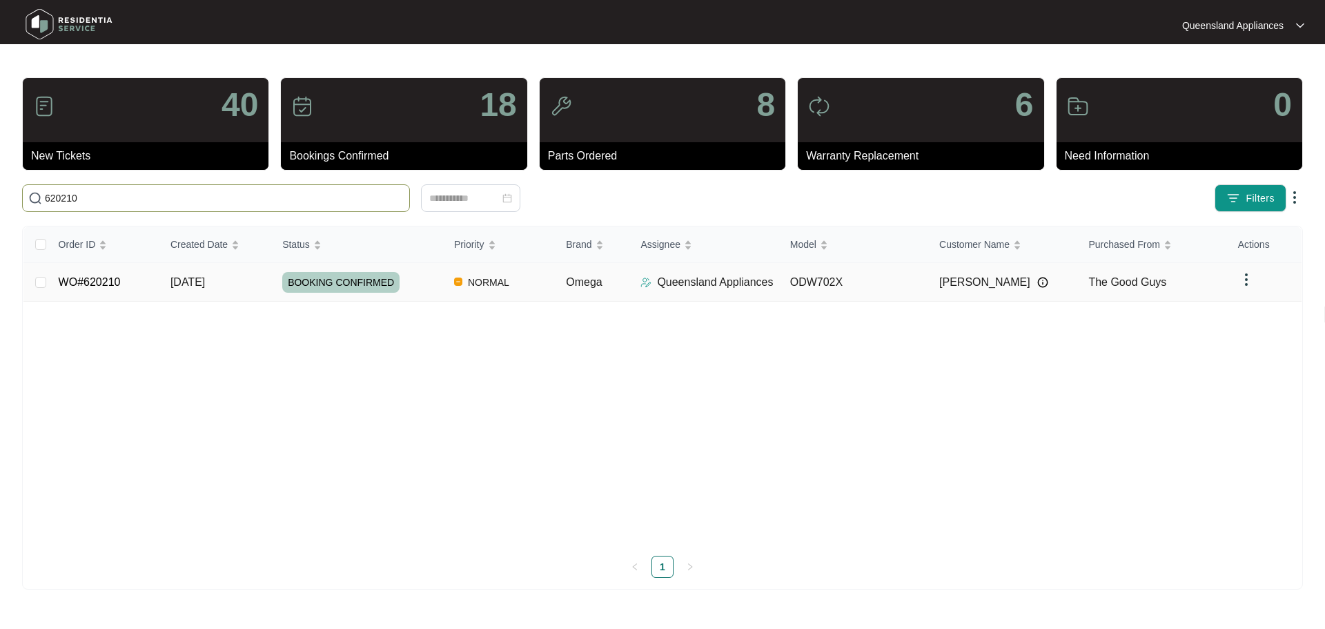
type input "620210"
click at [51, 283] on td "WO#620210" at bounding box center [104, 282] width 112 height 39
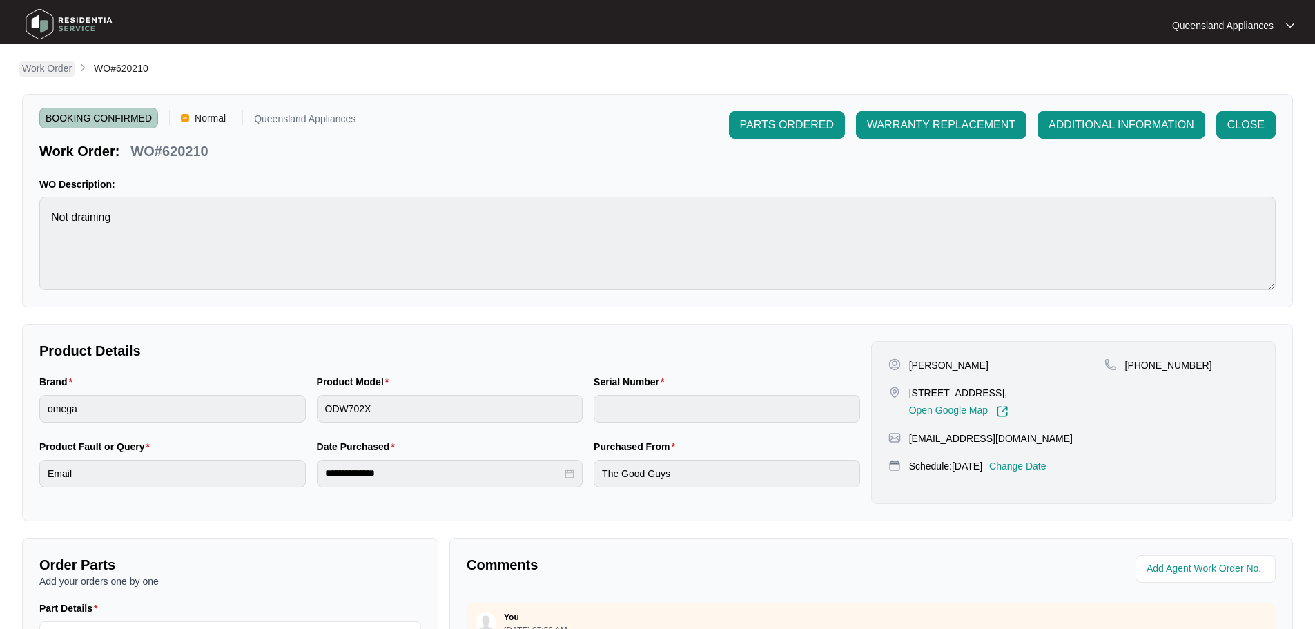
click at [55, 61] on p "Work Order" at bounding box center [47, 68] width 50 height 14
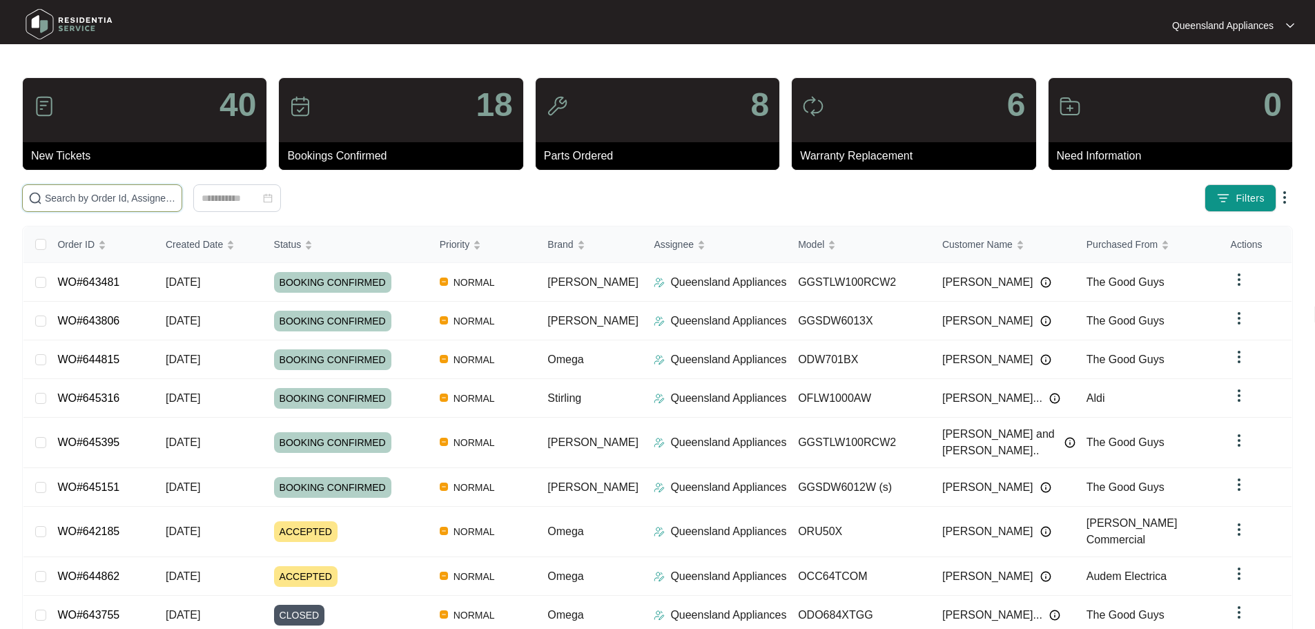
click at [176, 197] on input "text" at bounding box center [110, 197] width 131 height 15
paste input "604054"
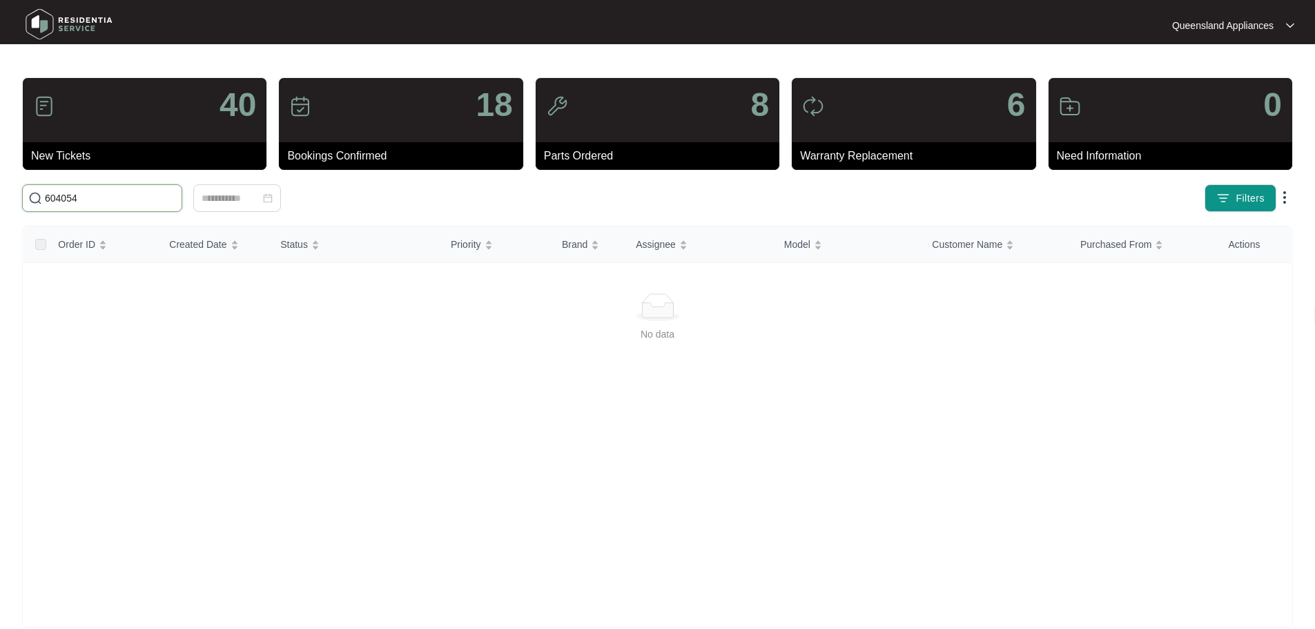
click at [54, 194] on input "604054" at bounding box center [110, 197] width 131 height 15
click at [53, 194] on input "604054" at bounding box center [110, 197] width 131 height 15
paste input "text"
click at [61, 193] on input "604054" at bounding box center [110, 197] width 131 height 15
drag, startPoint x: 118, startPoint y: 198, endPoint x: -58, endPoint y: 170, distance: 178.3
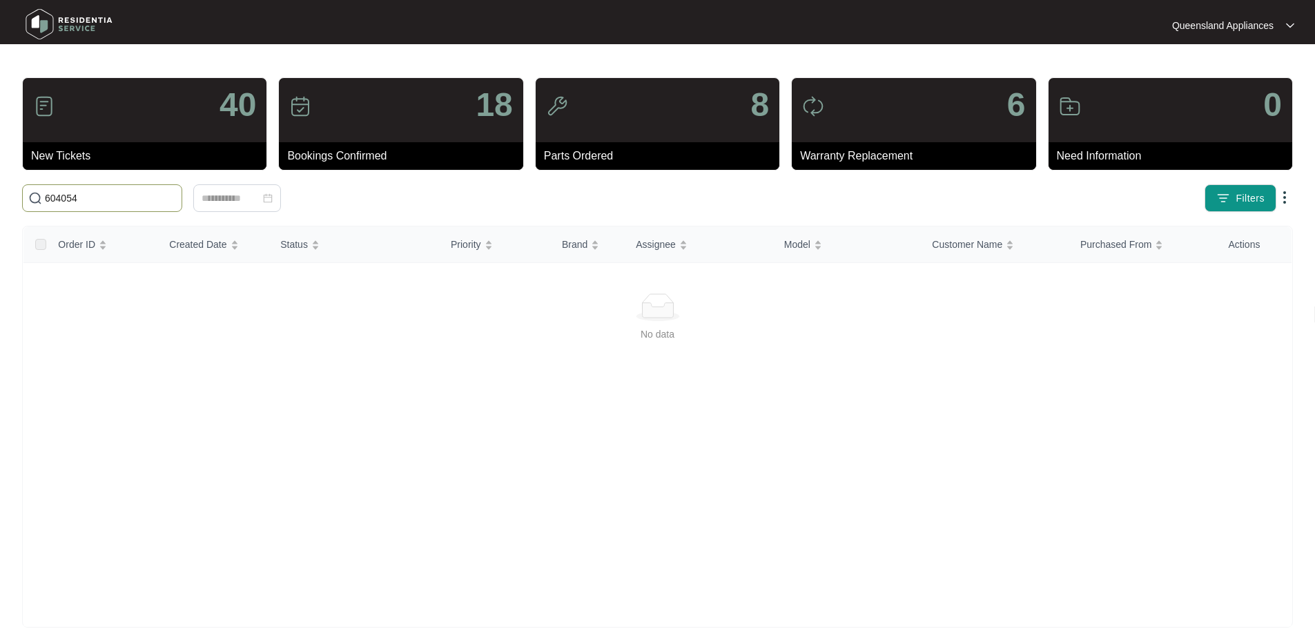
click at [0, 170] on html "Queensland Appliances [GEOGRAPHIC_DATA]... 40 New Tickets 18 Bookings Confirmed…" at bounding box center [657, 324] width 1315 height 649
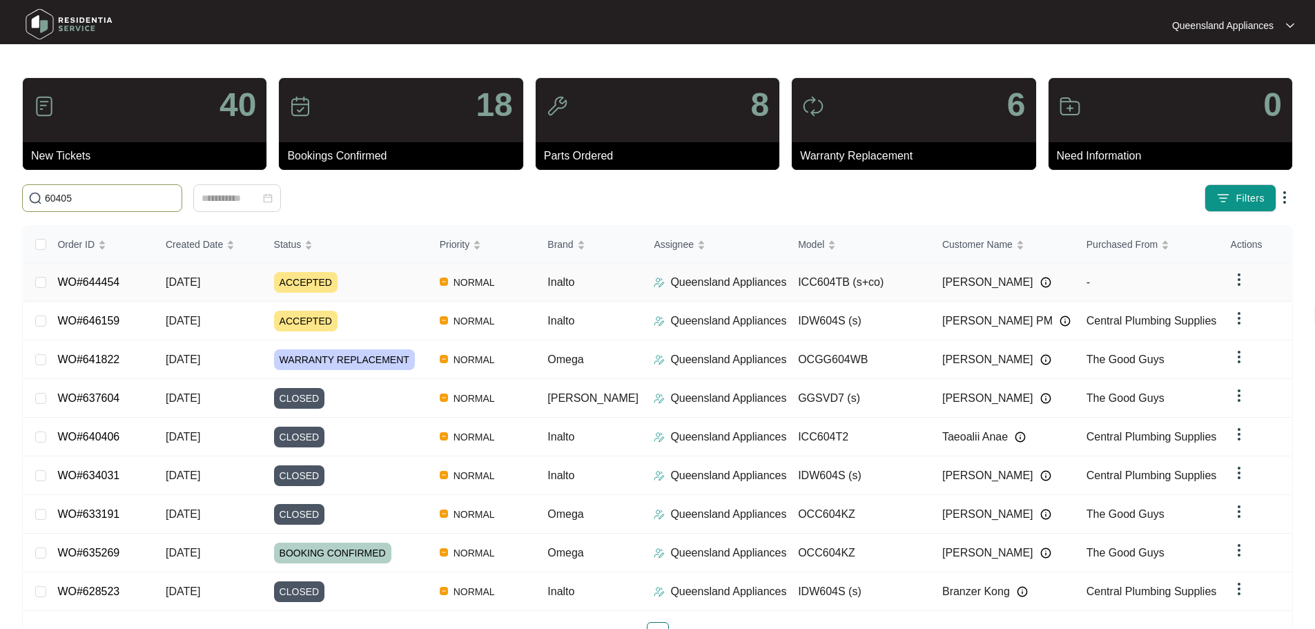
type input "604054"
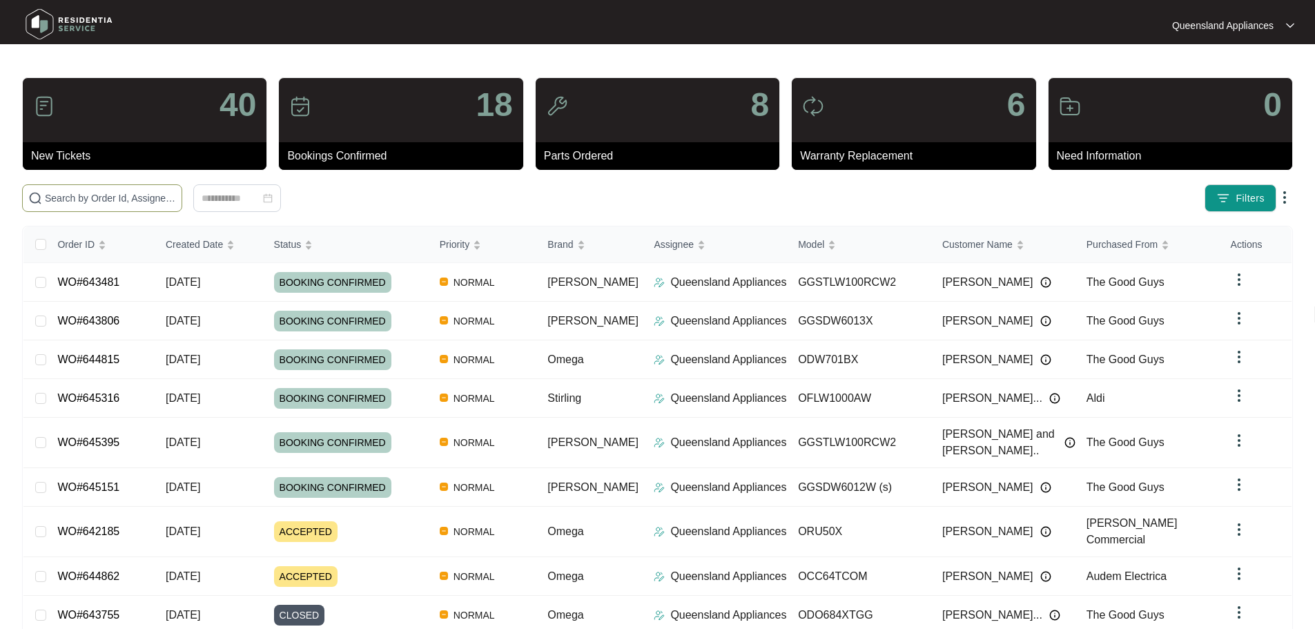
click at [104, 197] on input "text" at bounding box center [110, 197] width 131 height 15
paste input "604054"
drag, startPoint x: 129, startPoint y: 382, endPoint x: 132, endPoint y: 364, distance: 17.5
click at [132, 374] on tbody "WO#643481 22/09/2025 BOOKING CONFIRMED NORMAL Sôlt Queensland Appliances GGSTLW…" at bounding box center [657, 468] width 1268 height 410
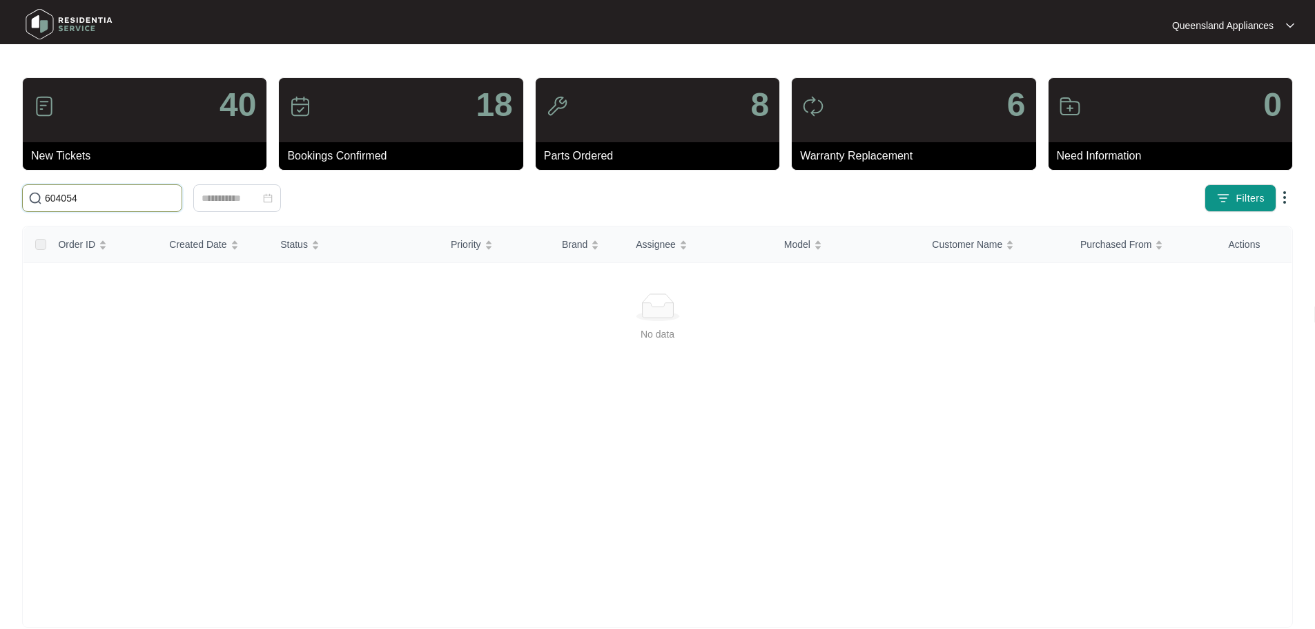
click at [92, 196] on input "604054" at bounding box center [110, 197] width 131 height 15
drag, startPoint x: 111, startPoint y: 202, endPoint x: 18, endPoint y: 197, distance: 93.3
click at [18, 197] on div "604054" at bounding box center [293, 198] width 552 height 28
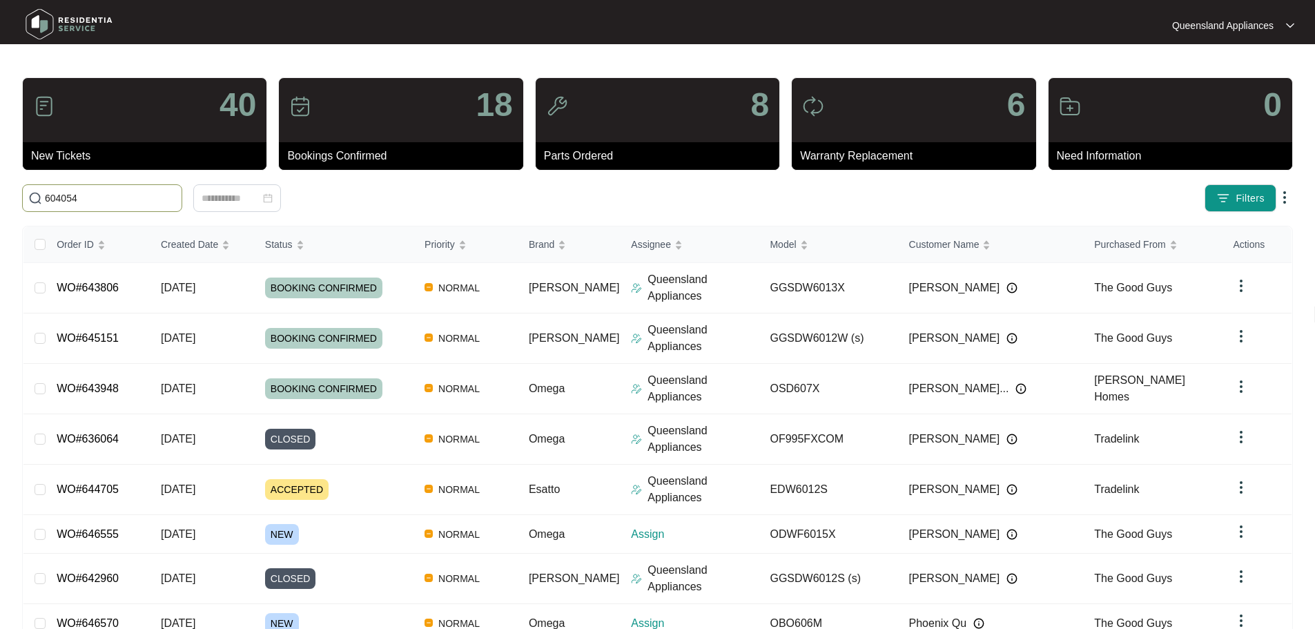
type input "604054"
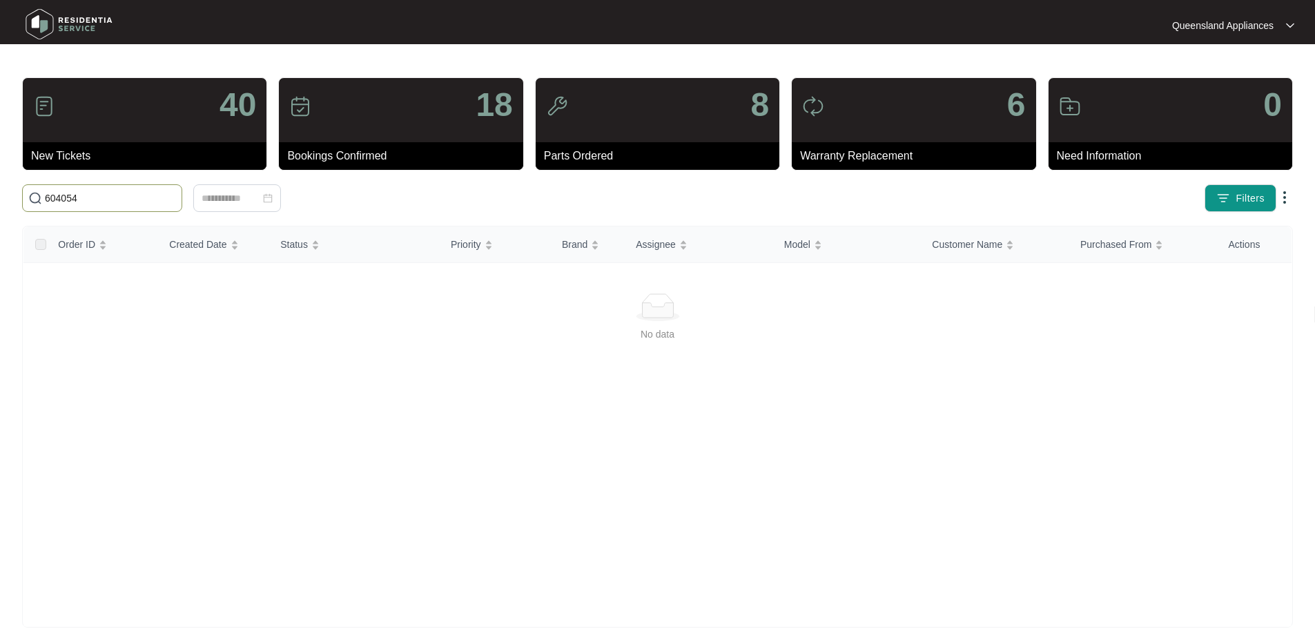
click at [112, 200] on input "604054" at bounding box center [110, 197] width 131 height 15
